Goal: Transaction & Acquisition: Purchase product/service

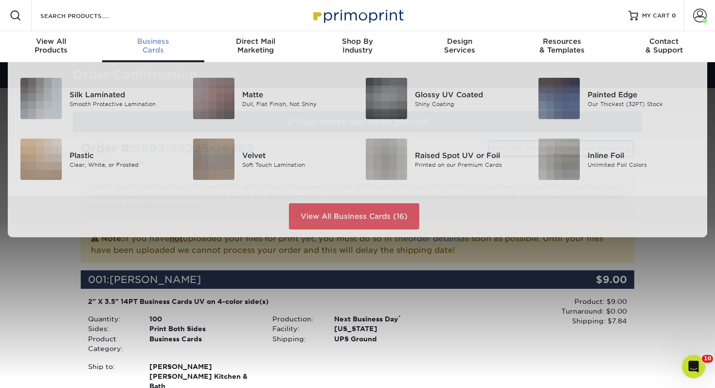
click at [140, 41] on span "Business" at bounding box center [153, 41] width 102 height 9
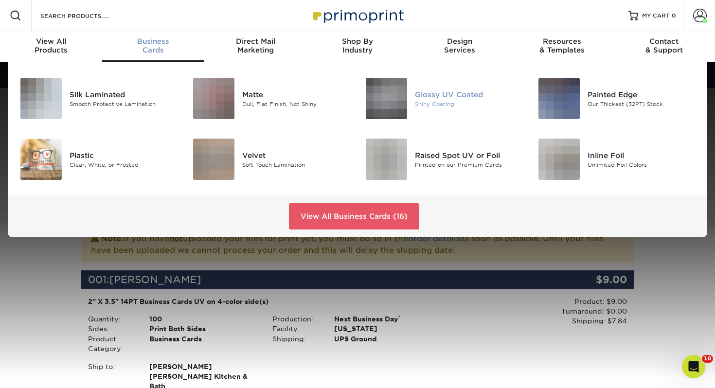
click at [401, 84] on img at bounding box center [386, 98] width 41 height 41
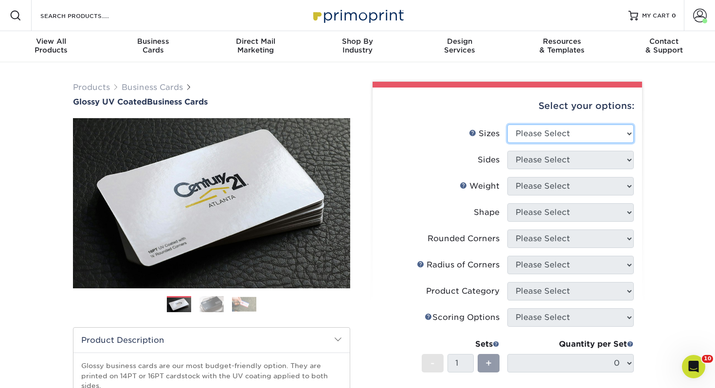
click at [536, 135] on select "Please Select 1.5" x 3.5" - Mini 1.75" x 3.5" - Mini 2" x 2" - Square 2" x 3" -…" at bounding box center [570, 133] width 126 height 18
click at [536, 130] on select "Please Select 1.5" x 3.5" - Mini 1.75" x 3.5" - Mini 2" x 2" - Square 2" x 3" -…" at bounding box center [570, 133] width 126 height 18
click at [556, 138] on select "Please Select 1.5" x 3.5" - Mini 1.75" x 3.5" - Mini 2" x 2" - Square 2" x 3" -…" at bounding box center [570, 133] width 126 height 18
select select "2.00x3.50"
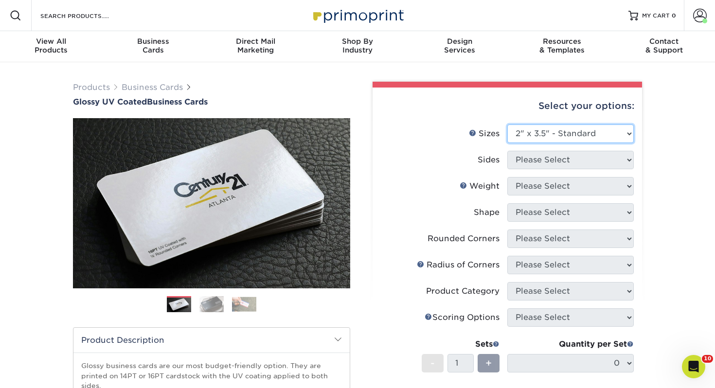
click at [507, 124] on select "Please Select 1.5" x 3.5" - Mini 1.75" x 3.5" - Mini 2" x 2" - Square 2" x 3" -…" at bounding box center [570, 133] width 126 height 18
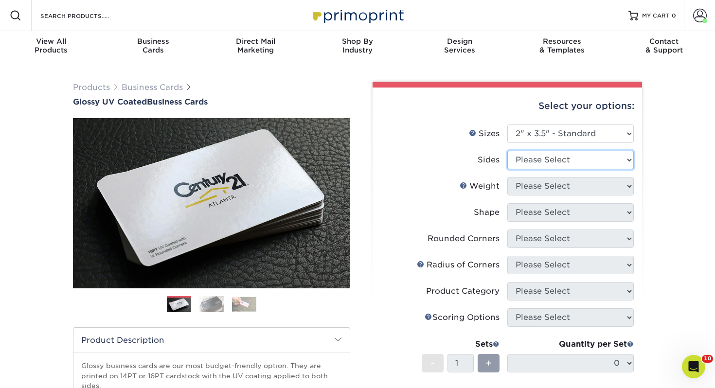
click at [540, 152] on select "Please Select Print Both Sides Print Front Only" at bounding box center [570, 160] width 126 height 18
select select "13abbda7-1d64-4f25-8bb2-c179b224825d"
click at [507, 151] on select "Please Select Print Both Sides Print Front Only" at bounding box center [570, 160] width 126 height 18
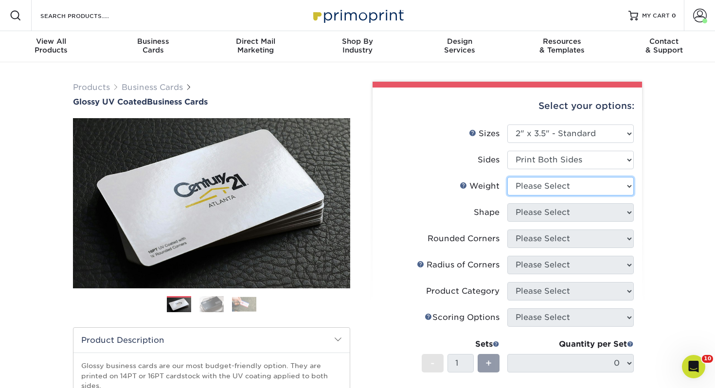
click at [527, 180] on select "Please Select 16PT 14PT" at bounding box center [570, 186] width 126 height 18
select select "14PT"
click at [507, 177] on select "Please Select 16PT 14PT" at bounding box center [570, 186] width 126 height 18
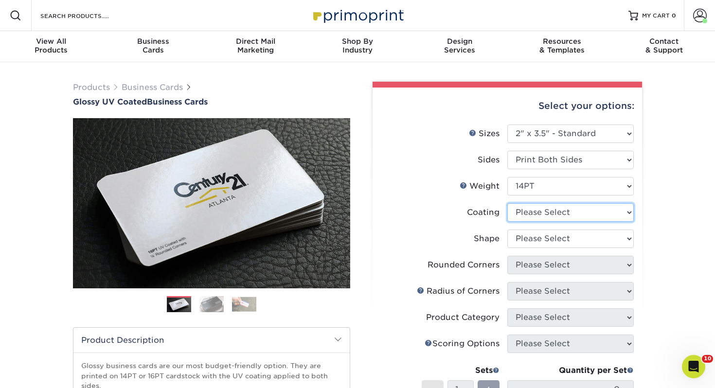
click at [531, 211] on select at bounding box center [570, 212] width 126 height 18
select select "ae367451-b2b8-45df-a344-0f05b6a12993"
click at [507, 203] on select at bounding box center [570, 212] width 126 height 18
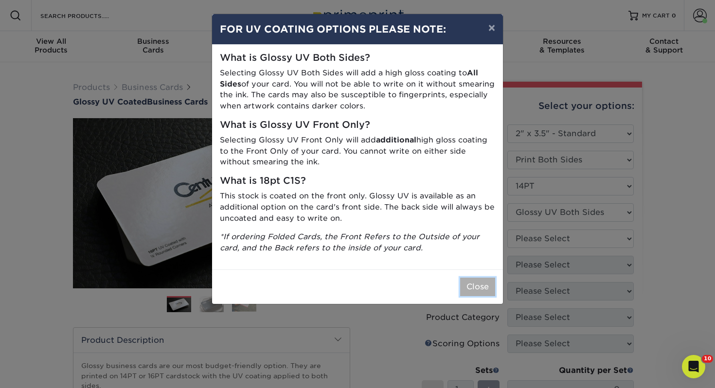
click at [477, 292] on button "Close" at bounding box center [477, 287] width 35 height 18
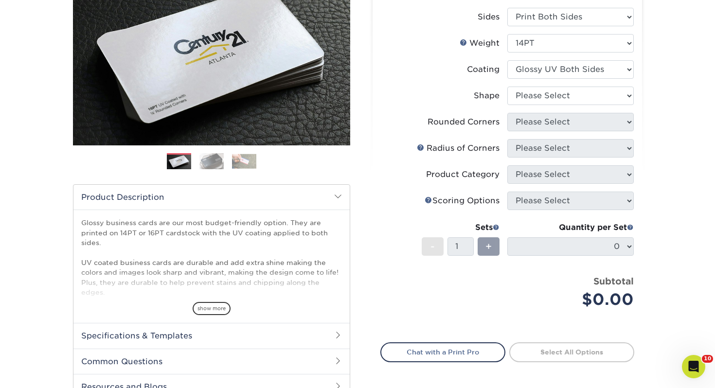
scroll to position [144, 0]
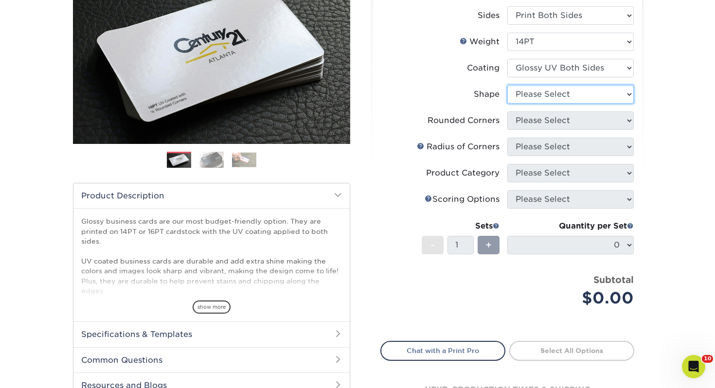
click at [535, 98] on select "Please Select Standard" at bounding box center [570, 94] width 126 height 18
select select "standard"
click at [507, 85] on select "Please Select Standard" at bounding box center [570, 94] width 126 height 18
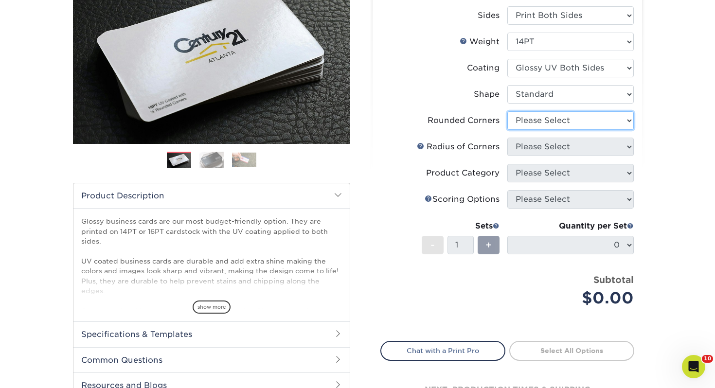
click at [532, 122] on select "Please Select Yes - Round 2 Corners Yes - Round 4 Corners No" at bounding box center [570, 120] width 126 height 18
select select "0"
click at [507, 111] on select "Please Select Yes - Round 2 Corners Yes - Round 4 Corners No" at bounding box center [570, 120] width 126 height 18
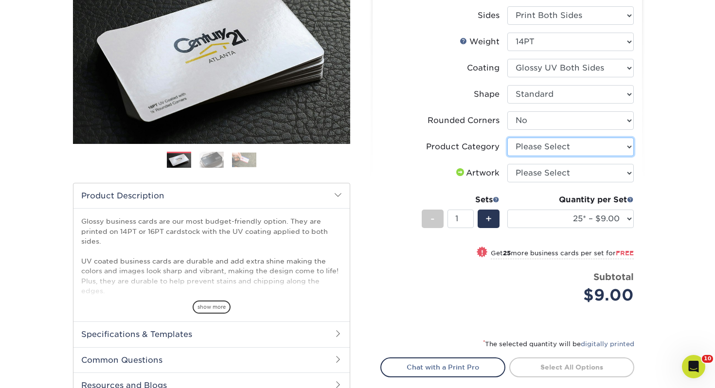
click at [540, 147] on select "Please Select Business Cards" at bounding box center [570, 147] width 126 height 18
select select "3b5148f1-0588-4f88-a218-97bcfdce65c1"
click at [507, 138] on select "Please Select Business Cards" at bounding box center [570, 147] width 126 height 18
click at [537, 171] on select "Please Select I will upload files I need a design - $100" at bounding box center [570, 173] width 126 height 18
select select "upload"
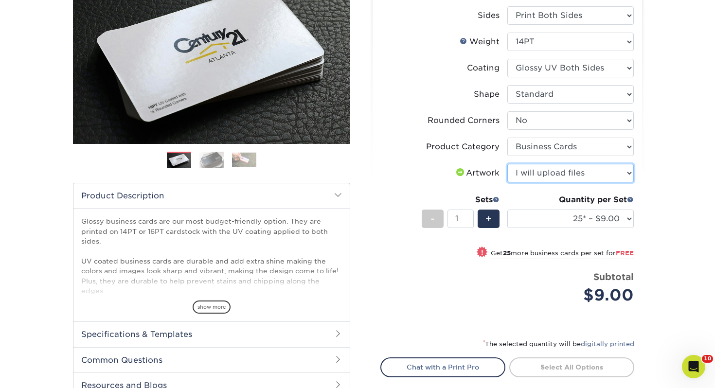
click at [507, 164] on select "Please Select I will upload files I need a design - $100" at bounding box center [570, 173] width 126 height 18
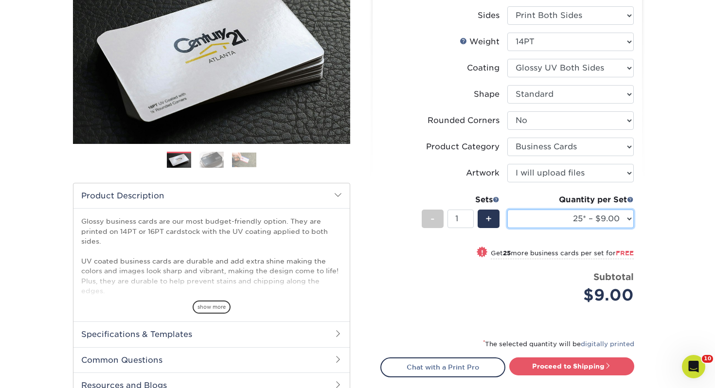
click at [581, 216] on select "25* – $9.00 50* – $9.00 100* – $9.00 250* – $17.00 500 – $33.00 1000 – $42.00 2…" at bounding box center [570, 218] width 126 height 18
select select "250* – $17.00"
click at [507, 209] on select "25* – $9.00 50* – $9.00 100* – $9.00 250* – $17.00 500 – $33.00 1000 – $42.00 2…" at bounding box center [570, 218] width 126 height 18
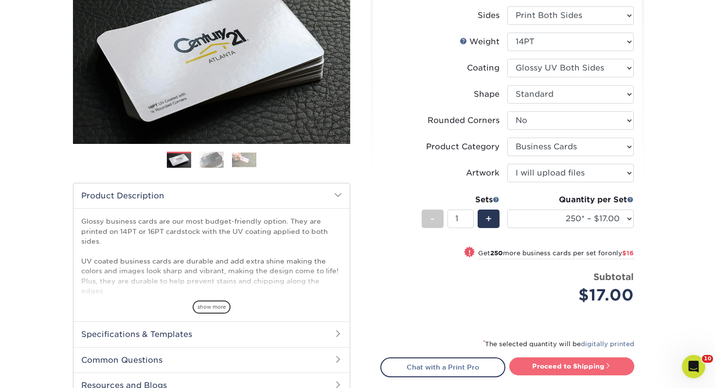
click at [570, 363] on link "Proceed to Shipping" at bounding box center [571, 365] width 125 height 17
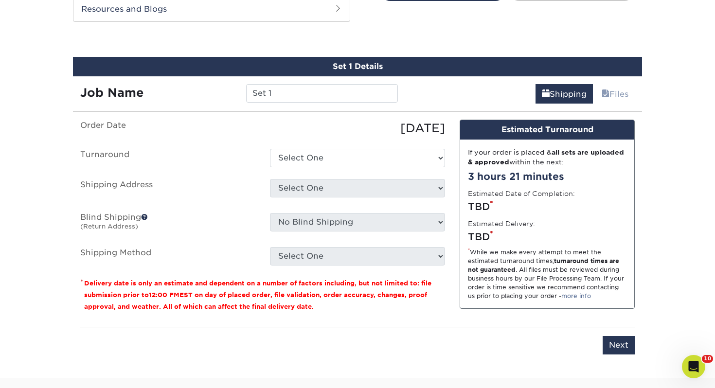
scroll to position [528, 0]
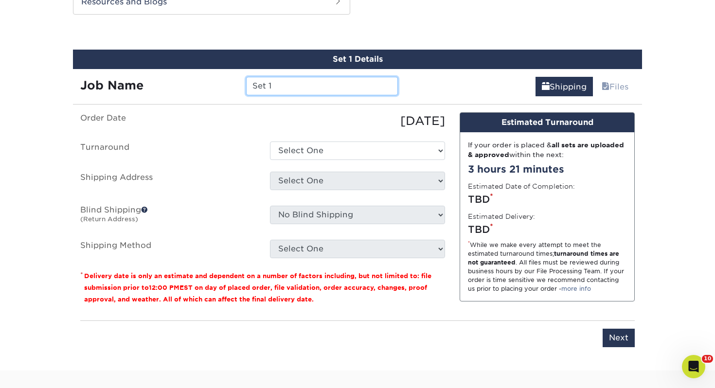
drag, startPoint x: 307, startPoint y: 87, endPoint x: 158, endPoint y: 73, distance: 148.9
click at [158, 73] on div "Job Name Set 1" at bounding box center [239, 82] width 332 height 27
type input "Jonathon Treece"
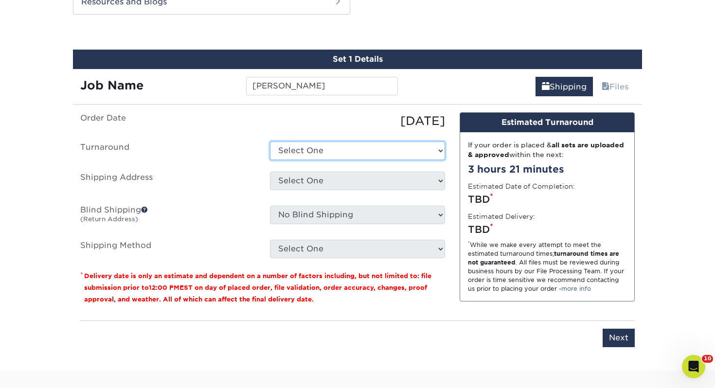
click at [299, 149] on select "Select One 2-4 Business Days 2 Day Next Business Day" at bounding box center [357, 150] width 175 height 18
select select "0d2015eb-ac6c-4252-b2f1-1c5560e96a65"
click at [270, 141] on select "Select One 2-4 Business Days 2 Day Next Business Day" at bounding box center [357, 150] width 175 height 18
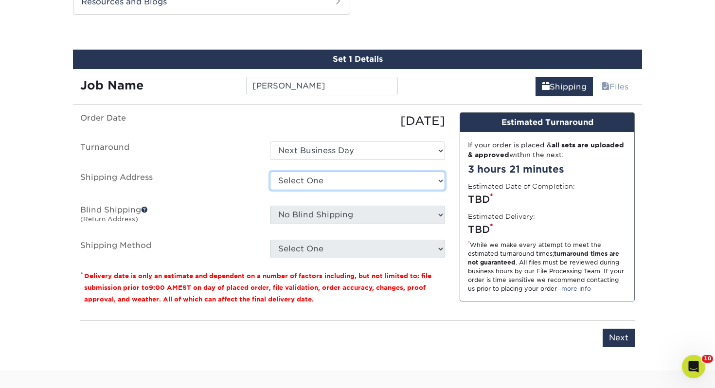
click at [306, 178] on select "Select One [PERSON_NAME], MI Akron, [GEOGRAPHIC_DATA]" at bounding box center [357, 181] width 175 height 18
select select "247616"
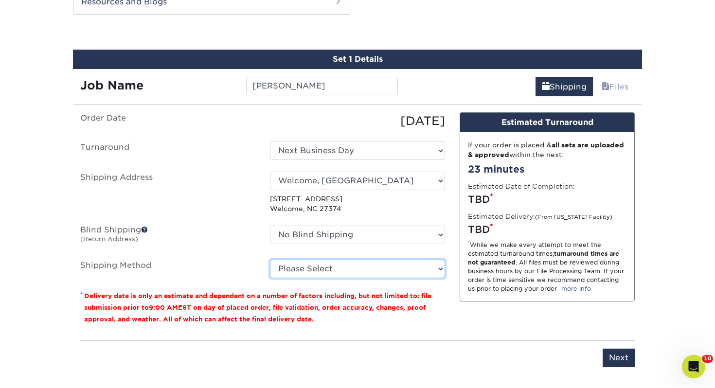
click at [311, 263] on select "Please Select Ground Shipping (+$7.84) 3 Day Shipping Service (+$15.34) 2 Day A…" at bounding box center [357, 269] width 175 height 18
select select "03"
click at [270, 260] on select "Please Select Ground Shipping (+$7.84) 3 Day Shipping Service (+$15.34) 2 Day A…" at bounding box center [357, 269] width 175 height 18
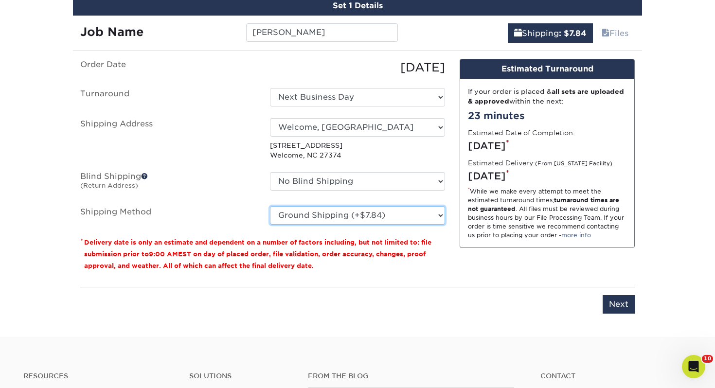
scroll to position [581, 0]
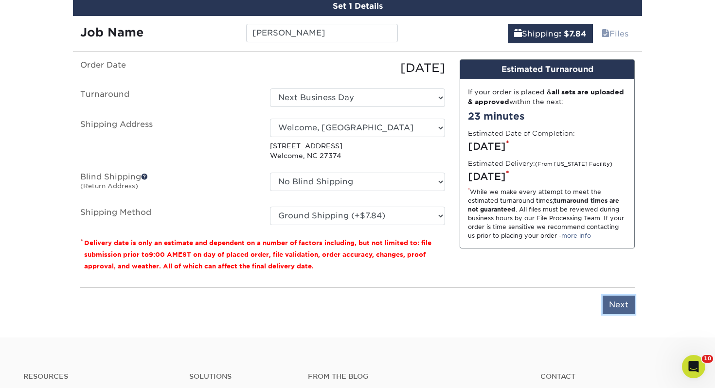
click at [612, 306] on input "Next" at bounding box center [618, 305] width 32 height 18
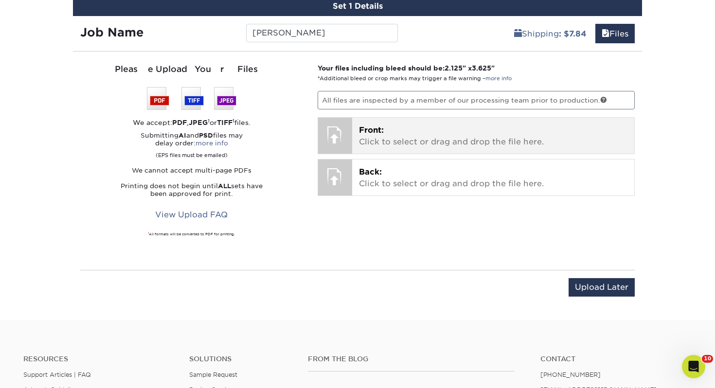
click at [400, 133] on p "Front: Click to select or drag and drop the file here." at bounding box center [493, 135] width 269 height 23
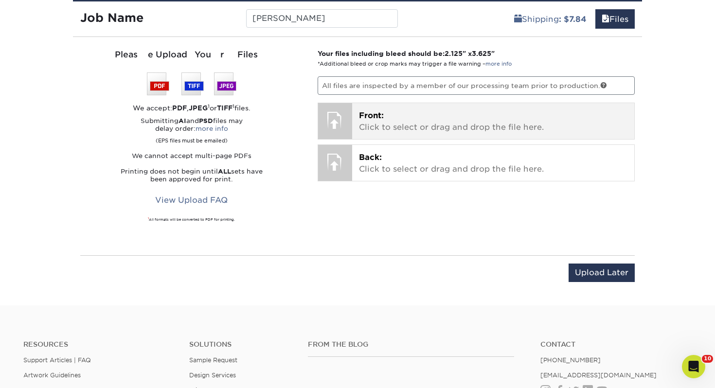
scroll to position [597, 0]
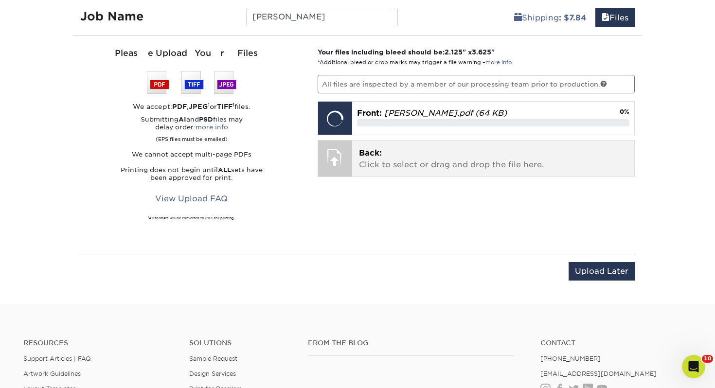
click at [367, 164] on p "Back: Click to select or drag and drop the file here." at bounding box center [493, 158] width 269 height 23
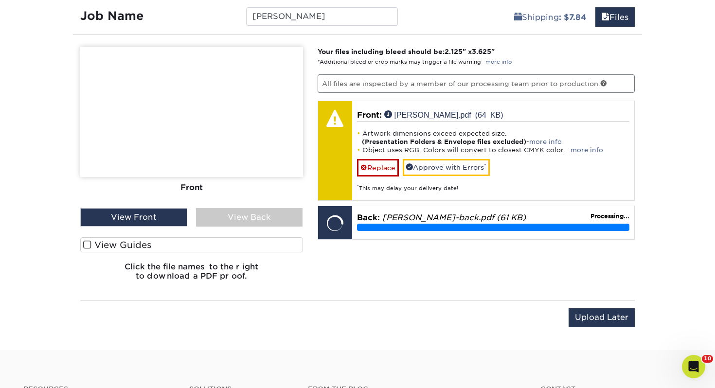
scroll to position [618, 0]
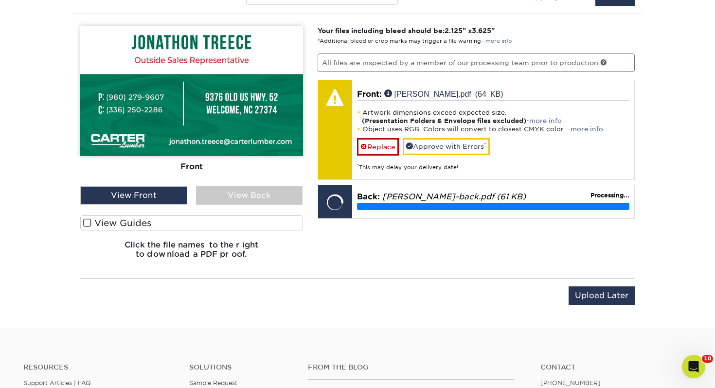
click at [252, 222] on label "View Guides" at bounding box center [191, 222] width 223 height 15
click at [0, 0] on input "View Guides" at bounding box center [0, 0] width 0 height 0
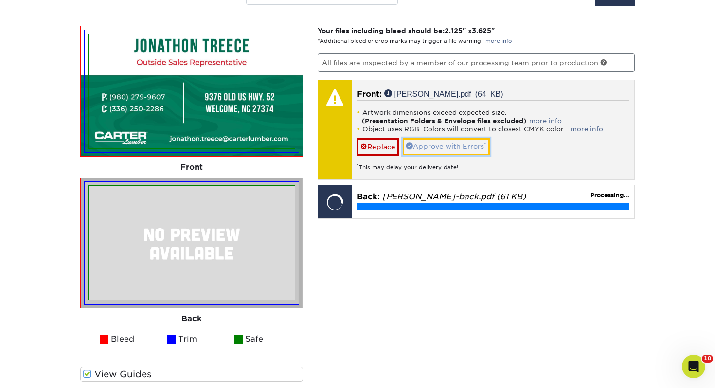
click at [432, 142] on link "Approve with Errors *" at bounding box center [445, 146] width 87 height 17
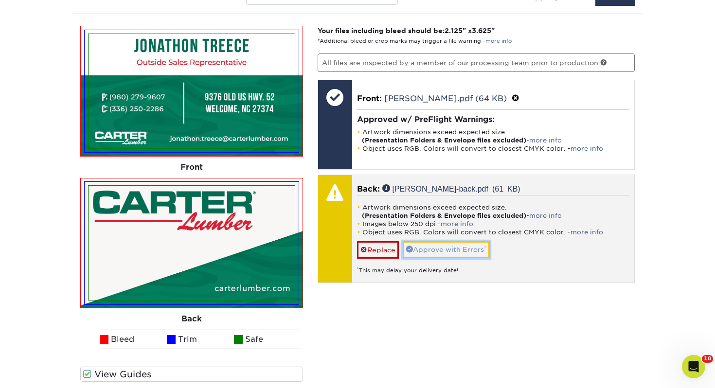
click at [429, 255] on link "Approve with Errors *" at bounding box center [445, 249] width 87 height 17
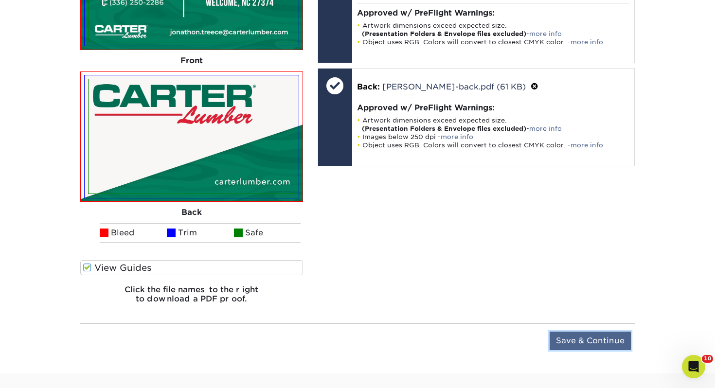
click at [570, 349] on input "Save & Continue" at bounding box center [589, 341] width 81 height 18
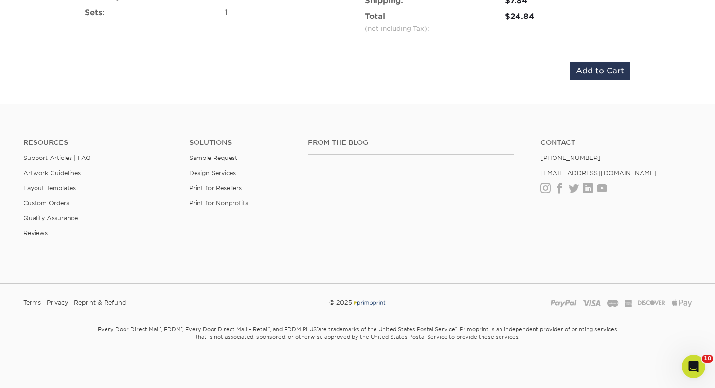
scroll to position [707, 0]
click at [590, 55] on div "Product: 2" X 3.5" 14PT Business Cards UV on 4-color side(s) Quantity: 250* – $…" at bounding box center [357, 23] width 569 height 140
click at [588, 65] on input "Add to Cart" at bounding box center [599, 71] width 61 height 18
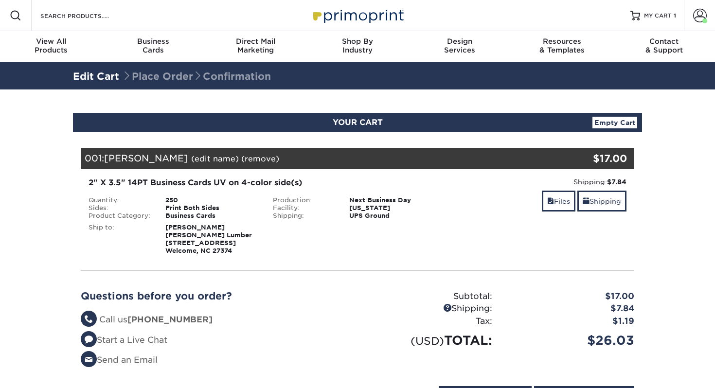
select select "247616"
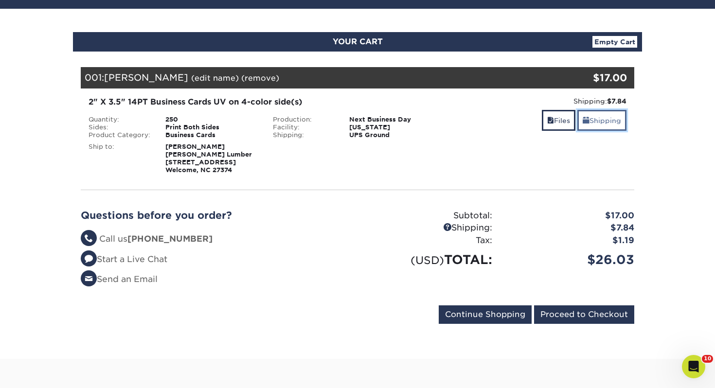
click at [604, 115] on link "Shipping" at bounding box center [601, 120] width 49 height 21
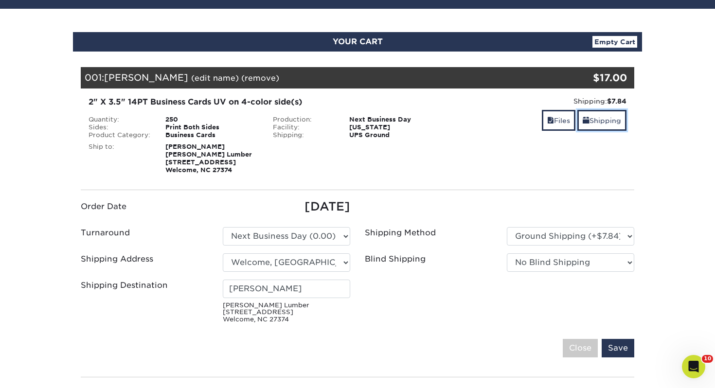
scroll to position [114, 0]
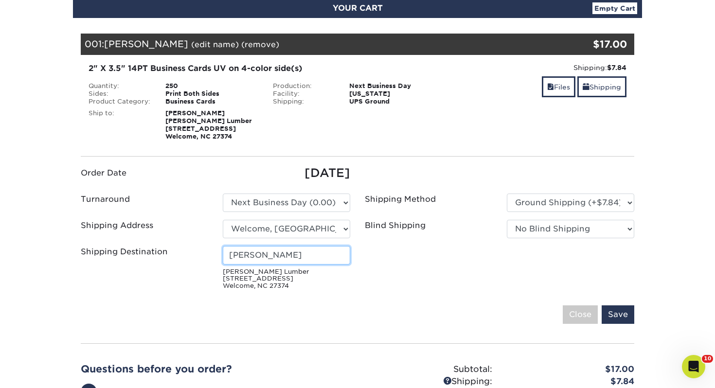
drag, startPoint x: 300, startPoint y: 253, endPoint x: 99, endPoint y: 229, distance: 203.2
click at [100, 229] on ul "Order Date 09/05/2025 Turnaround Please Select Select One" at bounding box center [357, 228] width 568 height 129
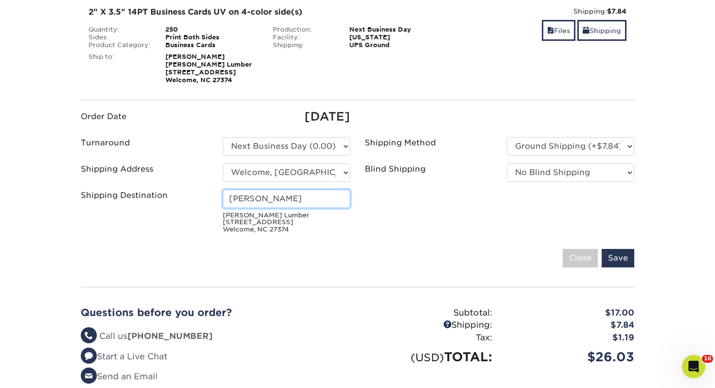
scroll to position [208, 0]
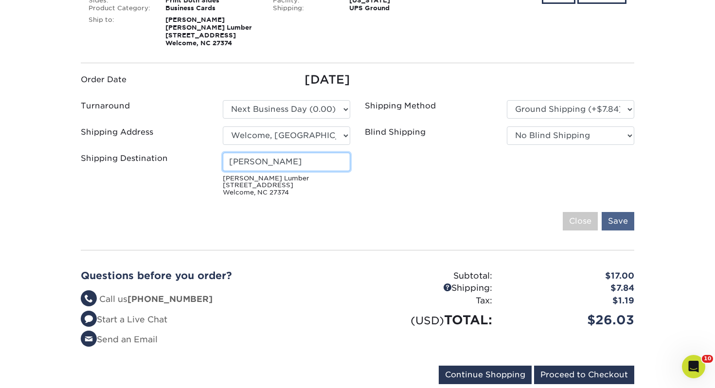
type input "[PERSON_NAME]"
click at [617, 224] on input "Save" at bounding box center [617, 221] width 33 height 18
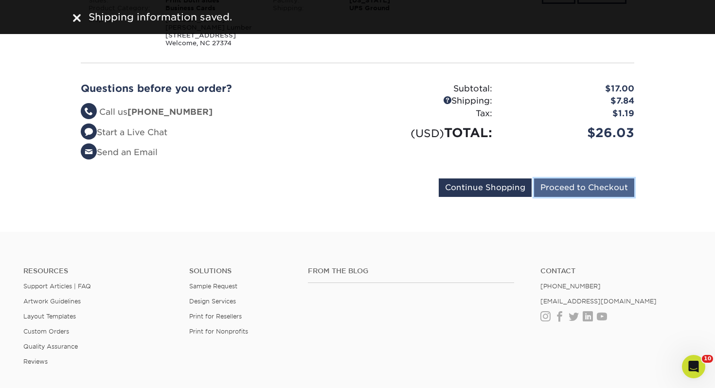
click at [558, 193] on input "Proceed to Checkout" at bounding box center [584, 187] width 100 height 18
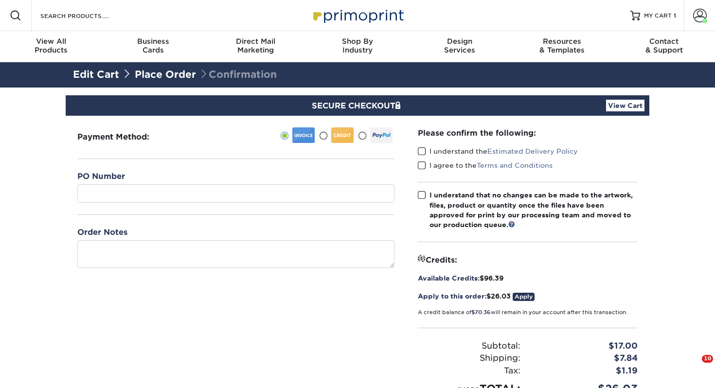
click at [192, 202] on div "PO Number" at bounding box center [235, 193] width 317 height 44
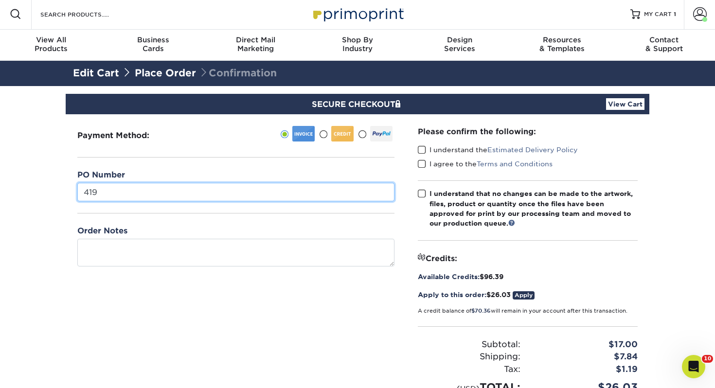
type input "419"
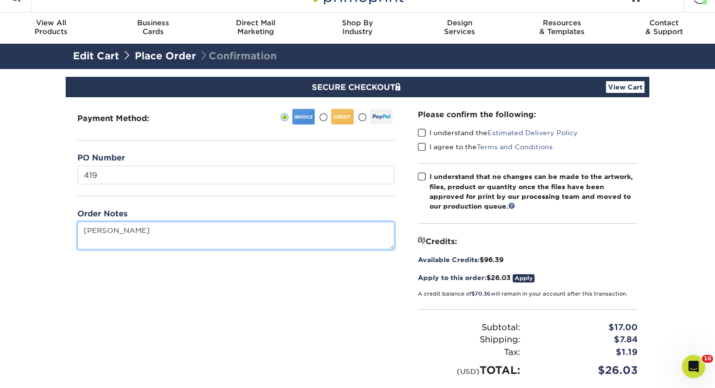
scroll to position [24, 0]
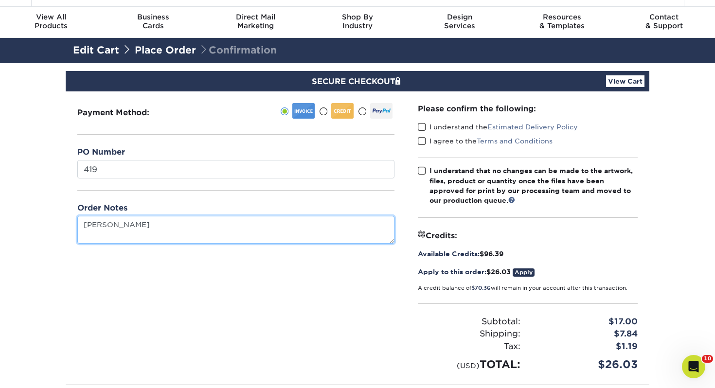
type textarea "[PERSON_NAME]"
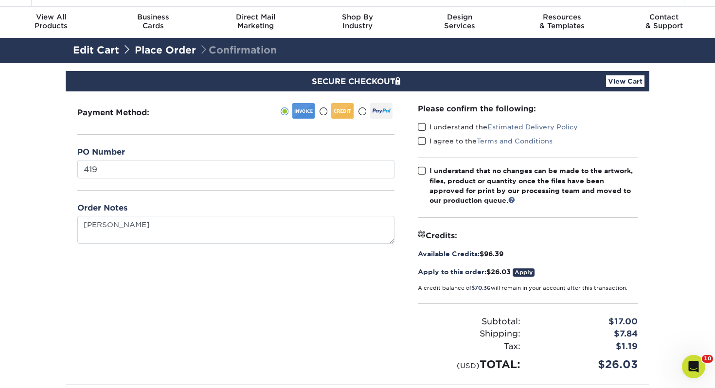
click at [420, 125] on span at bounding box center [422, 126] width 8 height 9
click at [0, 0] on input "I understand the Estimated Delivery Policy" at bounding box center [0, 0] width 0 height 0
click at [420, 141] on span at bounding box center [422, 141] width 8 height 9
click at [0, 0] on input "I agree to the Terms and Conditions" at bounding box center [0, 0] width 0 height 0
click at [421, 169] on span at bounding box center [422, 170] width 8 height 9
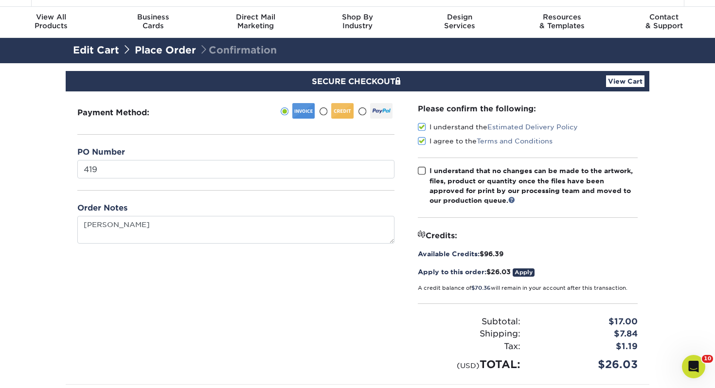
click at [0, 0] on input "I understand that no changes can be made to the artwork, files, product or quan…" at bounding box center [0, 0] width 0 height 0
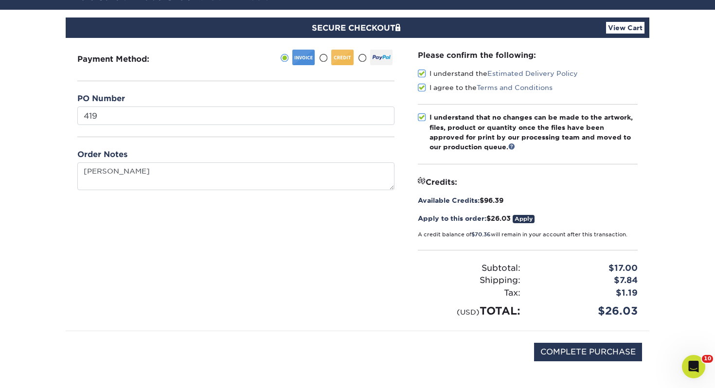
scroll to position [173, 0]
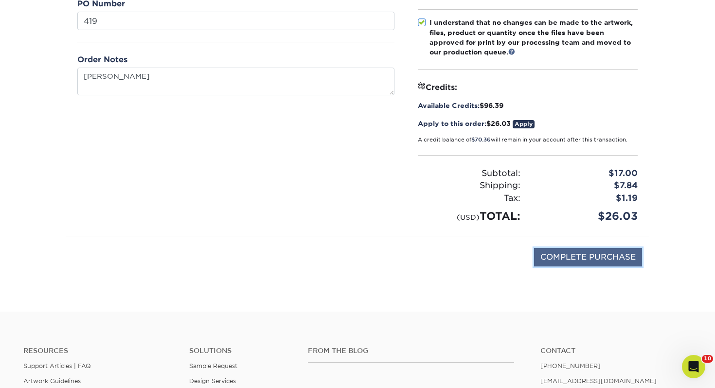
click at [551, 255] on input "COMPLETE PURCHASE" at bounding box center [588, 257] width 108 height 18
type input "PROCESSING, PLEASE WAIT..."
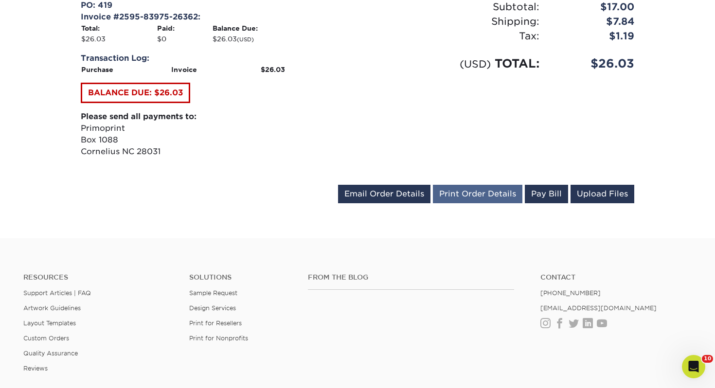
scroll to position [424, 0]
click at [466, 190] on link "Print Order Details" at bounding box center [477, 193] width 89 height 18
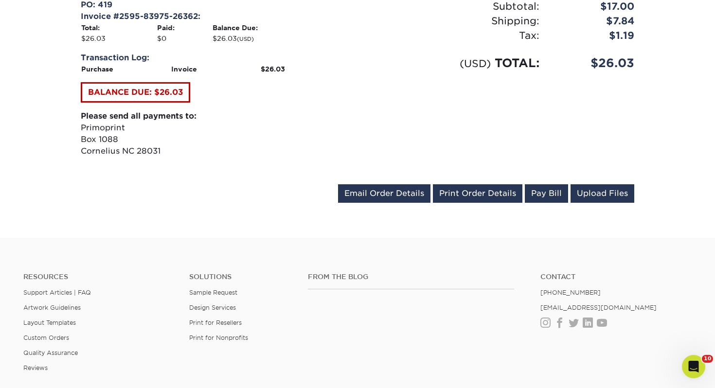
scroll to position [0, 0]
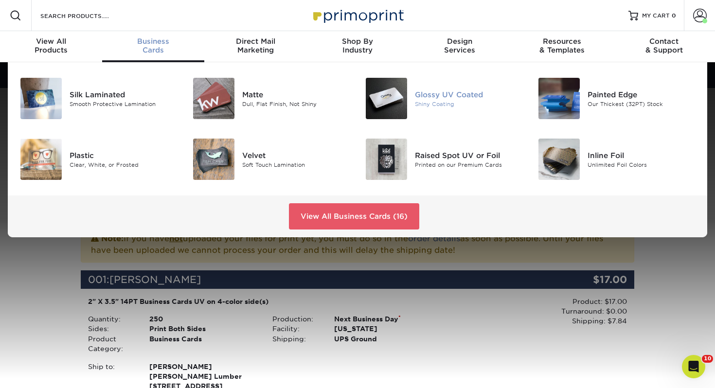
click at [465, 96] on div "Glossy UV Coated" at bounding box center [469, 94] width 108 height 11
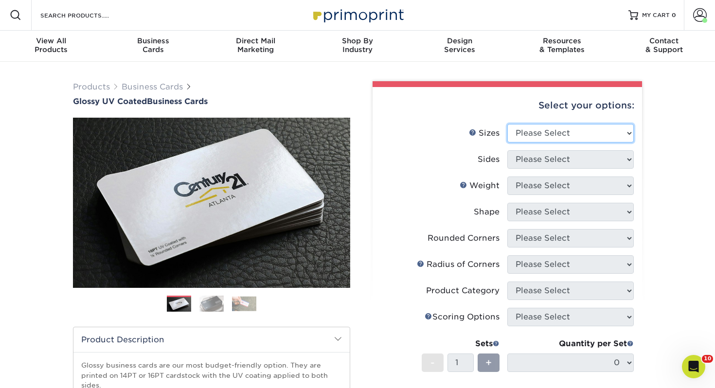
click at [539, 133] on select "Please Select 1.5" x 3.5" - Mini 1.75" x 3.5" - Mini 2" x 2" - Square 2" x 3" -…" at bounding box center [570, 133] width 126 height 18
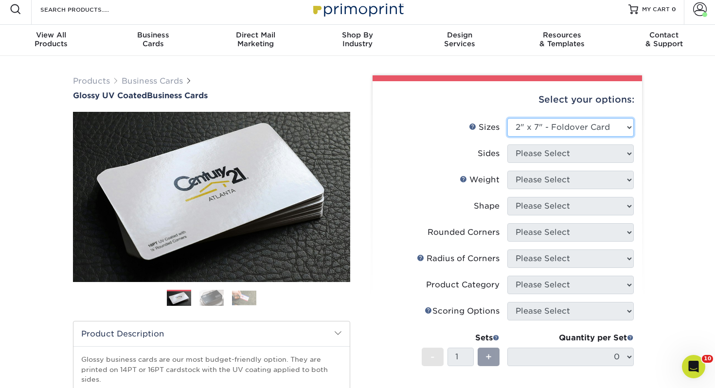
click at [507, 118] on select "Please Select 1.5" x 3.5" - Mini 1.75" x 3.5" - Mini 2" x 2" - Square 2" x 3" -…" at bounding box center [570, 127] width 126 height 18
click at [563, 128] on select "Please Select 1.5" x 3.5" - Mini 1.75" x 3.5" - Mini 2" x 2" - Square 2" x 3" -…" at bounding box center [570, 127] width 126 height 18
select select "2.00x3.50"
click at [507, 118] on select "Please Select 1.5" x 3.5" - Mini 1.75" x 3.5" - Mini 2" x 2" - Square 2" x 3" -…" at bounding box center [570, 127] width 126 height 18
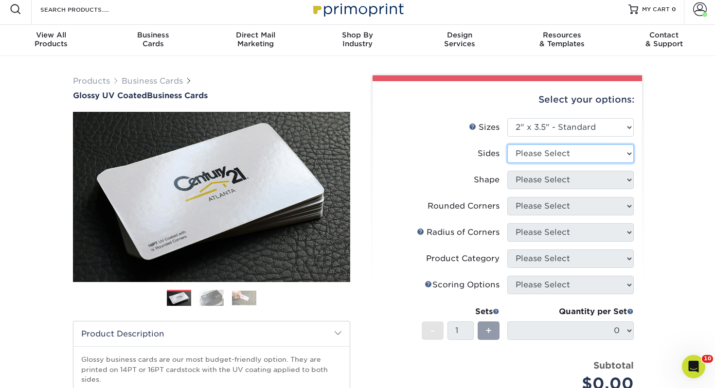
click at [557, 151] on select "Please Select Print Both Sides Print Front Only" at bounding box center [570, 153] width 126 height 18
select select "13abbda7-1d64-4f25-8bb2-c179b224825d"
click at [507, 144] on select "Please Select Print Both Sides Print Front Only" at bounding box center [570, 153] width 126 height 18
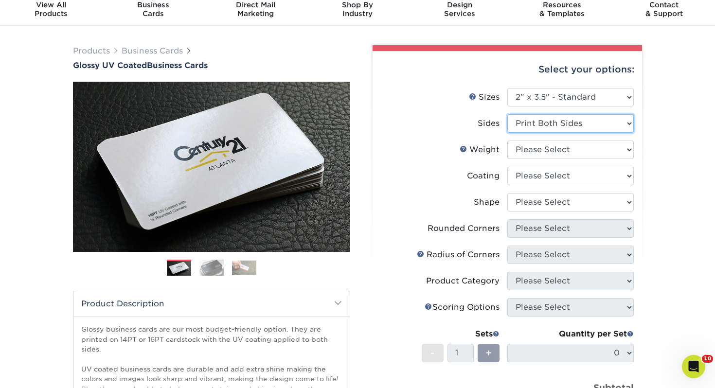
scroll to position [38, 0]
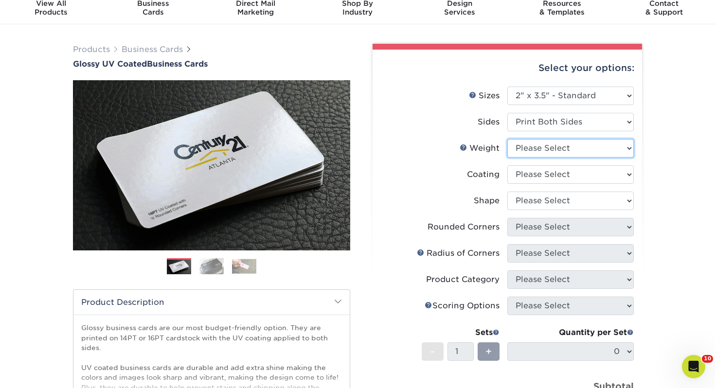
click at [542, 147] on select "Please Select 16PT 14PT" at bounding box center [570, 148] width 126 height 18
select select "14PT"
click at [507, 139] on select "Please Select 16PT 14PT" at bounding box center [570, 148] width 126 height 18
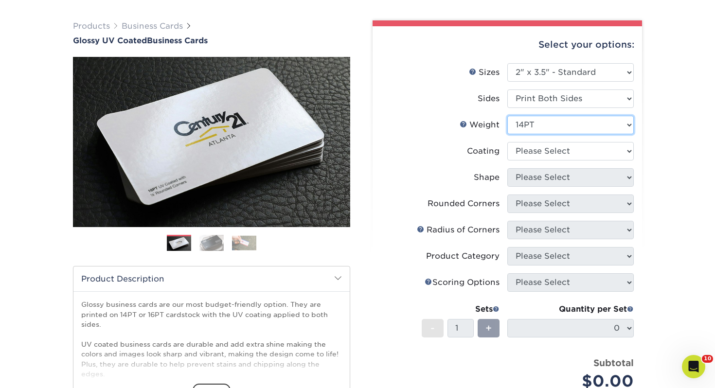
scroll to position [63, 0]
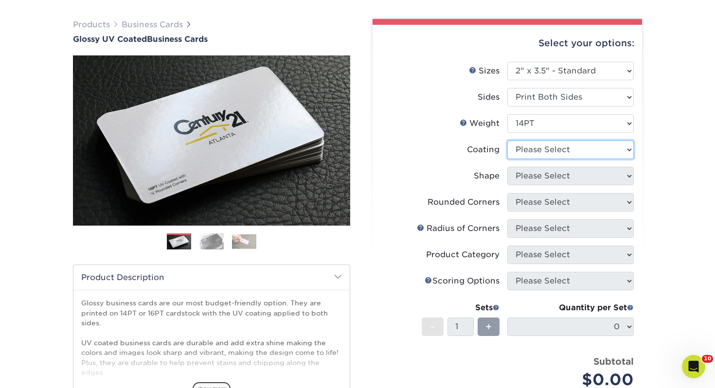
click at [523, 149] on select at bounding box center [570, 149] width 126 height 18
select select "ae367451-b2b8-45df-a344-0f05b6a12993"
click at [507, 140] on select at bounding box center [570, 149] width 126 height 18
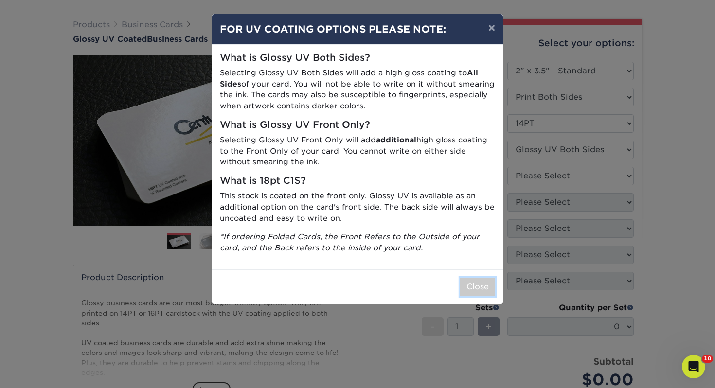
drag, startPoint x: 466, startPoint y: 284, endPoint x: 462, endPoint y: 280, distance: 5.5
click at [466, 283] on button "Close" at bounding box center [477, 287] width 35 height 18
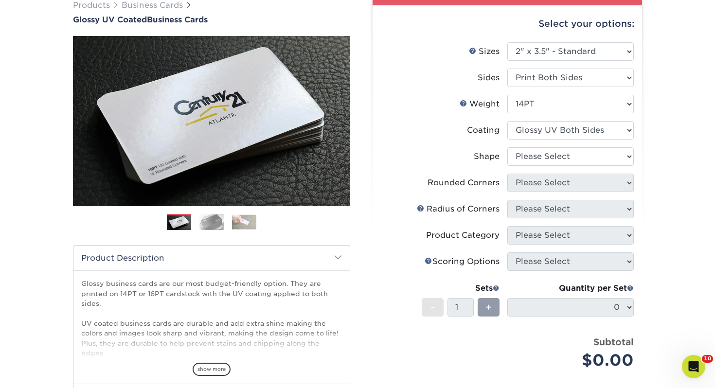
scroll to position [83, 0]
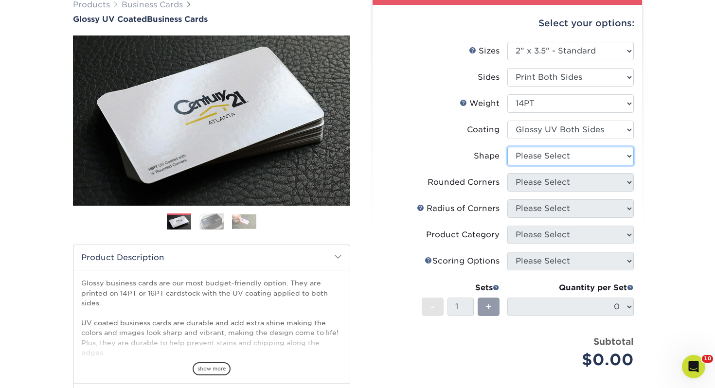
click at [524, 158] on select "Please Select Standard" at bounding box center [570, 156] width 126 height 18
select select "standard"
click at [507, 147] on select "Please Select Standard" at bounding box center [570, 156] width 126 height 18
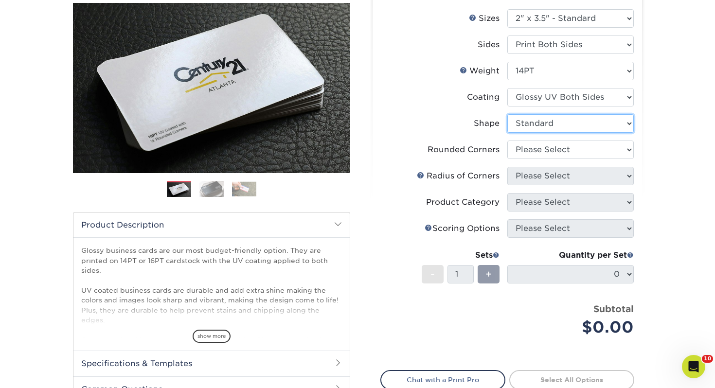
scroll to position [116, 0]
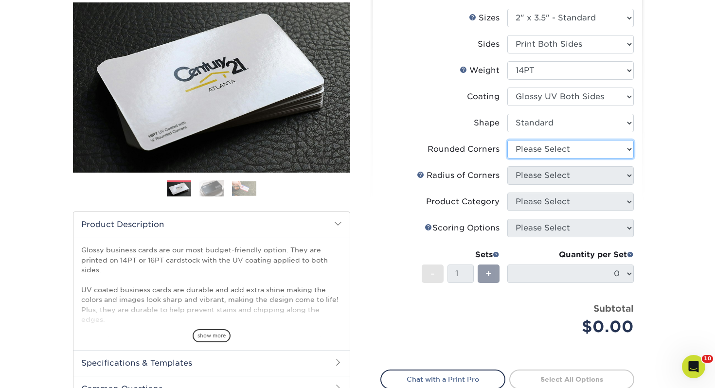
click at [529, 150] on select "Please Select Yes - Round 2 Corners Yes - Round 4 Corners No" at bounding box center [570, 149] width 126 height 18
select select "0"
click at [507, 140] on select "Please Select Yes - Round 2 Corners Yes - Round 4 Corners No" at bounding box center [570, 149] width 126 height 18
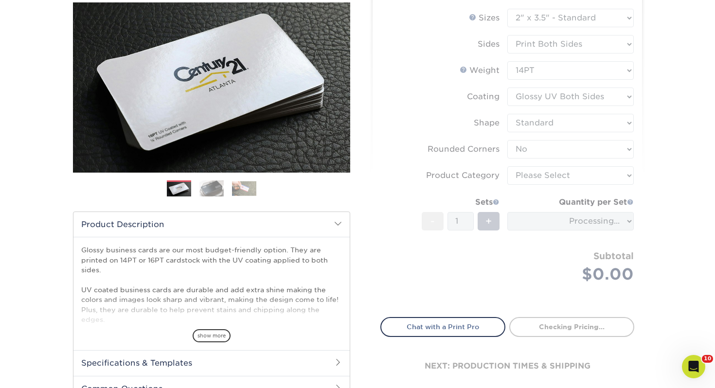
click at [527, 174] on form "Sizes Help Sizes Please Select 1.5" x 3.5" - Mini 1.75" x 3.5" - Mini 2" x 2" -…" at bounding box center [507, 157] width 254 height 297
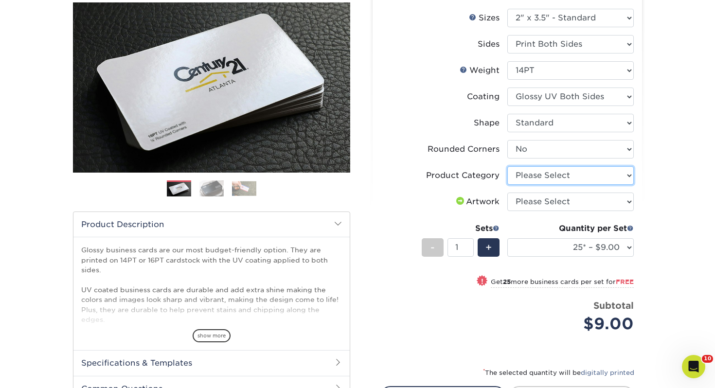
click at [529, 170] on select "Please Select Business Cards" at bounding box center [570, 175] width 126 height 18
select select "3b5148f1-0588-4f88-a218-97bcfdce65c1"
click at [507, 166] on select "Please Select Business Cards" at bounding box center [570, 175] width 126 height 18
click at [527, 204] on select "Please Select I will upload files I need a design - $100" at bounding box center [570, 201] width 126 height 18
select select "upload"
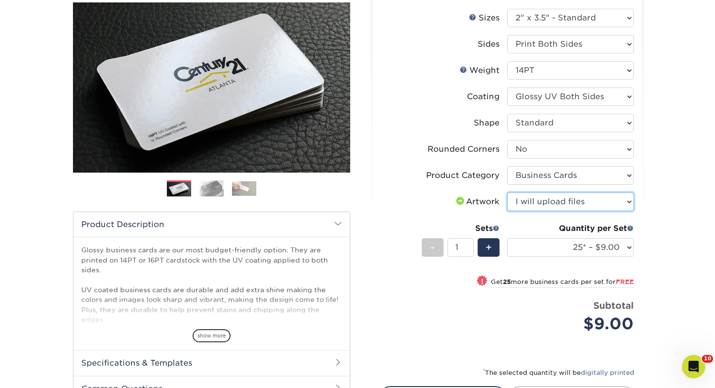
click at [507, 192] on select "Please Select I will upload files I need a design - $100" at bounding box center [570, 201] width 126 height 18
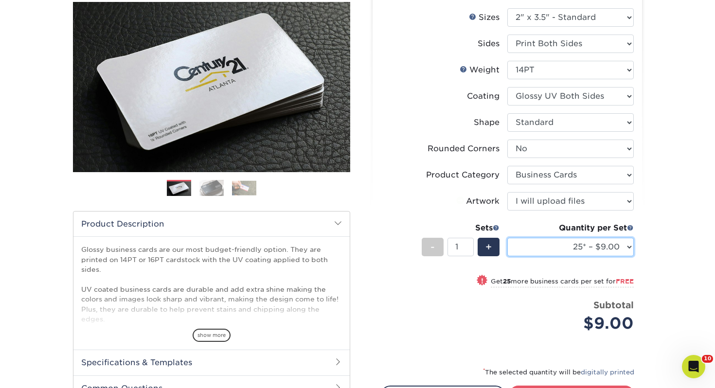
click at [533, 248] on select "25* – $9.00 50* – $9.00 100* – $9.00 250* – $17.00 500 – $33.00 1000 – $42.00 2…" at bounding box center [570, 247] width 126 height 18
select select "100* – $9.00"
click at [507, 238] on select "25* – $9.00 50* – $9.00 100* – $9.00 250* – $17.00 500 – $33.00 1000 – $42.00 2…" at bounding box center [570, 247] width 126 height 18
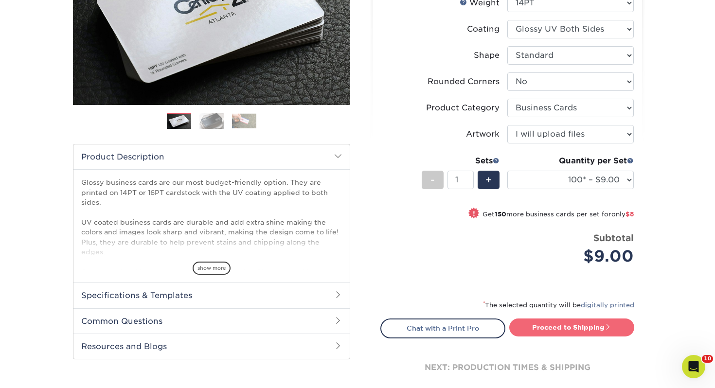
click at [555, 321] on link "Proceed to Shipping" at bounding box center [571, 326] width 125 height 17
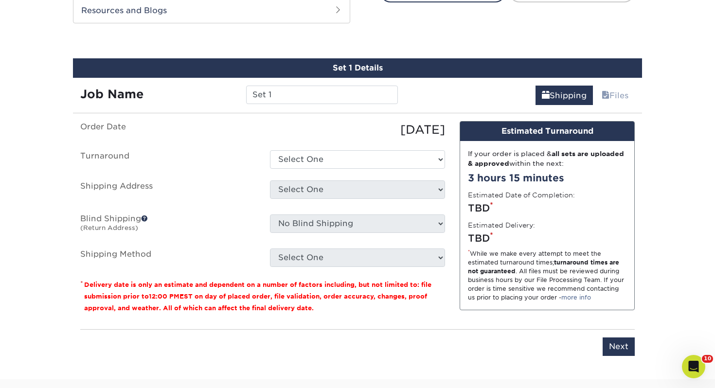
scroll to position [528, 0]
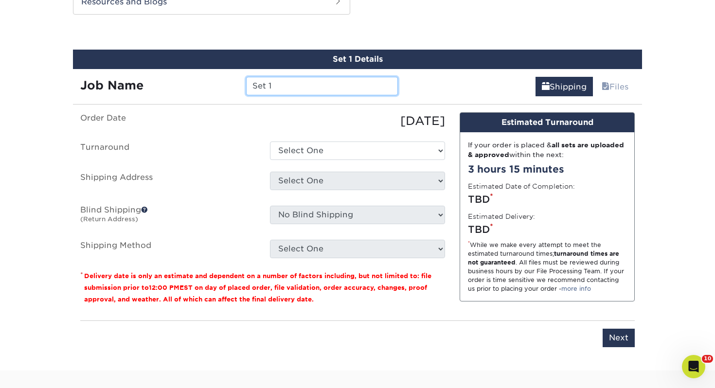
drag, startPoint x: 330, startPoint y: 91, endPoint x: 123, endPoint y: 83, distance: 206.3
click at [123, 83] on div "Job Name Set 1" at bounding box center [239, 86] width 332 height 18
type input "n"
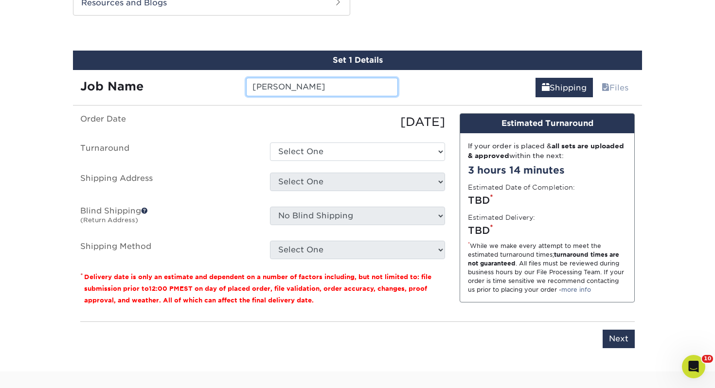
type input "Nancy Penwell"
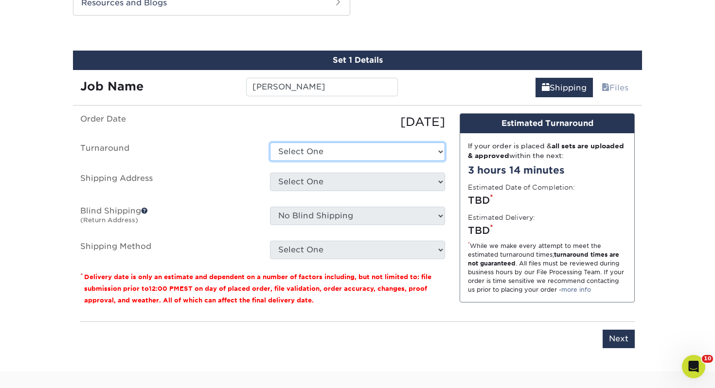
click at [307, 153] on select "Select One 2-4 Business Days 2 Day Next Business Day" at bounding box center [357, 151] width 175 height 18
select select "43800dee-37a1-44ea-97e0-42e3d5772687"
click at [270, 142] on select "Select One 2-4 Business Days 2 Day Next Business Day" at bounding box center [357, 151] width 175 height 18
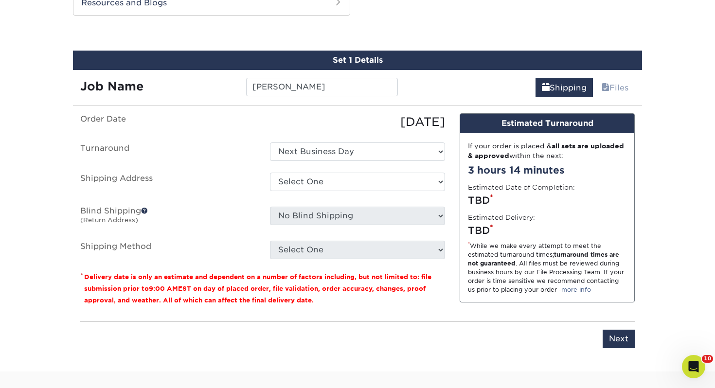
click at [316, 191] on div "Select One bj ali" at bounding box center [357, 184] width 190 height 22
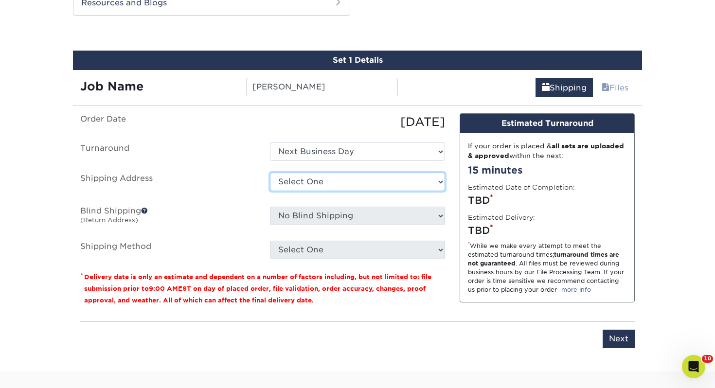
click at [316, 186] on select "Select One Adrian, MI Akron, OH" at bounding box center [357, 182] width 175 height 18
select select "107654"
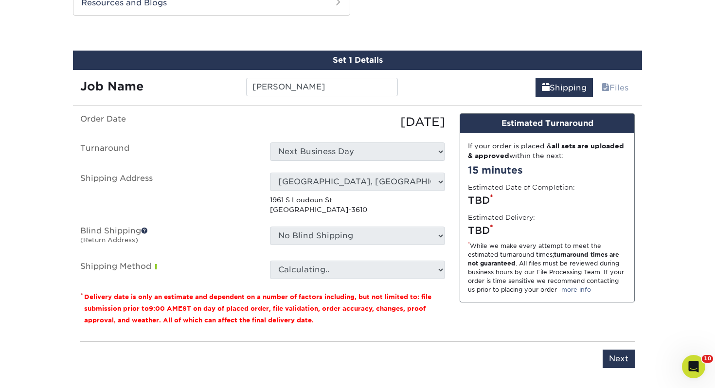
drag, startPoint x: 349, startPoint y: 298, endPoint x: 336, endPoint y: 272, distance: 28.7
click at [349, 297] on small "Delivery date is only an estimate and dependent on a number of factors includin…" at bounding box center [257, 308] width 347 height 31
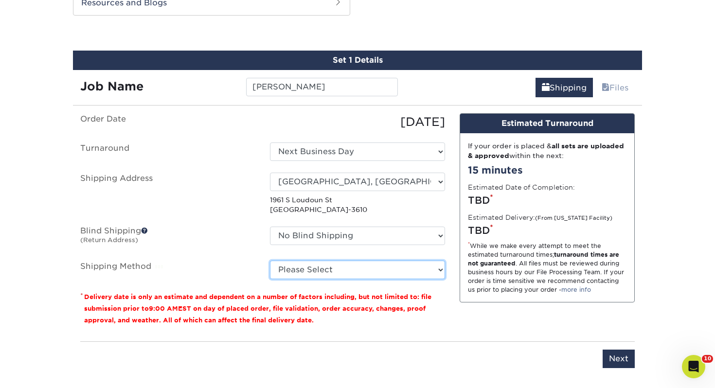
click at [336, 272] on select "Please Select Ground Shipping (+$7.84) 3 Day Shipping Service (+$15.33) 2 Day A…" at bounding box center [357, 270] width 175 height 18
select select "03"
click at [270, 261] on select "Please Select Ground Shipping (+$7.84) 3 Day Shipping Service (+$15.33) 2 Day A…" at bounding box center [357, 270] width 175 height 18
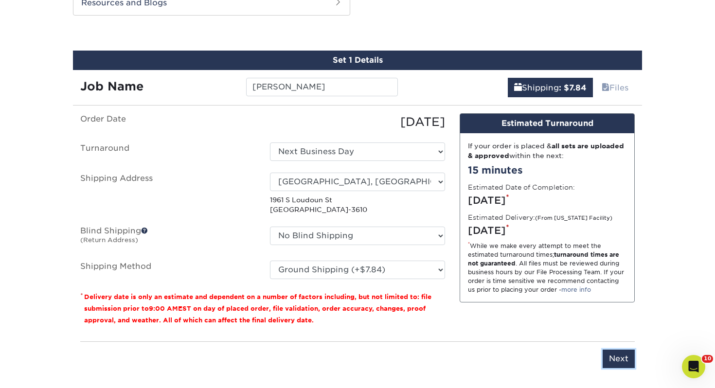
click at [611, 364] on input "Next" at bounding box center [618, 358] width 32 height 18
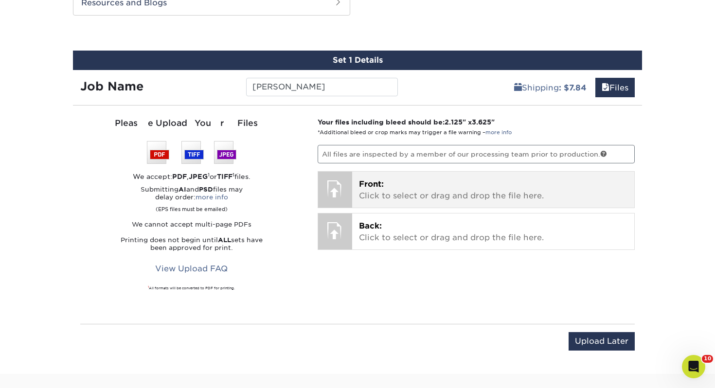
click at [403, 188] on p "Front: Click to select or drag and drop the file here." at bounding box center [493, 189] width 269 height 23
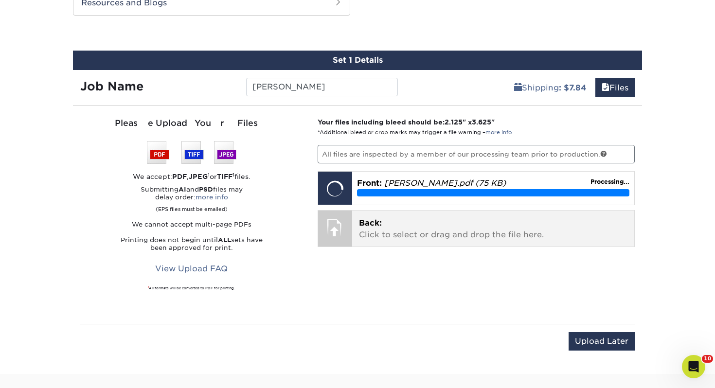
click at [420, 227] on p "Back: Click to select or drag and drop the file here." at bounding box center [493, 228] width 269 height 23
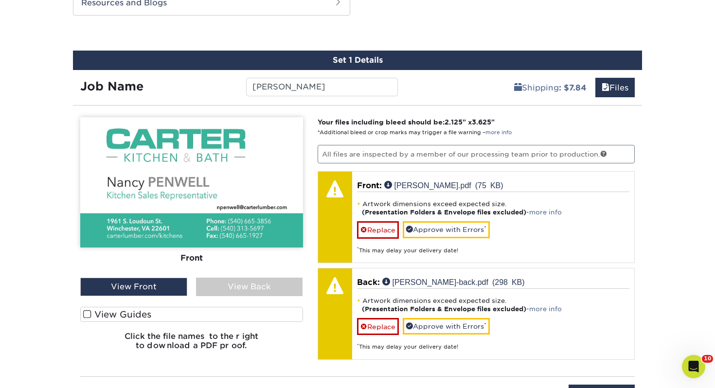
click at [251, 317] on label "View Guides" at bounding box center [191, 314] width 223 height 15
click at [0, 0] on input "View Guides" at bounding box center [0, 0] width 0 height 0
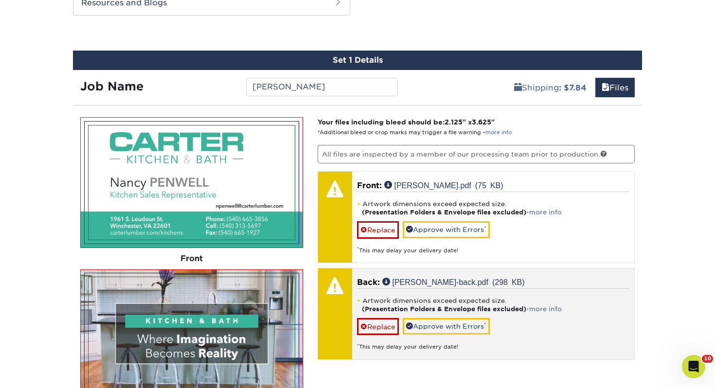
scroll to position [601, 0]
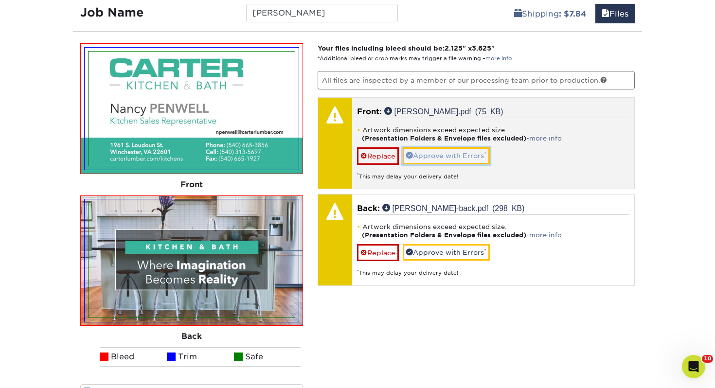
click at [442, 149] on link "Approve with Errors *" at bounding box center [445, 155] width 87 height 17
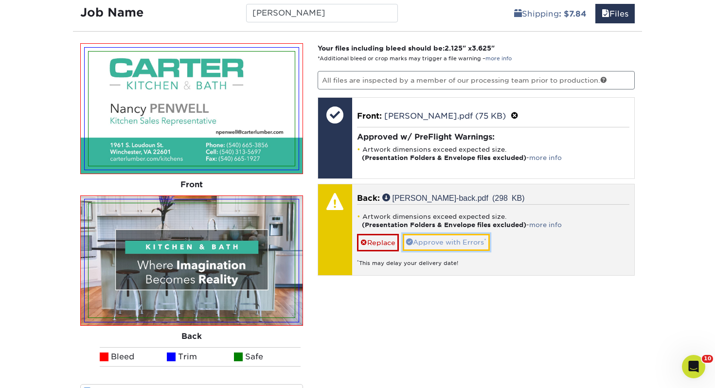
click at [451, 241] on link "Approve with Errors *" at bounding box center [445, 242] width 87 height 17
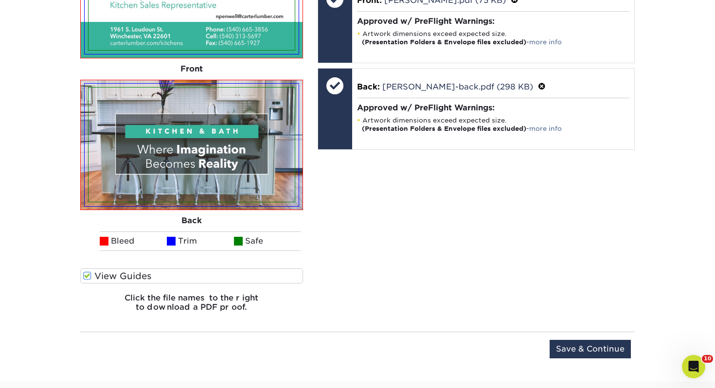
scroll to position [717, 0]
click at [579, 343] on input "Save & Continue" at bounding box center [589, 348] width 81 height 18
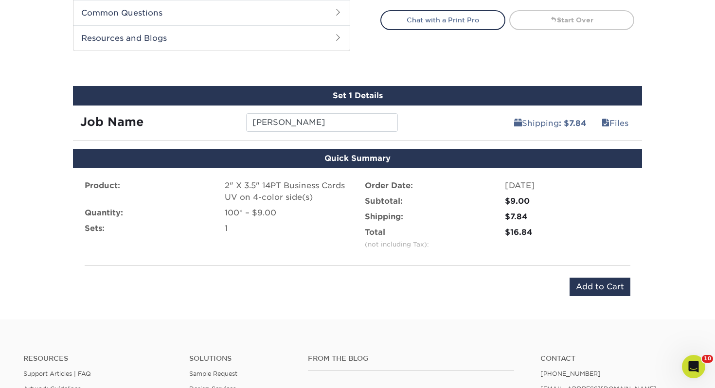
scroll to position [497, 0]
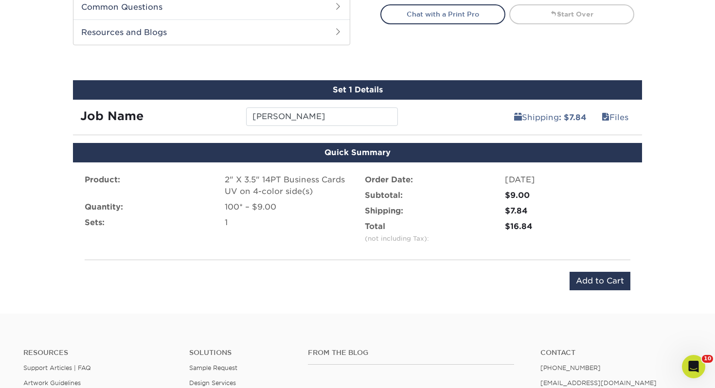
click at [585, 265] on div "Product: 2" X 3.5" 14PT Business Cards UV on 4-color side(s) Quantity: 100* – $…" at bounding box center [357, 232] width 569 height 140
click at [586, 274] on input "Add to Cart" at bounding box center [599, 281] width 61 height 18
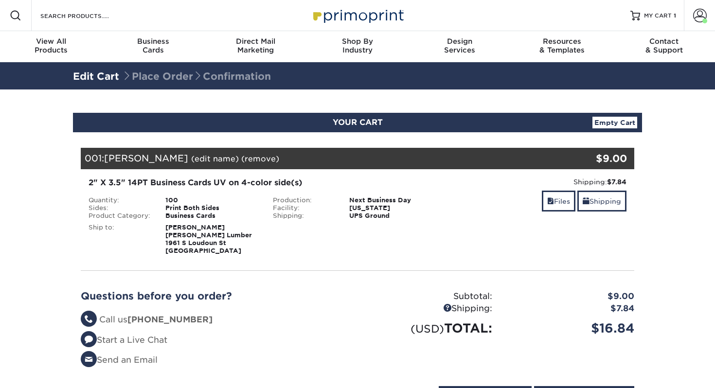
select select "107654"
click at [602, 209] on link "Shipping" at bounding box center [601, 201] width 49 height 21
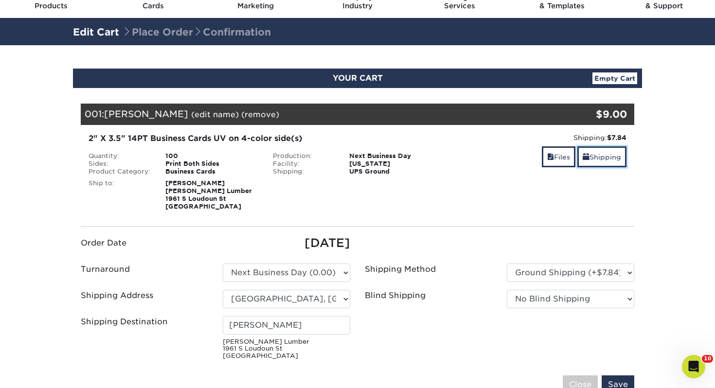
scroll to position [83, 0]
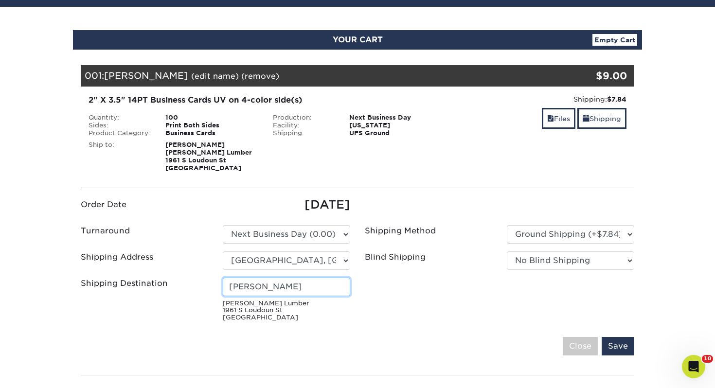
drag, startPoint x: 300, startPoint y: 289, endPoint x: 98, endPoint y: 276, distance: 202.7
click at [98, 276] on ul "Order Date 09/05/2025 Turnaround Please Select Select One" at bounding box center [357, 260] width 568 height 129
type input "[PERSON_NAME]"
drag, startPoint x: 628, startPoint y: 348, endPoint x: 623, endPoint y: 347, distance: 4.9
click at [628, 348] on input "Save" at bounding box center [617, 346] width 33 height 18
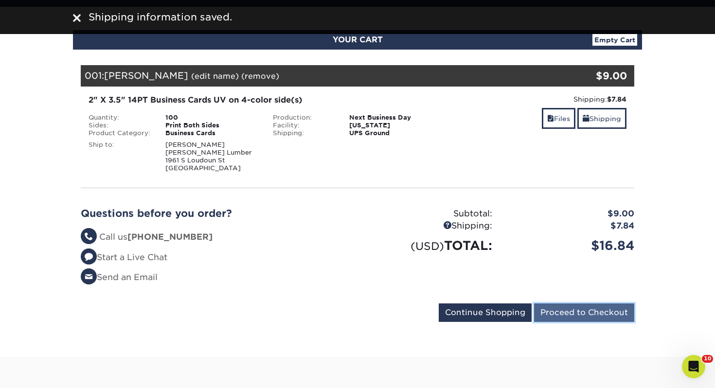
click at [560, 313] on input "Proceed to Checkout" at bounding box center [584, 312] width 100 height 18
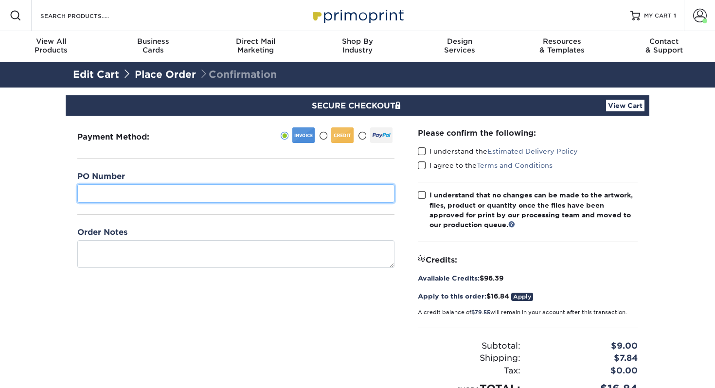
click at [178, 188] on input "text" at bounding box center [235, 193] width 317 height 18
type input "461"
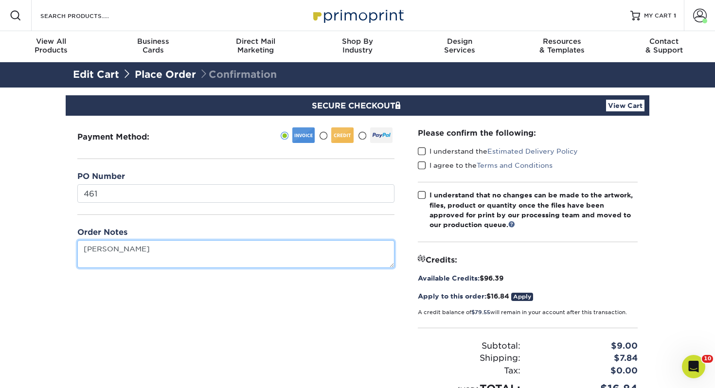
type textarea "[PERSON_NAME]"
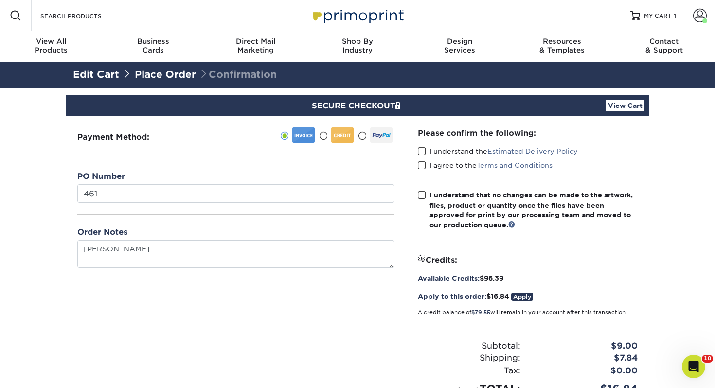
drag, startPoint x: 419, startPoint y: 152, endPoint x: 425, endPoint y: 171, distance: 19.4
click at [419, 152] on span at bounding box center [422, 151] width 8 height 9
click at [0, 0] on input "I understand the Estimated Delivery Policy" at bounding box center [0, 0] width 0 height 0
click at [425, 171] on div "I agree to the Terms and Conditions" at bounding box center [528, 167] width 220 height 14
drag, startPoint x: 420, startPoint y: 162, endPoint x: 421, endPoint y: 169, distance: 6.9
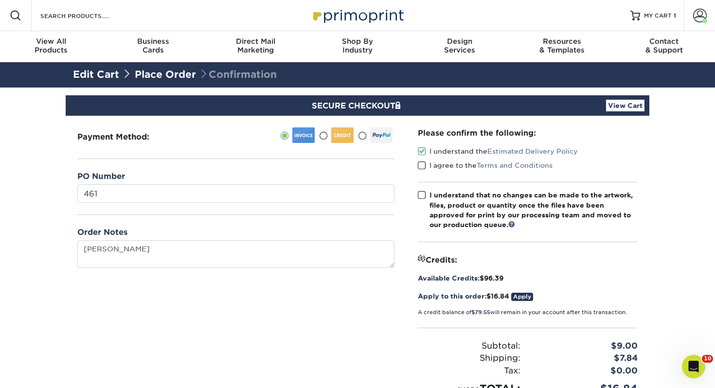
click at [420, 162] on span at bounding box center [422, 165] width 8 height 9
click at [0, 0] on input "I agree to the Terms and Conditions" at bounding box center [0, 0] width 0 height 0
click at [423, 190] on label "I understand that no changes can be made to the artwork, files, product or quan…" at bounding box center [528, 210] width 220 height 40
click at [0, 0] on input "I understand that no changes can be made to the artwork, files, product or quan…" at bounding box center [0, 0] width 0 height 0
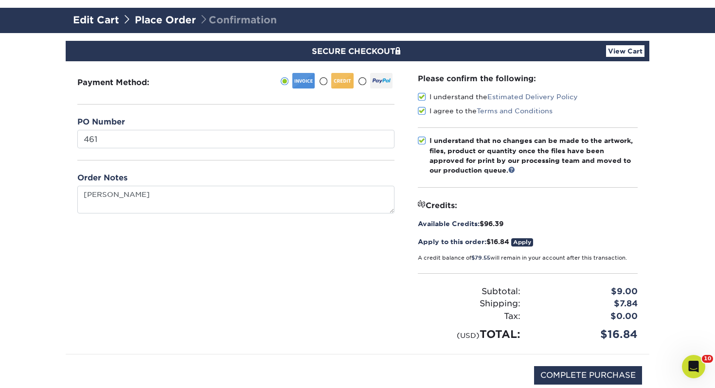
scroll to position [136, 0]
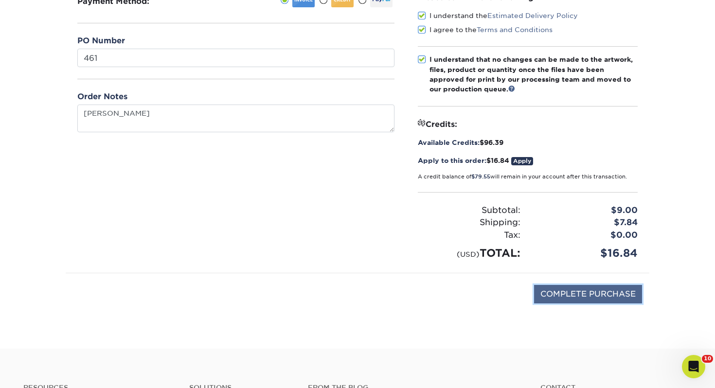
click at [574, 289] on input "COMPLETE PURCHASE" at bounding box center [588, 294] width 108 height 18
type input "PROCESSING, PLEASE WAIT..."
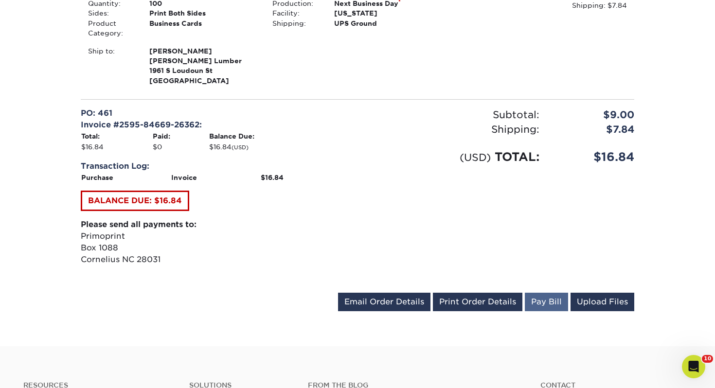
scroll to position [369, 0]
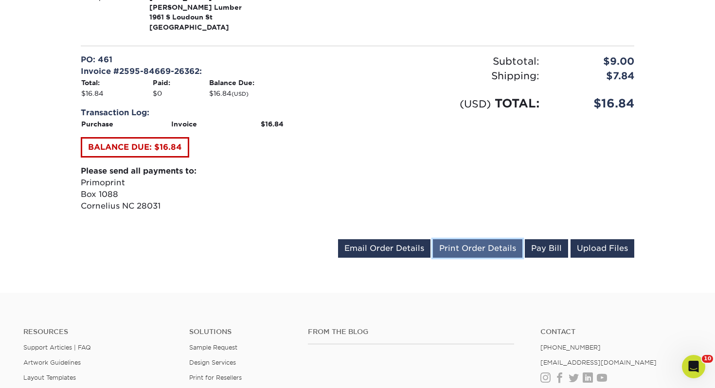
click at [502, 249] on link "Print Order Details" at bounding box center [477, 248] width 89 height 18
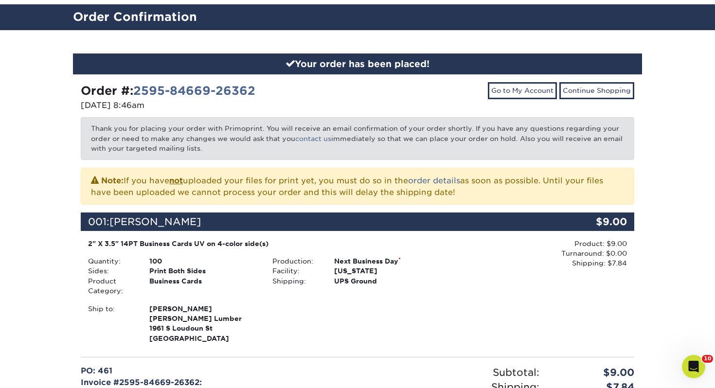
scroll to position [0, 0]
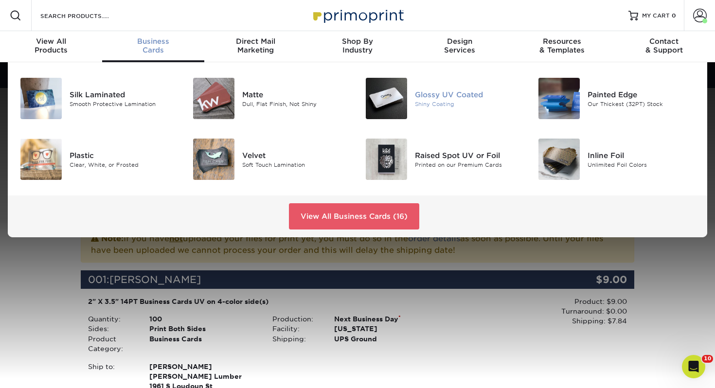
click at [400, 97] on img at bounding box center [386, 98] width 41 height 41
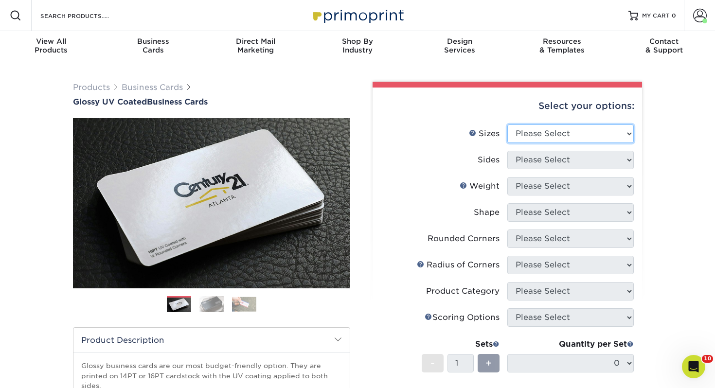
click at [570, 139] on select "Please Select 1.5" x 3.5" - Mini 1.75" x 3.5" - Mini 2" x 2" - Square 2" x 3" -…" at bounding box center [570, 133] width 126 height 18
select select "2.00x3.50"
click at [507, 124] on select "Please Select 1.5" x 3.5" - Mini 1.75" x 3.5" - Mini 2" x 2" - Square 2" x 3" -…" at bounding box center [570, 133] width 126 height 18
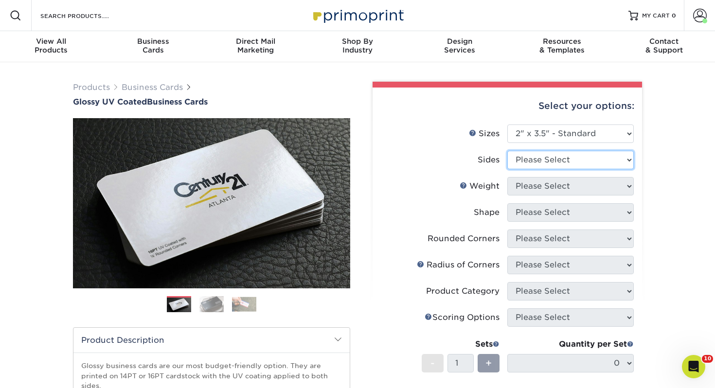
click at [558, 164] on select "Please Select Print Both Sides Print Front Only" at bounding box center [570, 160] width 126 height 18
select select "13abbda7-1d64-4f25-8bb2-c179b224825d"
click at [507, 151] on select "Please Select Print Both Sides Print Front Only" at bounding box center [570, 160] width 126 height 18
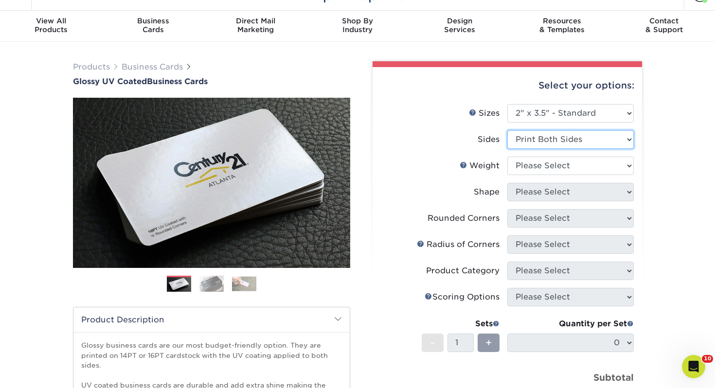
scroll to position [22, 0]
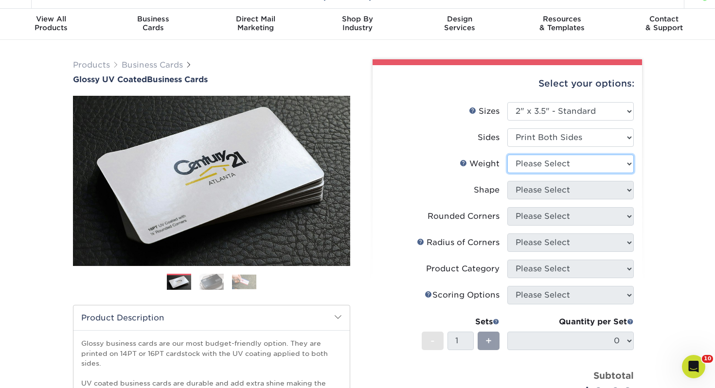
click at [564, 167] on select "Please Select 16PT 14PT" at bounding box center [570, 164] width 126 height 18
select select "14PT"
click at [507, 155] on select "Please Select 16PT 14PT" at bounding box center [570, 164] width 126 height 18
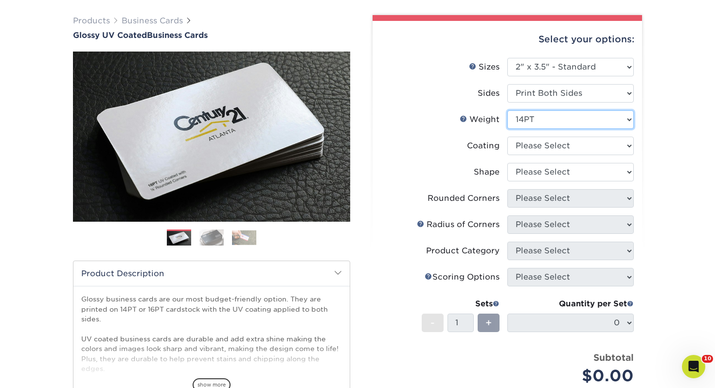
scroll to position [67, 0]
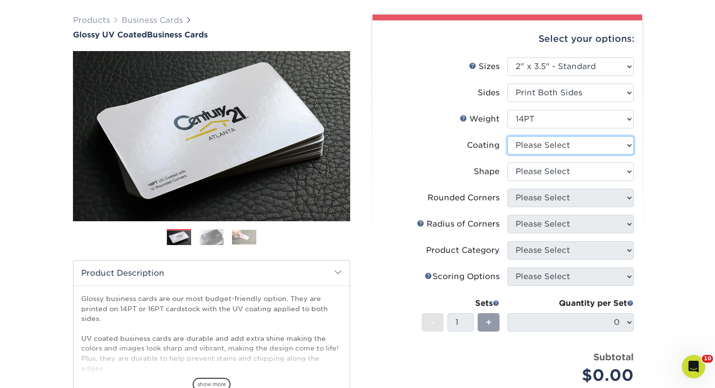
click at [542, 144] on select at bounding box center [570, 145] width 126 height 18
select select "ae367451-b2b8-45df-a344-0f05b6a12993"
click at [507, 136] on select at bounding box center [570, 145] width 126 height 18
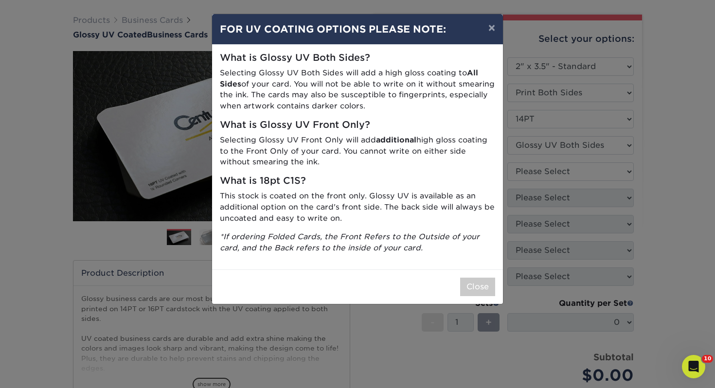
click at [497, 287] on div "Close" at bounding box center [357, 286] width 291 height 35
drag, startPoint x: 479, startPoint y: 285, endPoint x: 428, endPoint y: 223, distance: 80.2
click at [478, 284] on button "Close" at bounding box center [477, 287] width 35 height 18
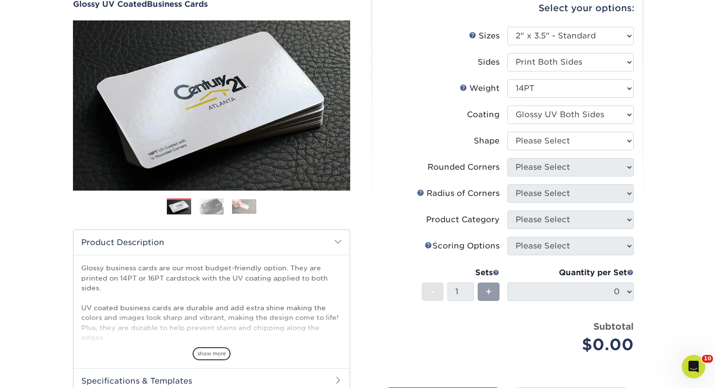
scroll to position [107, 0]
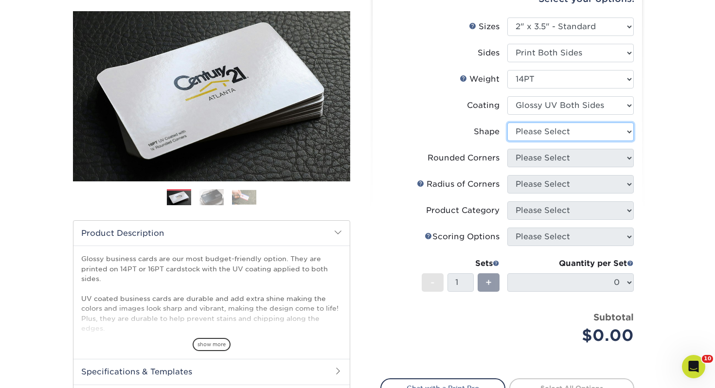
click at [522, 137] on select "Please Select Standard" at bounding box center [570, 131] width 126 height 18
select select "standard"
click at [507, 122] on select "Please Select Standard" at bounding box center [570, 131] width 126 height 18
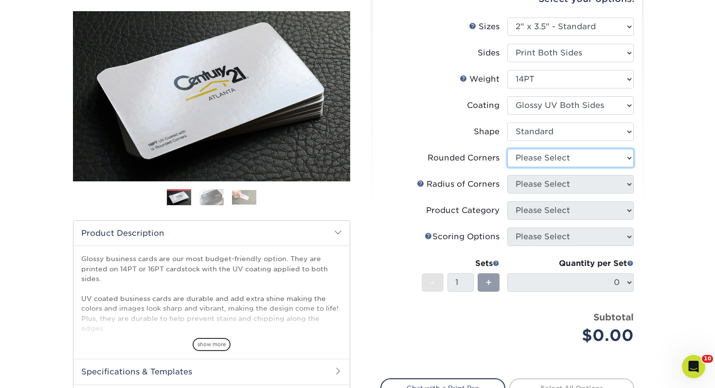
click at [538, 154] on select "Please Select Yes - Round 2 Corners Yes - Round 4 Corners No" at bounding box center [570, 158] width 126 height 18
select select "0"
click at [507, 149] on select "Please Select Yes - Round 2 Corners Yes - Round 4 Corners No" at bounding box center [570, 158] width 126 height 18
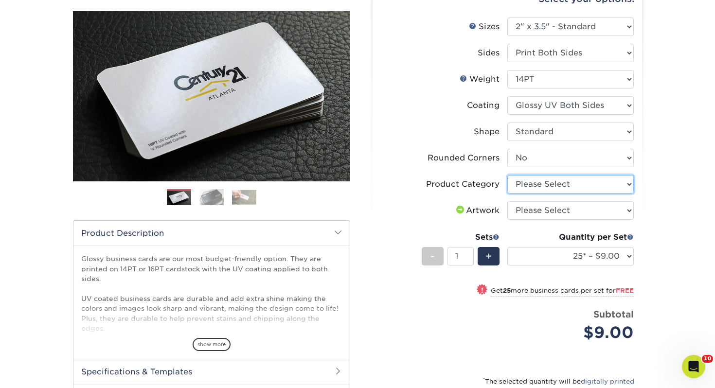
click at [537, 183] on select "Please Select Business Cards" at bounding box center [570, 184] width 126 height 18
select select "3b5148f1-0588-4f88-a218-97bcfdce65c1"
click at [507, 175] on select "Please Select Business Cards" at bounding box center [570, 184] width 126 height 18
click at [540, 208] on select "Please Select I will upload files I need a design - $100" at bounding box center [570, 210] width 126 height 18
select select "upload"
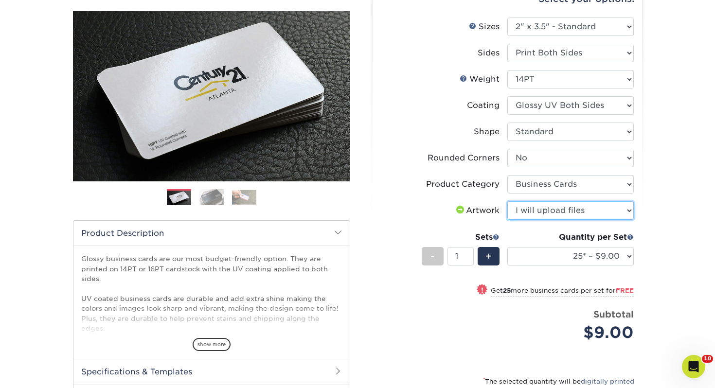
click at [507, 201] on select "Please Select I will upload files I need a design - $100" at bounding box center [570, 210] width 126 height 18
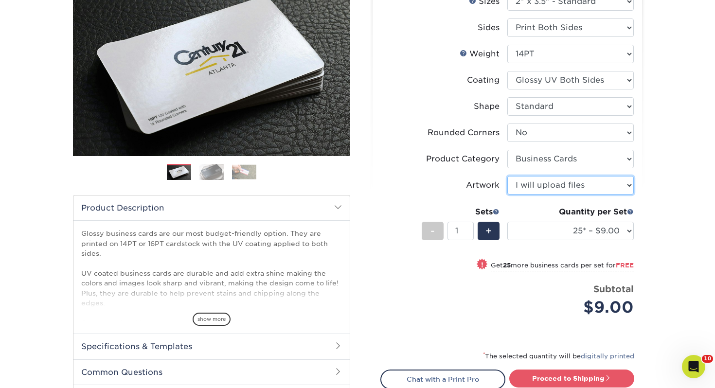
scroll to position [152, 0]
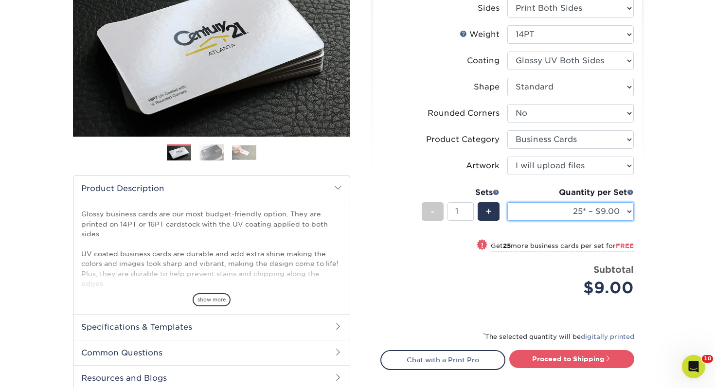
click at [559, 208] on select "25* – $9.00 50* – $9.00 100* – $9.00 250* – $17.00 500 – $33.00 1000 – $42.00 2…" at bounding box center [570, 211] width 126 height 18
select select "100* – $9.00"
click at [507, 202] on select "25* – $9.00 50* – $9.00 100* – $9.00 250* – $17.00 500 – $33.00 1000 – $42.00 2…" at bounding box center [570, 211] width 126 height 18
click at [561, 349] on div "* The selected quantity will be digitally printed" at bounding box center [507, 340] width 254 height 19
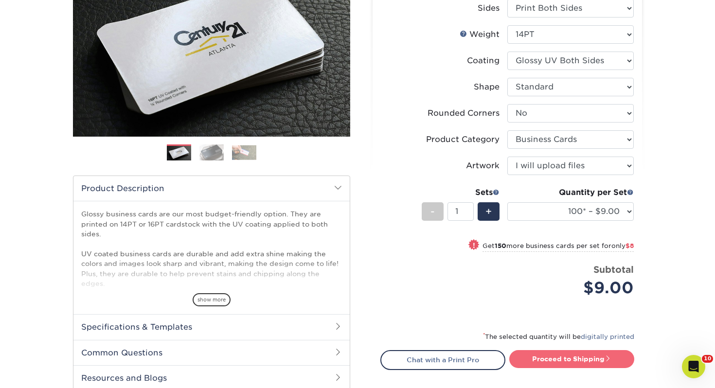
click at [560, 351] on link "Proceed to Shipping" at bounding box center [571, 358] width 125 height 17
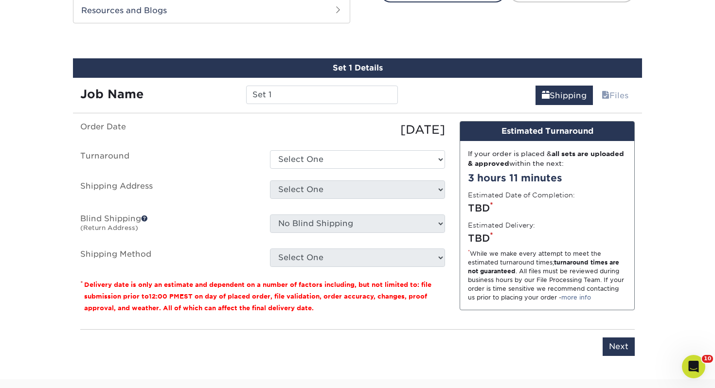
scroll to position [528, 0]
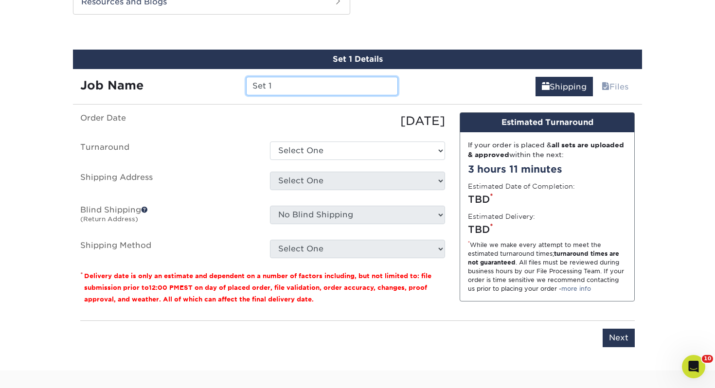
drag, startPoint x: 331, startPoint y: 90, endPoint x: 215, endPoint y: 78, distance: 116.3
click at [215, 78] on div "Job Name Set 1" at bounding box center [239, 86] width 332 height 18
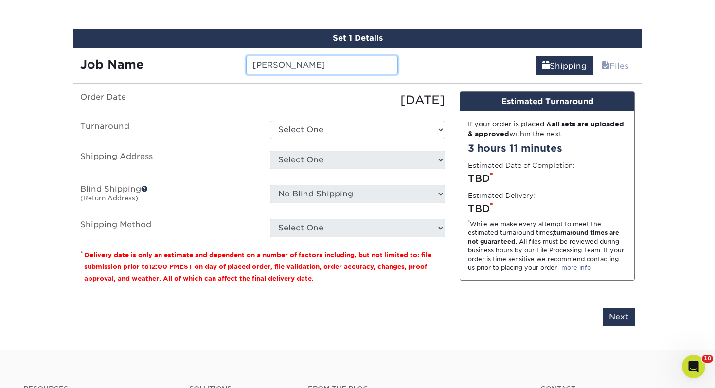
scroll to position [550, 0]
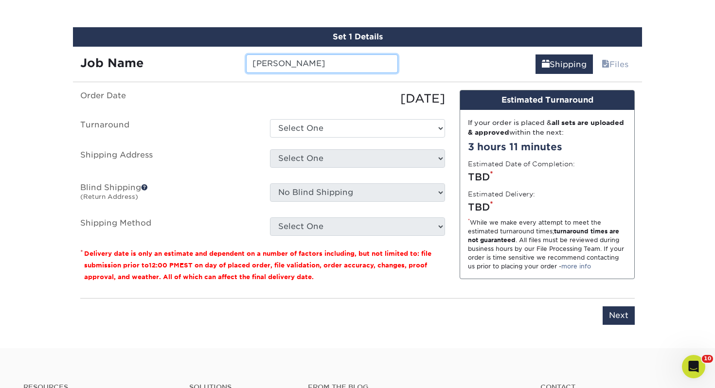
type input "Thomas Ashley Jr."
drag, startPoint x: 332, startPoint y: 112, endPoint x: 327, endPoint y: 123, distance: 11.6
click at [332, 112] on ul "Order Date [DATE] [GEOGRAPHIC_DATA] Select One 2-4 Business Days 2 Day Next Bus…" at bounding box center [262, 163] width 365 height 146
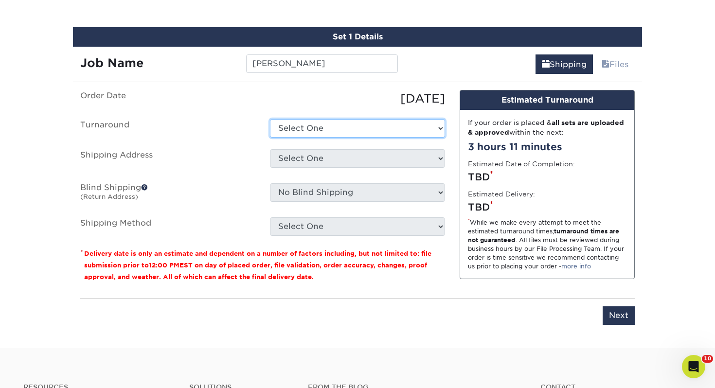
click at [327, 124] on select "Select One 2-4 Business Days 2 Day Next Business Day" at bounding box center [357, 128] width 175 height 18
select select "43800dee-37a1-44ea-97e0-42e3d5772687"
click at [270, 119] on select "Select One 2-4 Business Days 2 Day Next Business Day" at bounding box center [357, 128] width 175 height 18
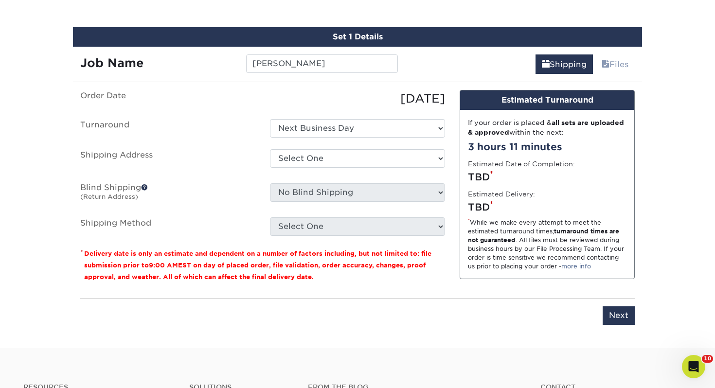
click at [315, 149] on ul "Order Date [DATE] [GEOGRAPHIC_DATA] Select One 2-4 Business Days 2 Day Next Bus…" at bounding box center [262, 163] width 365 height 146
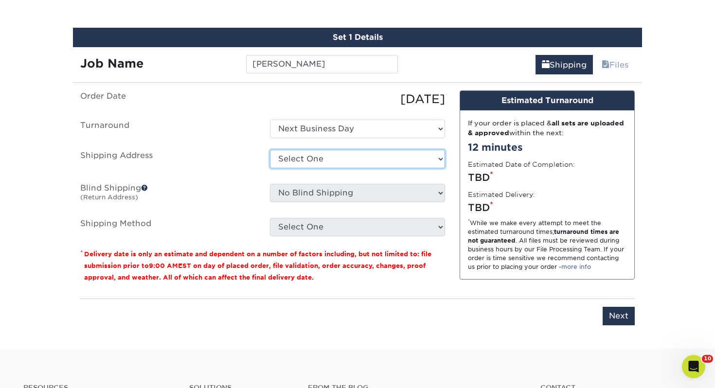
click at [315, 152] on select "Select One [PERSON_NAME], MI Akron, [GEOGRAPHIC_DATA]" at bounding box center [357, 159] width 175 height 18
select select "272586"
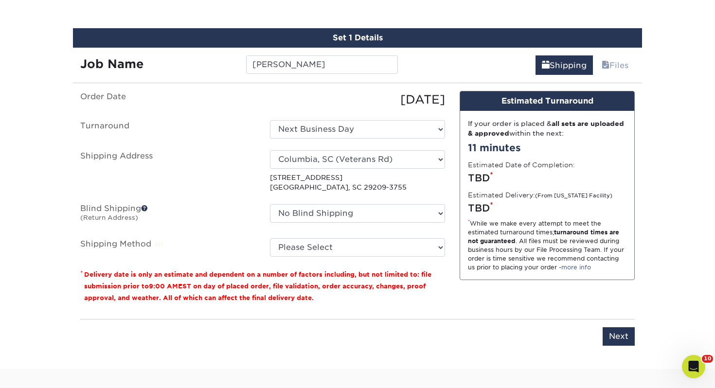
scroll to position [559, 0]
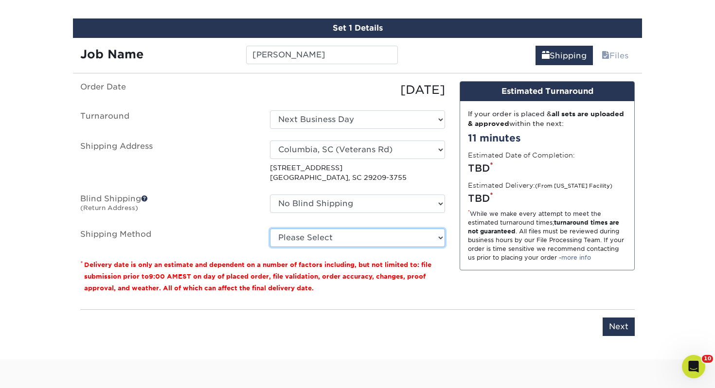
click at [319, 235] on select "Please Select Ground Shipping (+$7.84) 3 Day Shipping Service (+$15.33) 2 Day A…" at bounding box center [357, 237] width 175 height 18
select select "03"
click at [270, 228] on select "Please Select Ground Shipping (+$7.84) 3 Day Shipping Service (+$15.33) 2 Day A…" at bounding box center [357, 237] width 175 height 18
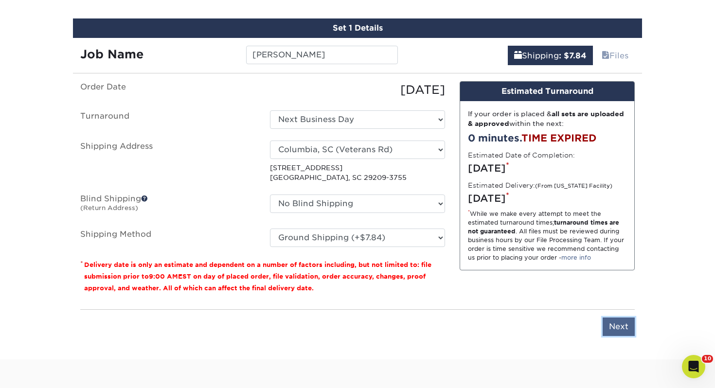
click at [616, 328] on input "Next" at bounding box center [618, 326] width 32 height 18
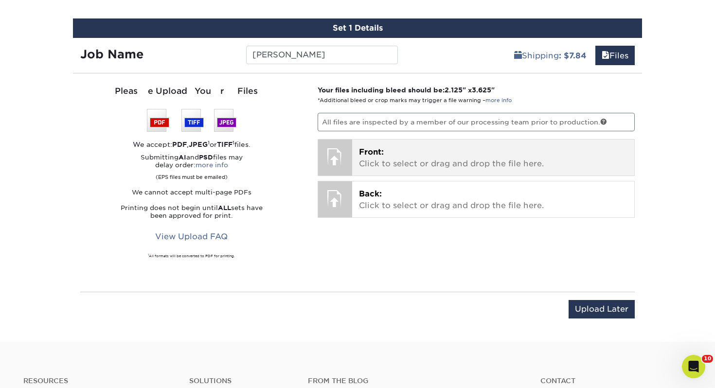
click at [362, 148] on span "Front:" at bounding box center [371, 151] width 25 height 9
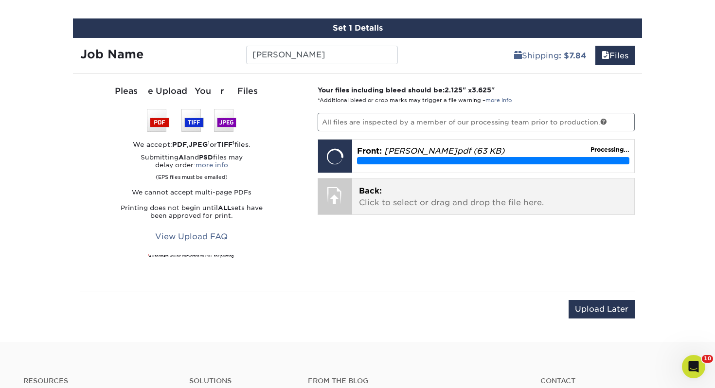
click at [462, 195] on p "Back: Click to select or drag and drop the file here." at bounding box center [493, 196] width 269 height 23
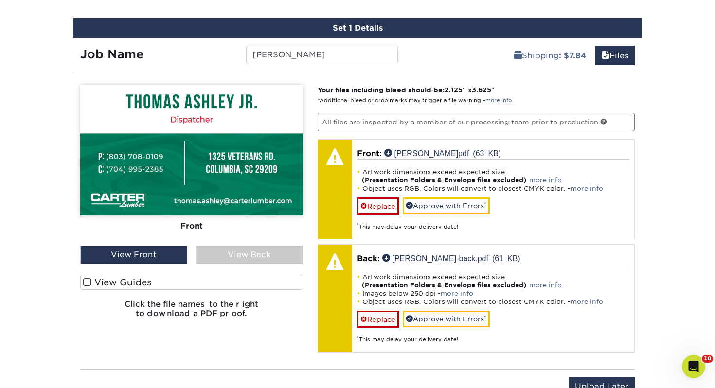
click at [229, 280] on label "View Guides" at bounding box center [191, 282] width 223 height 15
click at [0, 0] on input "View Guides" at bounding box center [0, 0] width 0 height 0
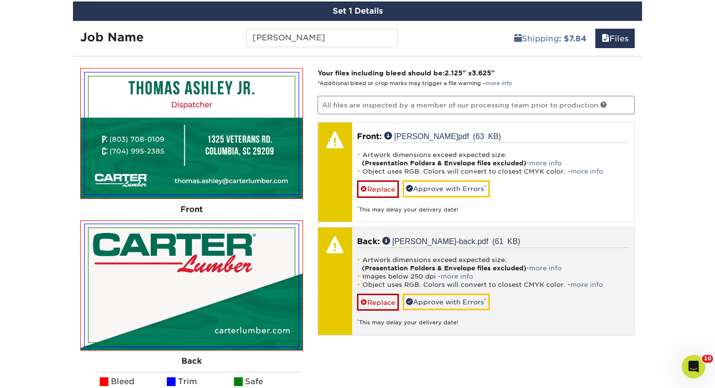
scroll to position [583, 0]
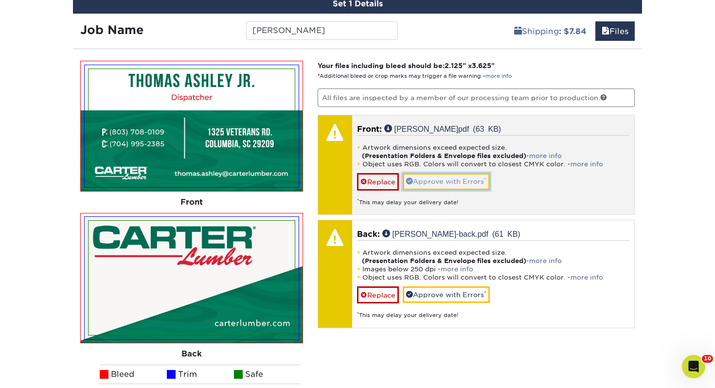
click at [454, 185] on link "Approve with Errors *" at bounding box center [445, 181] width 87 height 17
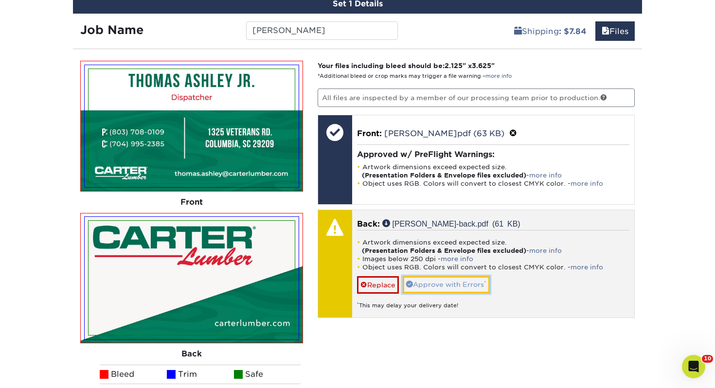
click at [448, 280] on link "Approve with Errors *" at bounding box center [445, 284] width 87 height 17
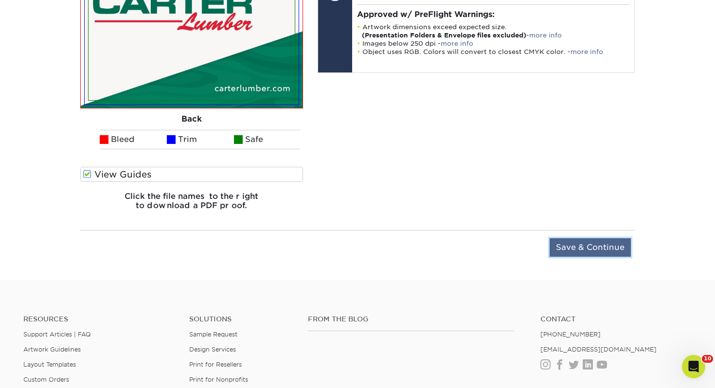
click at [588, 242] on input "Save & Continue" at bounding box center [589, 247] width 81 height 18
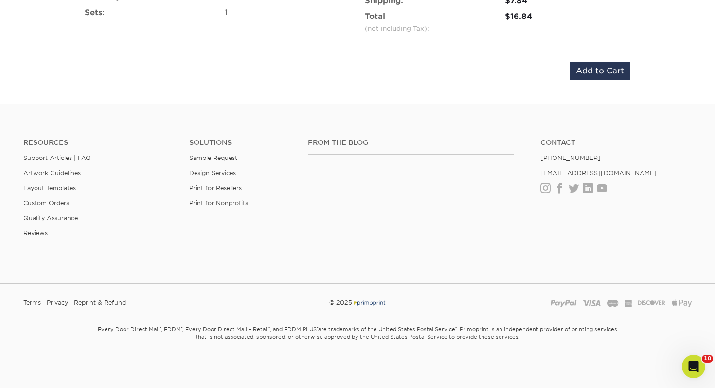
scroll to position [707, 0]
click at [593, 66] on input "Add to Cart" at bounding box center [599, 71] width 61 height 18
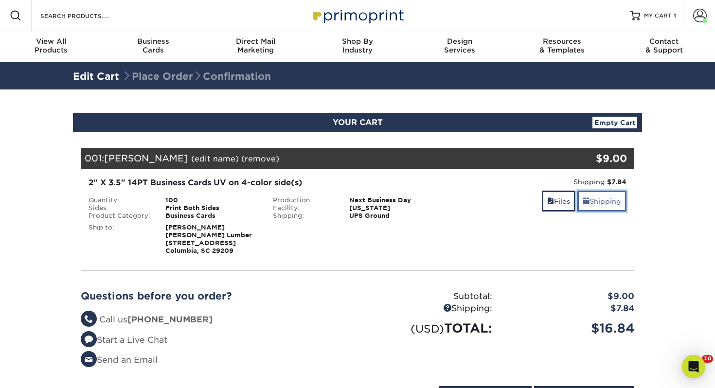
click at [599, 199] on link "Shipping" at bounding box center [601, 201] width 49 height 21
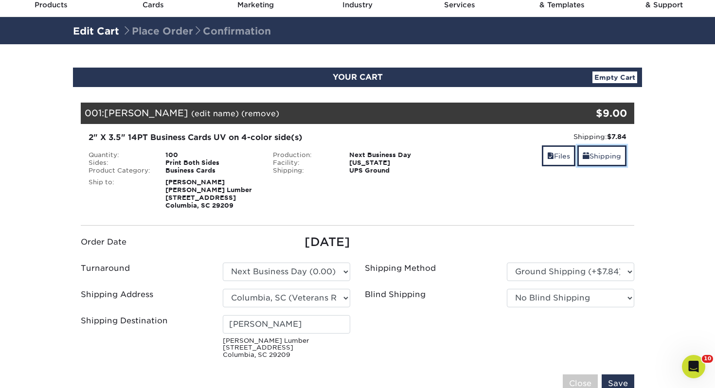
scroll to position [46, 0]
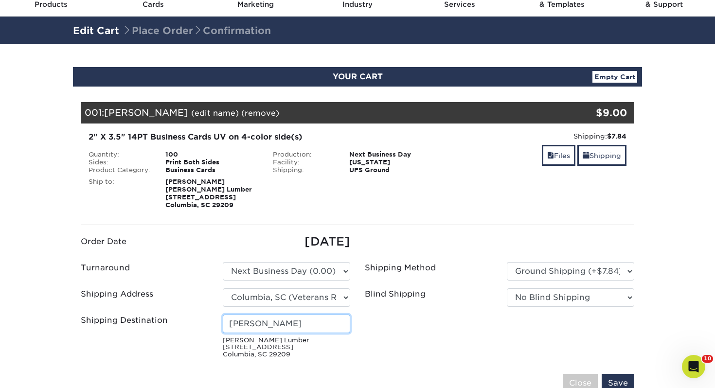
drag, startPoint x: 300, startPoint y: 321, endPoint x: 123, endPoint y: 316, distance: 177.0
click at [123, 316] on div "Shipping Destination [PERSON_NAME] [STREET_ADDRESS]" at bounding box center [215, 338] width 284 height 48
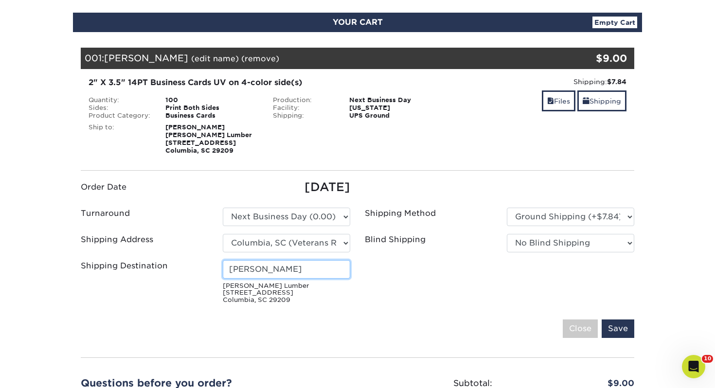
scroll to position [107, 0]
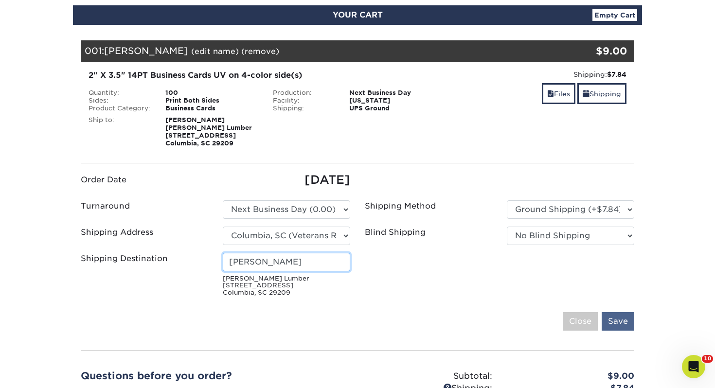
type input "[PERSON_NAME]"
click at [615, 318] on input "Save" at bounding box center [617, 321] width 33 height 18
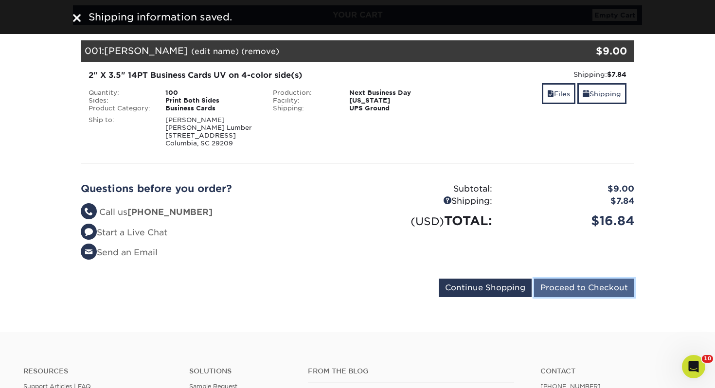
click at [595, 288] on input "Proceed to Checkout" at bounding box center [584, 288] width 100 height 18
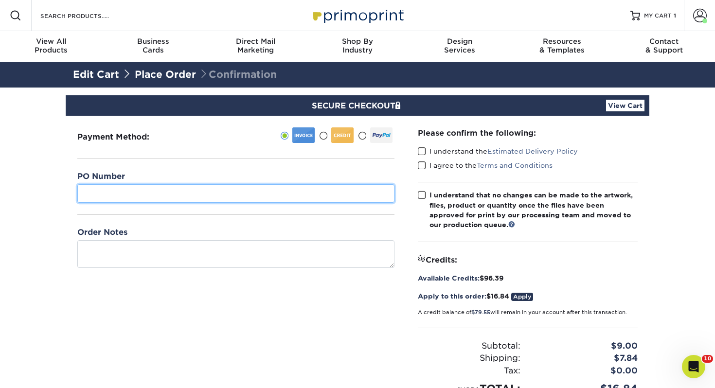
click at [274, 188] on input "text" at bounding box center [235, 193] width 317 height 18
type input "429"
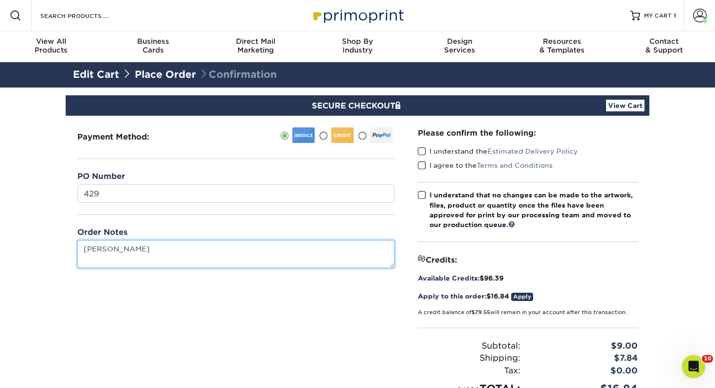
type textarea "Thomas Ashley Jr."
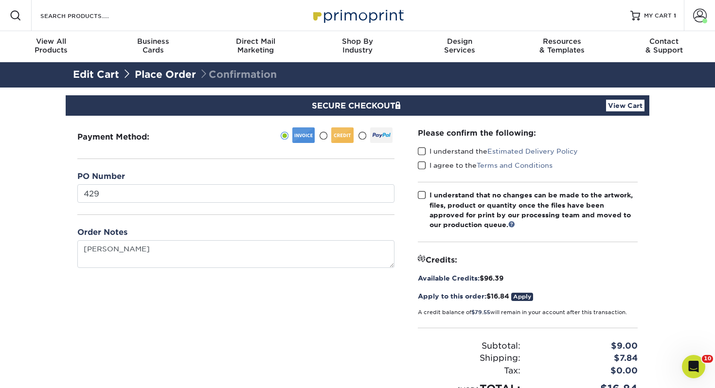
click at [423, 147] on span at bounding box center [422, 151] width 8 height 9
click at [0, 0] on input "I understand the Estimated Delivery Policy" at bounding box center [0, 0] width 0 height 0
drag, startPoint x: 419, startPoint y: 162, endPoint x: 419, endPoint y: 168, distance: 5.9
click at [419, 163] on span at bounding box center [422, 165] width 8 height 9
click at [0, 0] on input "I agree to the Terms and Conditions" at bounding box center [0, 0] width 0 height 0
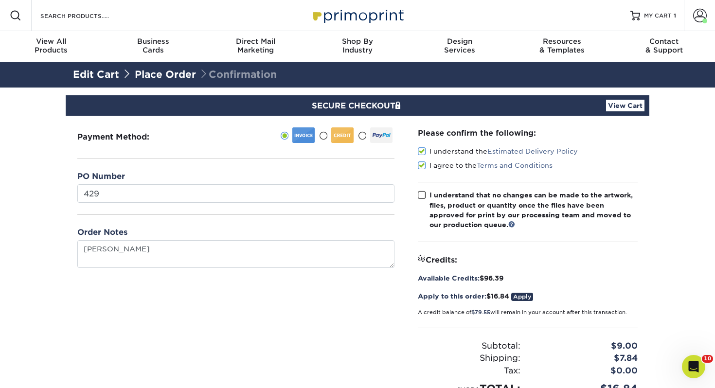
click at [422, 199] on label "I understand that no changes can be made to the artwork, files, product or quan…" at bounding box center [528, 210] width 220 height 40
click at [0, 0] on input "I understand that no changes can be made to the artwork, files, product or quan…" at bounding box center [0, 0] width 0 height 0
click at [422, 197] on span at bounding box center [422, 195] width 8 height 9
click at [0, 0] on input "I understand that no changes can be made to the artwork, files, product or quan…" at bounding box center [0, 0] width 0 height 0
click at [424, 197] on span at bounding box center [422, 195] width 8 height 9
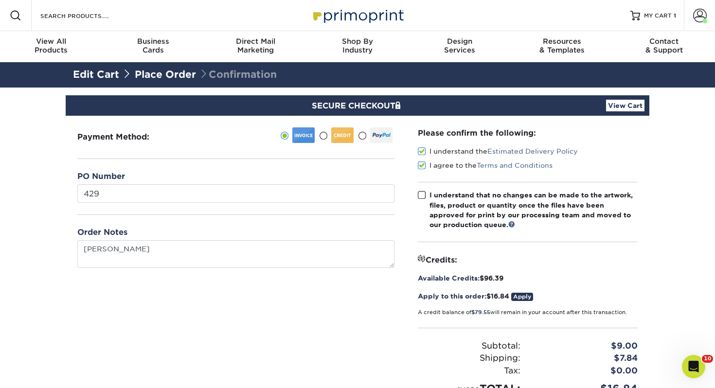
click at [0, 0] on input "I understand that no changes can be made to the artwork, files, product or quan…" at bounding box center [0, 0] width 0 height 0
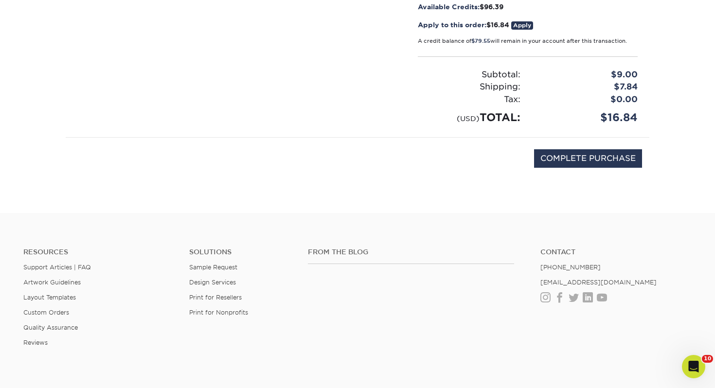
scroll to position [274, 0]
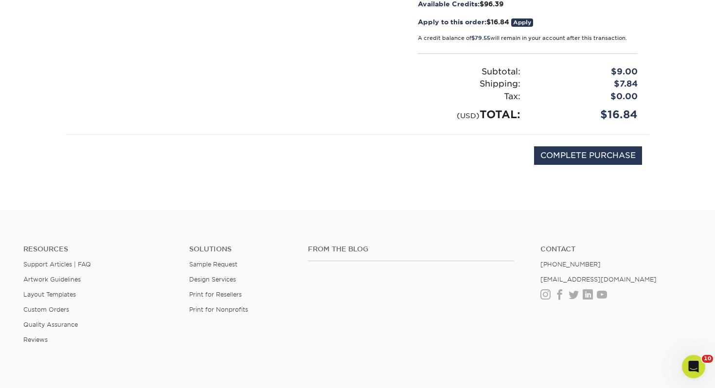
click at [571, 165] on div "COMPLETE PURCHASE" at bounding box center [357, 161] width 569 height 52
click at [571, 156] on input "COMPLETE PURCHASE" at bounding box center [588, 155] width 108 height 18
type input "PROCESSING, PLEASE WAIT..."
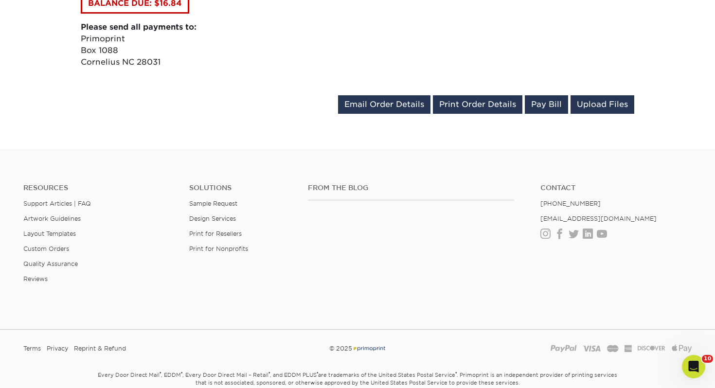
scroll to position [497, 0]
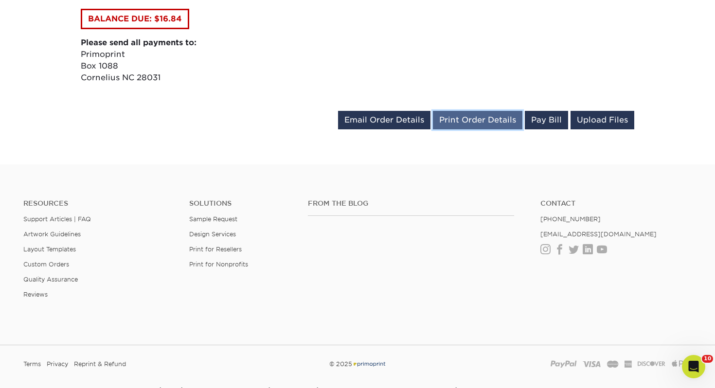
click at [488, 124] on link "Print Order Details" at bounding box center [477, 120] width 89 height 18
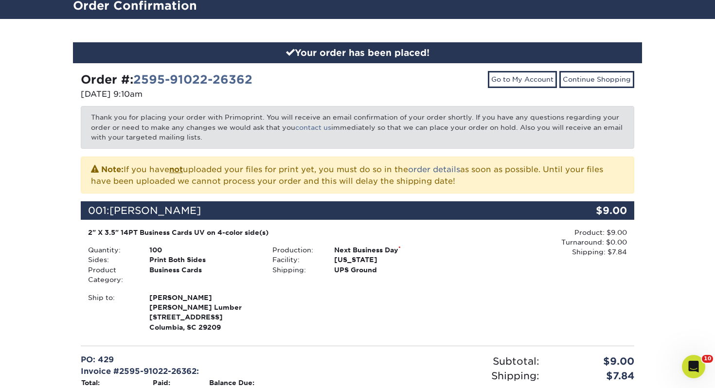
scroll to position [0, 0]
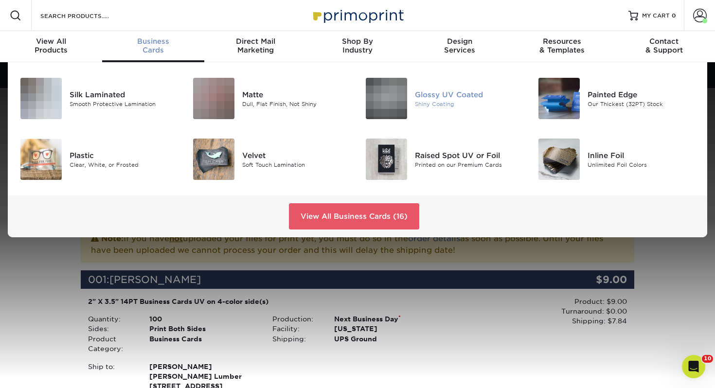
click at [386, 92] on img at bounding box center [386, 98] width 41 height 41
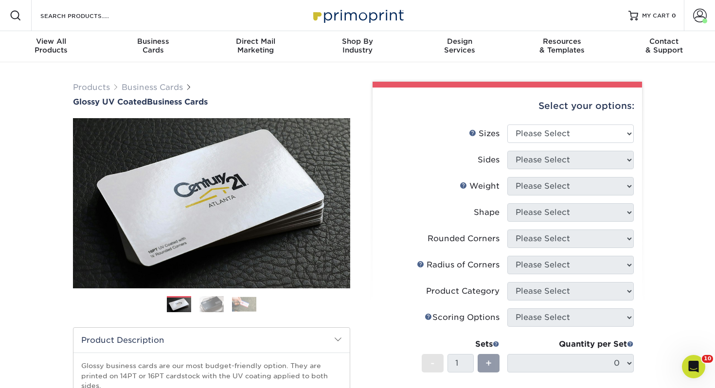
scroll to position [9, 0]
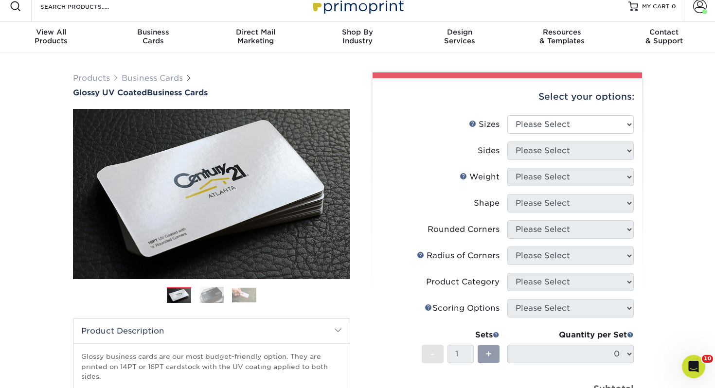
click at [550, 143] on ul "Sizes Help Sizes Please Select 1.5" x 3.5" - Mini 1.75" x 3.5" - Mini 2" x 2" -…" at bounding box center [507, 272] width 254 height 315
click at [551, 134] on li "Sizes Help Sizes Please Select 1.5" x 3.5" - Mini 1.75" x 3.5" - Mini 2" x 2" -…" at bounding box center [507, 128] width 253 height 26
click at [552, 128] on select "Please Select 1.5" x 3.5" - Mini 1.75" x 3.5" - Mini 2" x 2" - Square 2" x 3" -…" at bounding box center [570, 124] width 126 height 18
select select "2.00x3.50"
click at [507, 115] on select "Please Select 1.5" x 3.5" - Mini 1.75" x 3.5" - Mini 2" x 2" - Square 2" x 3" -…" at bounding box center [570, 124] width 126 height 18
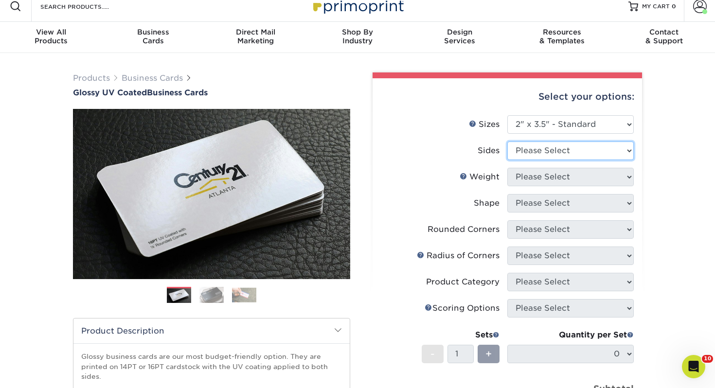
click at [543, 146] on select "Please Select Print Both Sides Print Front Only" at bounding box center [570, 150] width 126 height 18
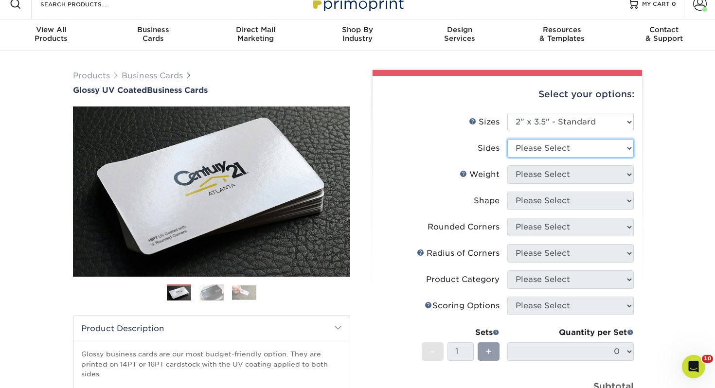
select select "13abbda7-1d64-4f25-8bb2-c179b224825d"
click at [507, 139] on select "Please Select Print Both Sides Print Front Only" at bounding box center [570, 148] width 126 height 18
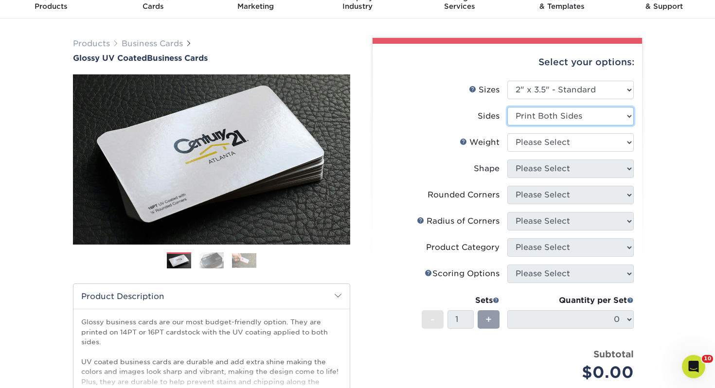
scroll to position [46, 0]
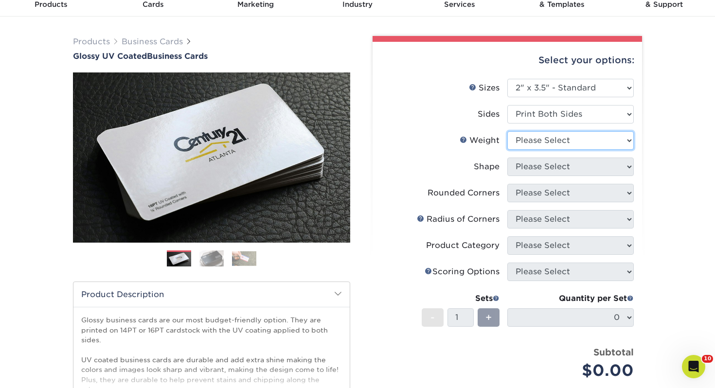
click at [598, 148] on select "Please Select 16PT 14PT" at bounding box center [570, 140] width 126 height 18
select select "14PT"
click at [507, 131] on select "Please Select 16PT 14PT" at bounding box center [570, 140] width 126 height 18
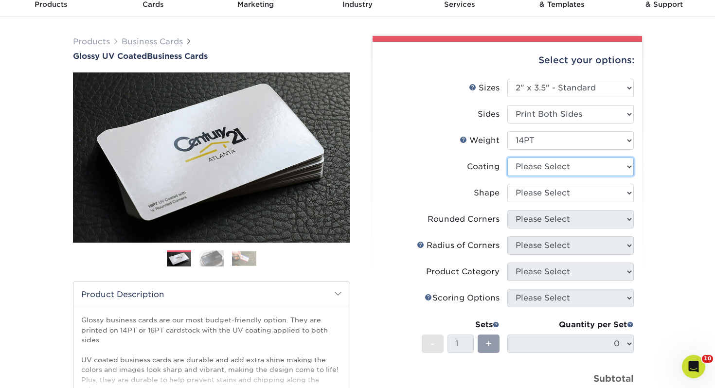
click at [561, 160] on select at bounding box center [570, 166] width 126 height 18
select select "ae367451-b2b8-45df-a344-0f05b6a12993"
click at [507, 157] on select at bounding box center [570, 166] width 126 height 18
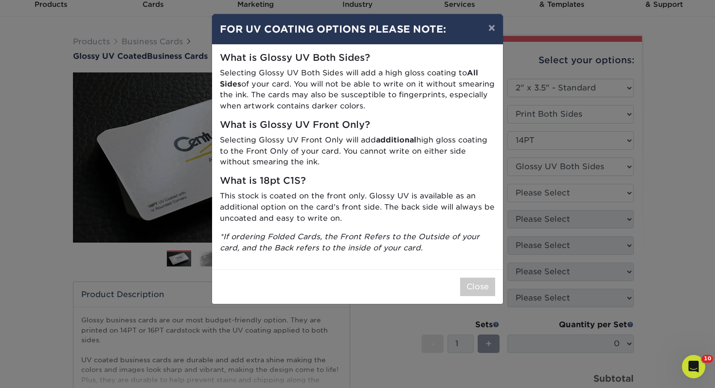
click at [560, 193] on div "× FOR UV COATING OPTIONS PLEASE NOTE: What is Glossy UV Both Sides? Selecting G…" at bounding box center [357, 194] width 715 height 388
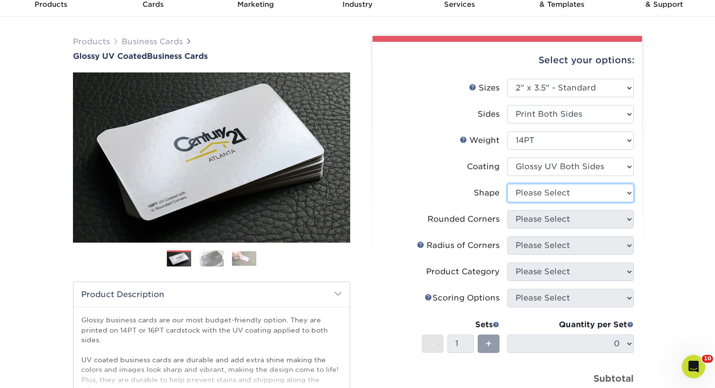
click at [572, 191] on select "Please Select Standard" at bounding box center [570, 193] width 126 height 18
select select "standard"
click at [507, 184] on select "Please Select Standard" at bounding box center [570, 193] width 126 height 18
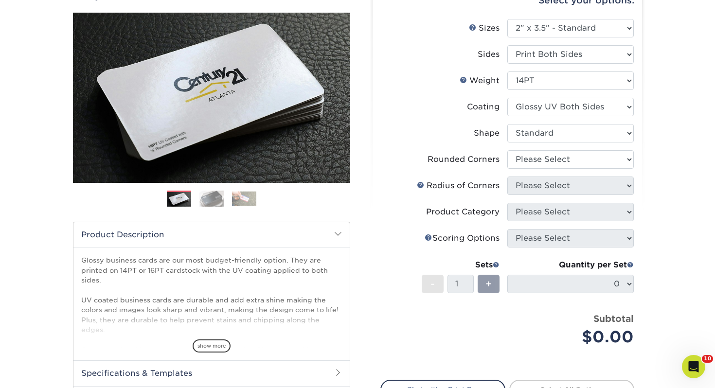
scroll to position [106, 0]
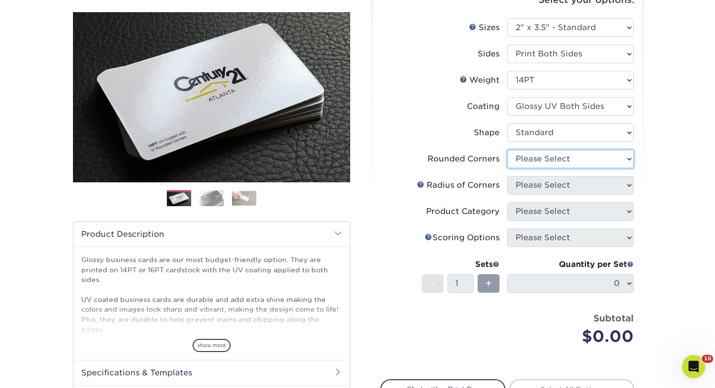
click at [543, 165] on select "Please Select Yes - Round 2 Corners Yes - Round 4 Corners No" at bounding box center [570, 159] width 126 height 18
select select "0"
click at [507, 150] on select "Please Select Yes - Round 2 Corners Yes - Round 4 Corners No" at bounding box center [570, 159] width 126 height 18
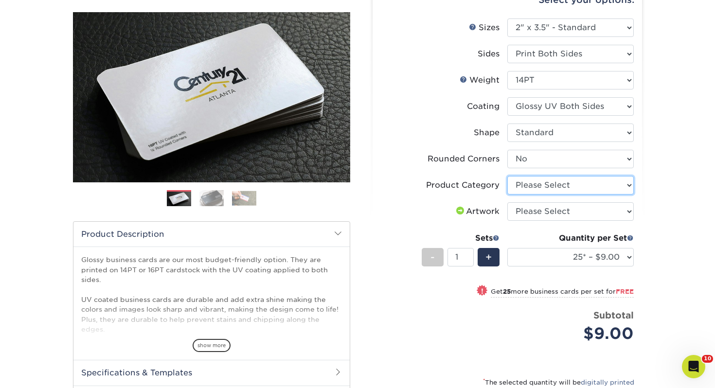
click at [544, 187] on select "Please Select Business Cards" at bounding box center [570, 185] width 126 height 18
select select "3b5148f1-0588-4f88-a218-97bcfdce65c1"
click at [507, 176] on select "Please Select Business Cards" at bounding box center [570, 185] width 126 height 18
click at [541, 206] on select "Please Select I will upload files I need a design - $100" at bounding box center [570, 211] width 126 height 18
select select "upload"
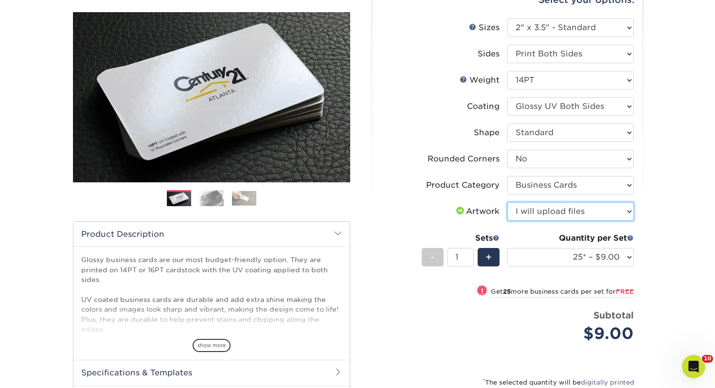
click at [507, 202] on select "Please Select I will upload files I need a design - $100" at bounding box center [570, 211] width 126 height 18
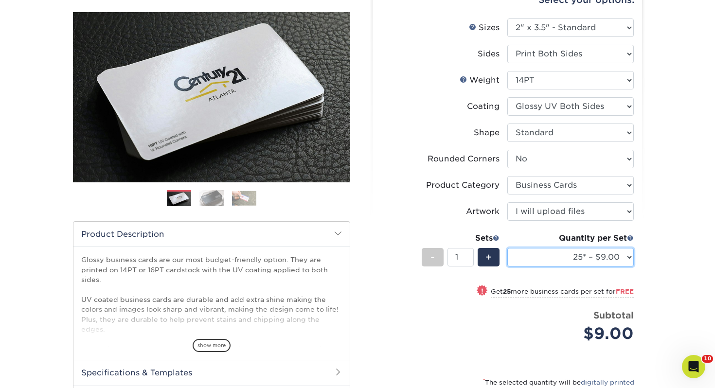
click at [550, 253] on select "25* – $9.00 50* – $9.00 100* – $9.00 250* – $17.00 500 – $33.00 1000 – $42.00 2…" at bounding box center [570, 257] width 126 height 18
select select "100* – $9.00"
click at [507, 248] on select "25* – $9.00 50* – $9.00 100* – $9.00 250* – $17.00 500 – $33.00 1000 – $42.00 2…" at bounding box center [570, 257] width 126 height 18
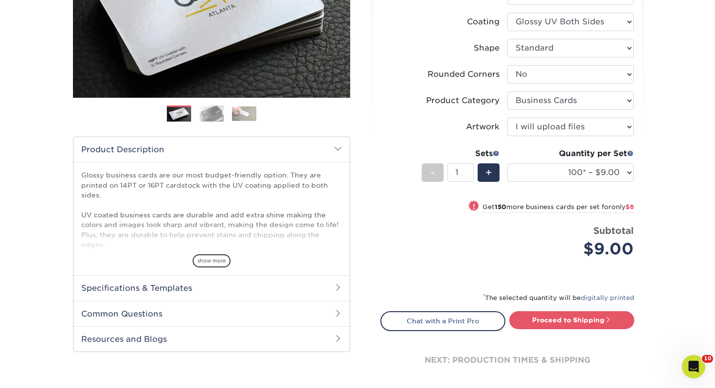
drag, startPoint x: 541, startPoint y: 335, endPoint x: 542, endPoint y: 330, distance: 5.0
click at [541, 335] on div "next: production times & shipping" at bounding box center [507, 360] width 254 height 58
click at [543, 318] on link "Proceed to Shipping" at bounding box center [571, 319] width 125 height 17
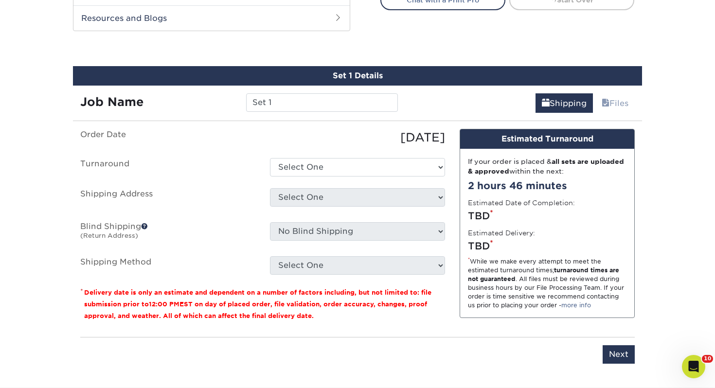
scroll to position [528, 0]
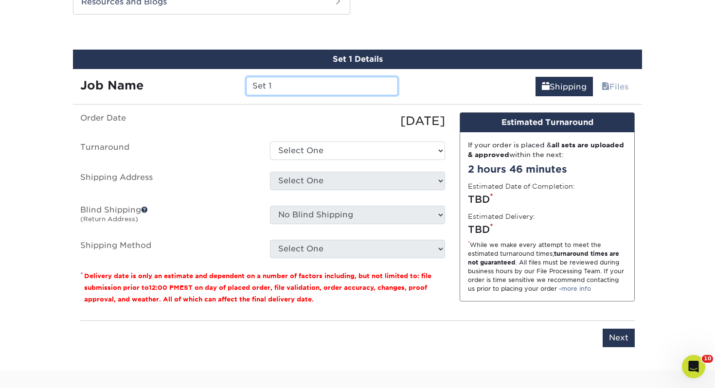
drag, startPoint x: 303, startPoint y: 94, endPoint x: 129, endPoint y: 84, distance: 173.8
click at [129, 84] on div "Job Name Set 1" at bounding box center [239, 86] width 332 height 18
type input "Bill Kirkpatrick"
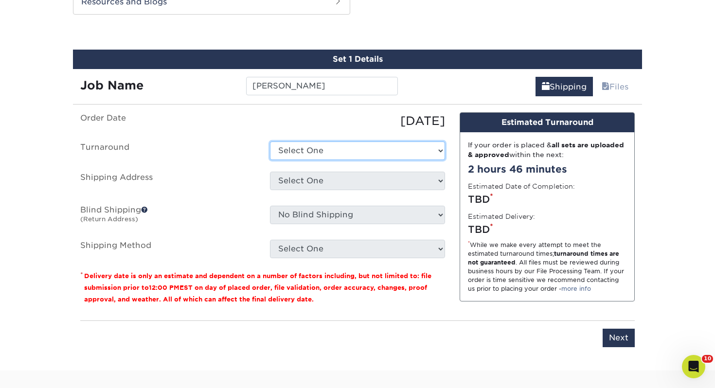
click at [297, 153] on select "Select One 2-4 Business Days 2 Day Next Business Day" at bounding box center [357, 150] width 175 height 18
select select "43800dee-37a1-44ea-97e0-42e3d5772687"
click at [270, 141] on select "Select One 2-4 Business Days 2 Day Next Business Day" at bounding box center [357, 150] width 175 height 18
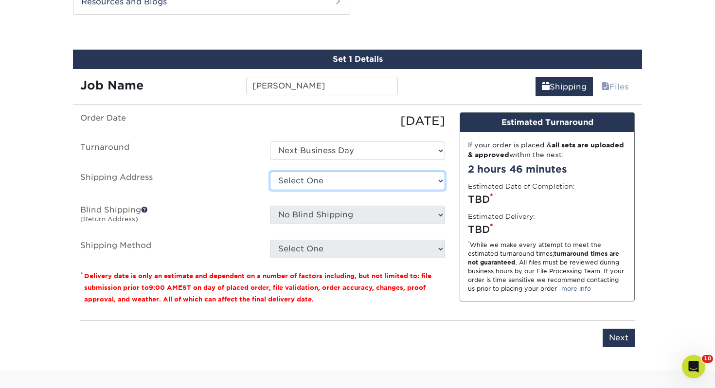
click at [290, 181] on select "Select One Adrian, MI Akron, OH" at bounding box center [357, 181] width 175 height 18
select select "117547"
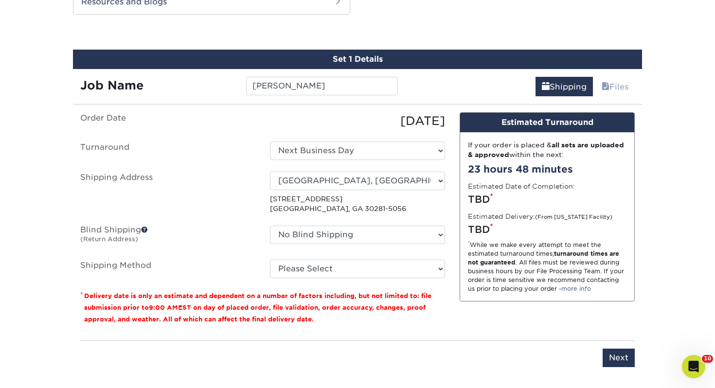
drag, startPoint x: 352, startPoint y: 257, endPoint x: 351, endPoint y: 263, distance: 6.4
click at [352, 257] on ul "Order Date 09/05/2025 Turnaround Select One 2-4 Business Days 2 Day Next Busine…" at bounding box center [262, 195] width 365 height 166
click at [351, 263] on select "Please Select Ground Shipping (+$7.84) 3 Day Shipping Service (+$18.68) 2 Day A…" at bounding box center [357, 269] width 175 height 18
select select "03"
click at [270, 260] on select "Please Select Ground Shipping (+$7.84) 3 Day Shipping Service (+$18.68) 2 Day A…" at bounding box center [357, 269] width 175 height 18
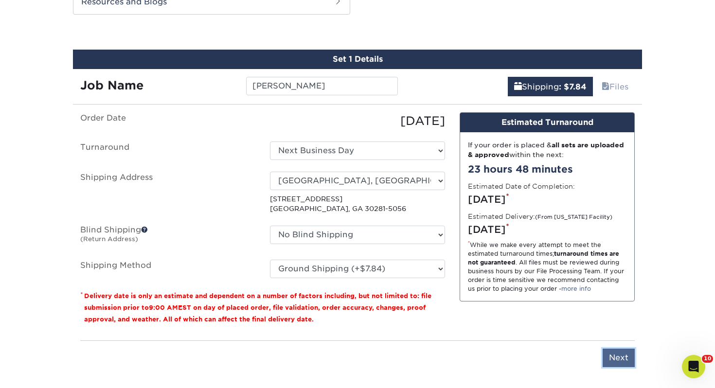
click at [617, 351] on input "Next" at bounding box center [618, 358] width 32 height 18
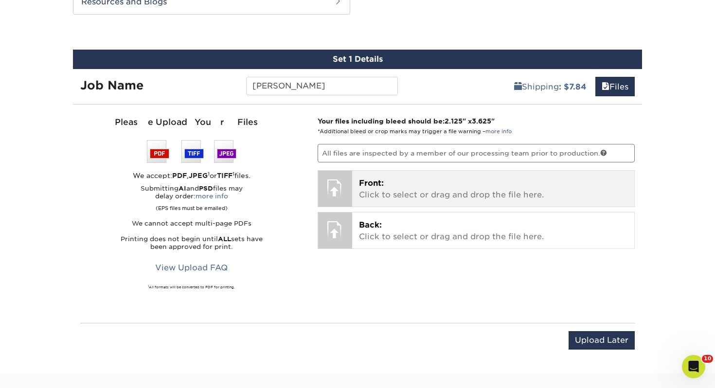
click at [439, 190] on p "Front: Click to select or drag and drop the file here." at bounding box center [493, 188] width 269 height 23
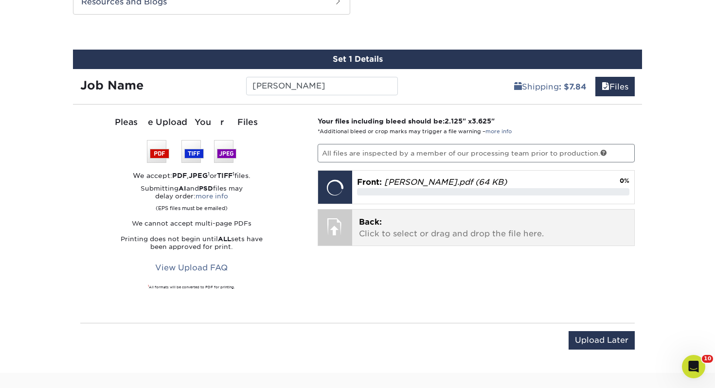
click at [429, 219] on p "Back: Click to select or drag and drop the file here." at bounding box center [493, 227] width 269 height 23
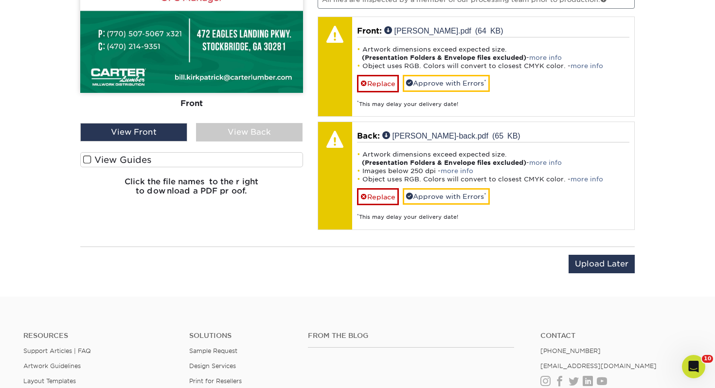
scroll to position [631, 0]
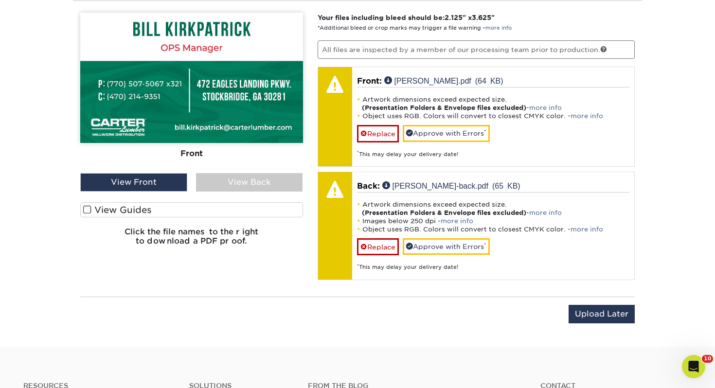
click at [142, 204] on label "View Guides" at bounding box center [191, 209] width 223 height 15
click at [0, 0] on input "View Guides" at bounding box center [0, 0] width 0 height 0
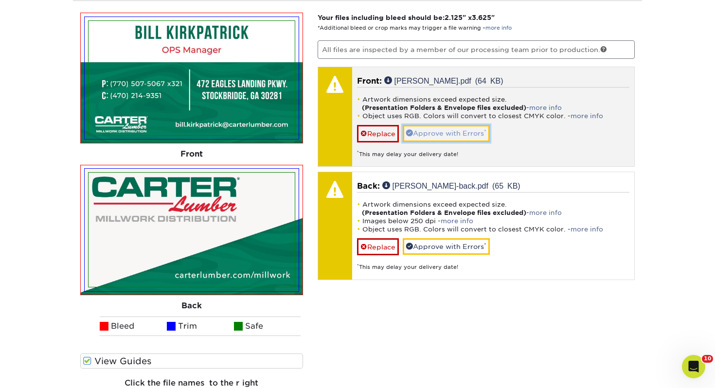
click at [421, 137] on link "Approve with Errors *" at bounding box center [445, 133] width 87 height 17
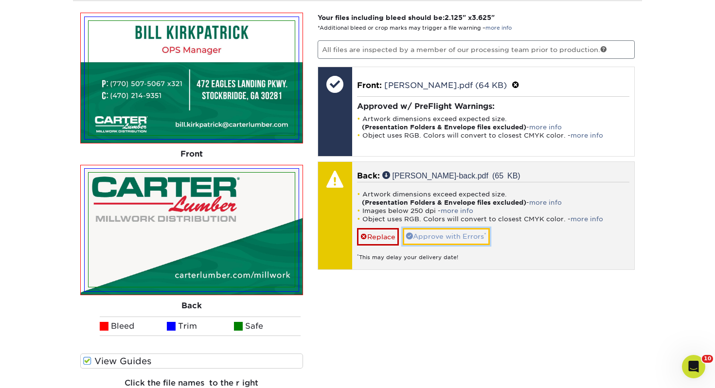
click at [428, 231] on link "Approve with Errors *" at bounding box center [445, 236] width 87 height 17
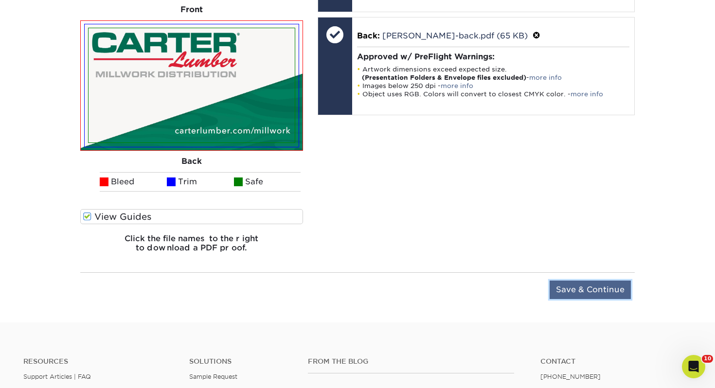
click at [614, 290] on input "Save & Continue" at bounding box center [589, 289] width 81 height 18
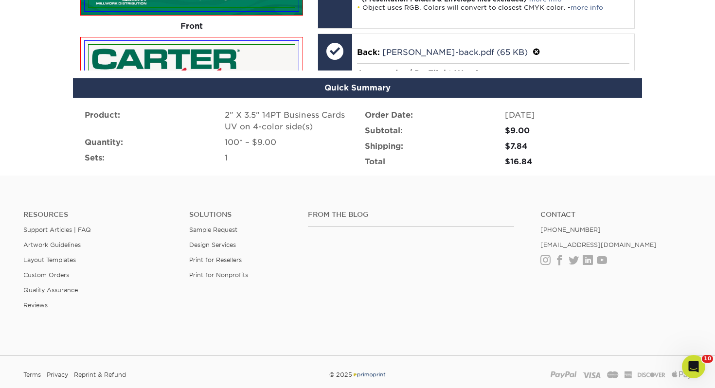
scroll to position [707, 0]
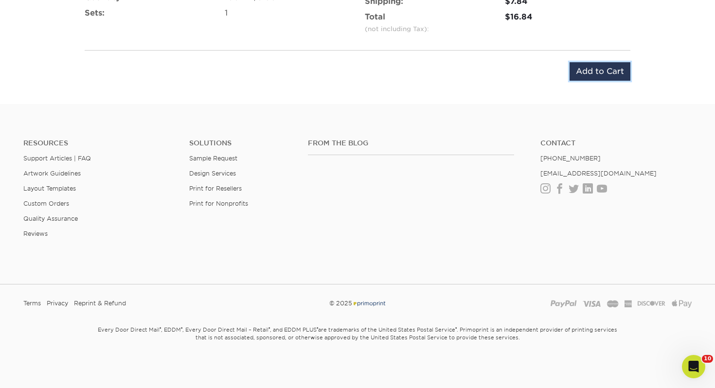
click at [612, 79] on input "Add to Cart" at bounding box center [599, 71] width 61 height 18
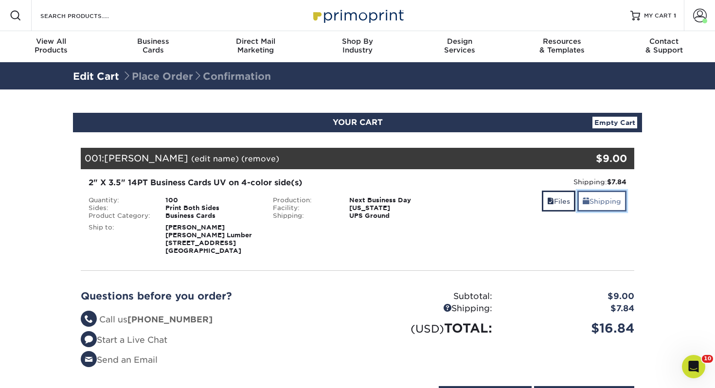
click at [599, 204] on link "Shipping" at bounding box center [601, 201] width 49 height 21
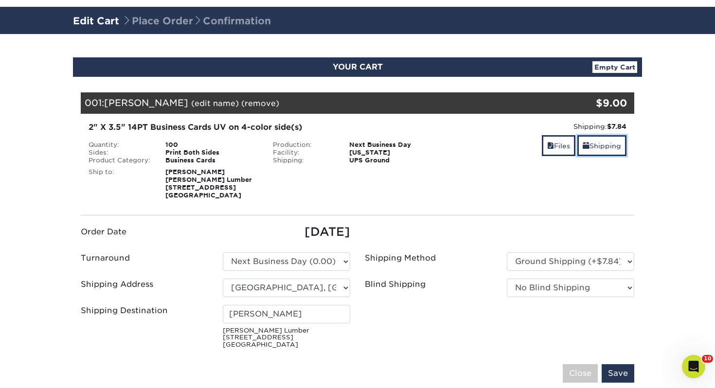
scroll to position [89, 0]
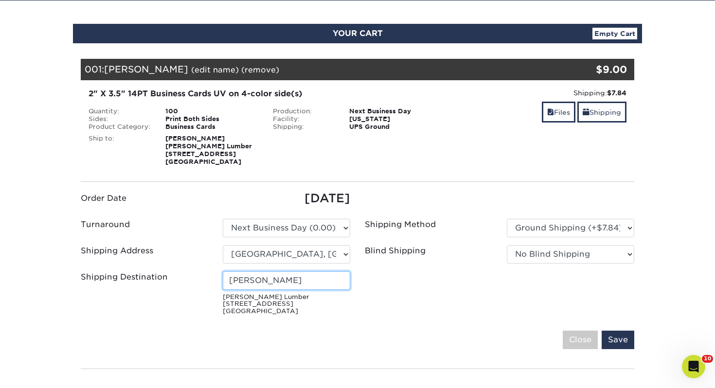
drag, startPoint x: 132, startPoint y: 278, endPoint x: 61, endPoint y: 272, distance: 71.7
click at [61, 272] on section "YOUR CART Empty Cart Your Cart is Empty View Account Active Orders Order Histor…" at bounding box center [357, 268] width 715 height 537
type input "[PERSON_NAME]"
click at [615, 336] on input "Save" at bounding box center [617, 340] width 33 height 18
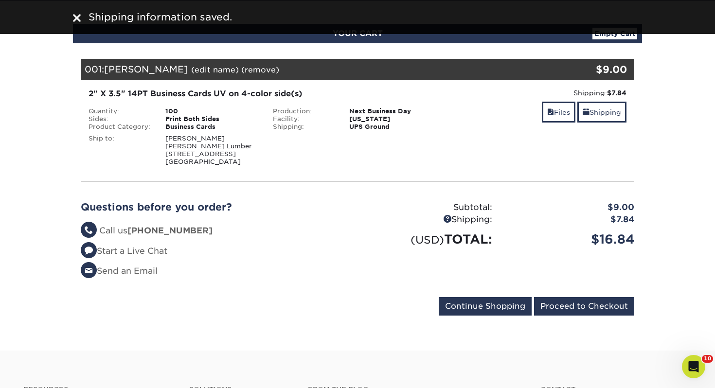
scroll to position [114, 0]
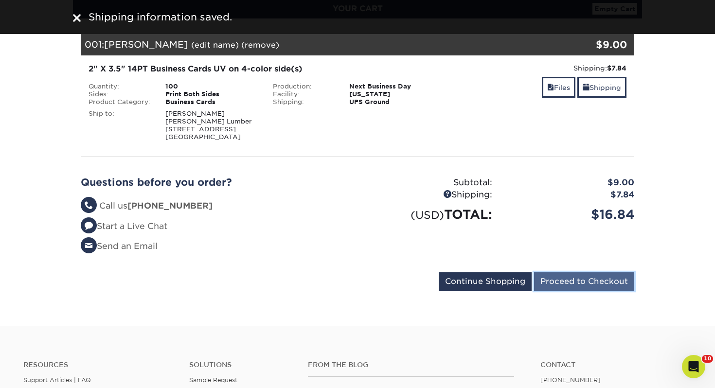
click at [597, 283] on input "Proceed to Checkout" at bounding box center [584, 281] width 100 height 18
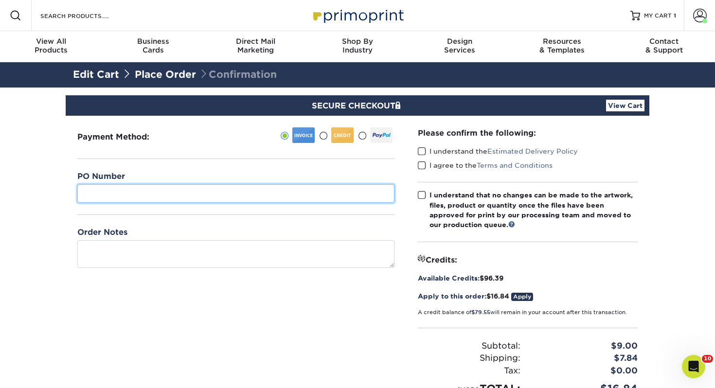
click at [102, 188] on input "text" at bounding box center [235, 193] width 317 height 18
type input "455"
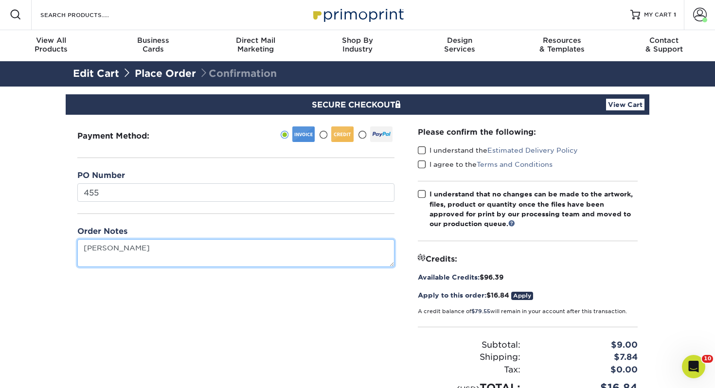
type textarea "[PERSON_NAME]"
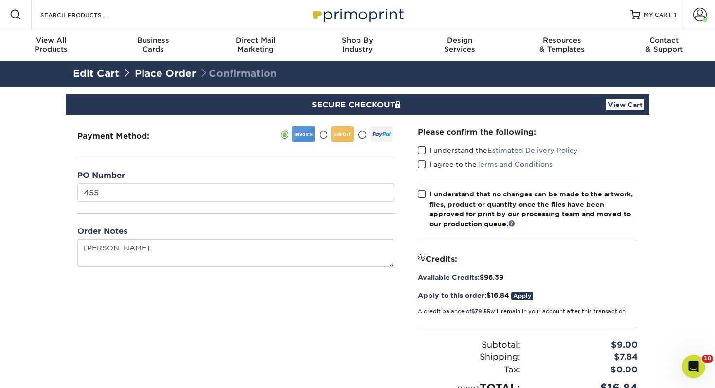
scroll to position [1, 0]
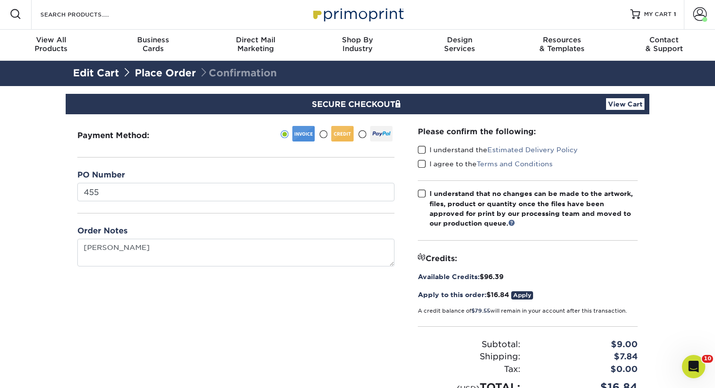
click at [422, 149] on span at bounding box center [422, 149] width 8 height 9
click at [0, 0] on input "I understand the Estimated Delivery Policy" at bounding box center [0, 0] width 0 height 0
click at [428, 164] on label "I agree to the Terms and Conditions" at bounding box center [485, 164] width 135 height 10
click at [0, 0] on input "I agree to the Terms and Conditions" at bounding box center [0, 0] width 0 height 0
click at [424, 164] on span at bounding box center [422, 163] width 8 height 9
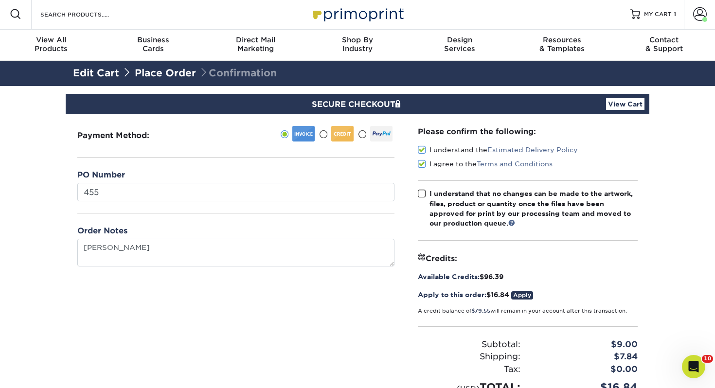
click at [0, 0] on input "I agree to the Terms and Conditions" at bounding box center [0, 0] width 0 height 0
drag, startPoint x: 424, startPoint y: 163, endPoint x: 424, endPoint y: 171, distance: 7.8
click at [424, 163] on span at bounding box center [422, 163] width 8 height 9
click at [0, 0] on input "I agree to the Terms and Conditions" at bounding box center [0, 0] width 0 height 0
click at [422, 191] on span at bounding box center [422, 193] width 8 height 9
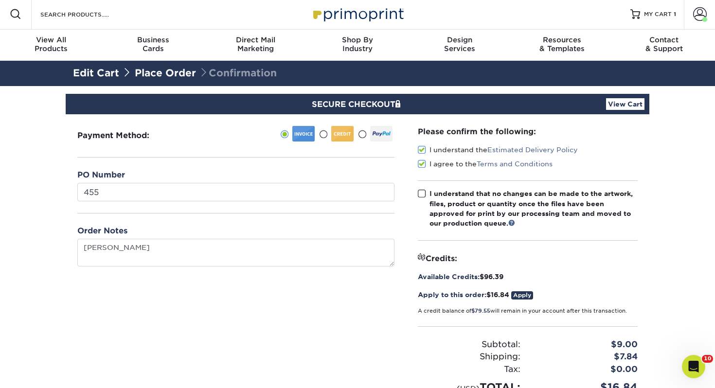
click at [0, 0] on input "I understand that no changes can be made to the artwork, files, product or quan…" at bounding box center [0, 0] width 0 height 0
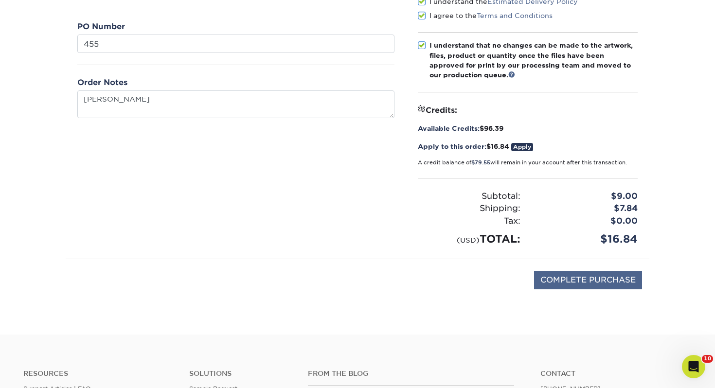
scroll to position [151, 0]
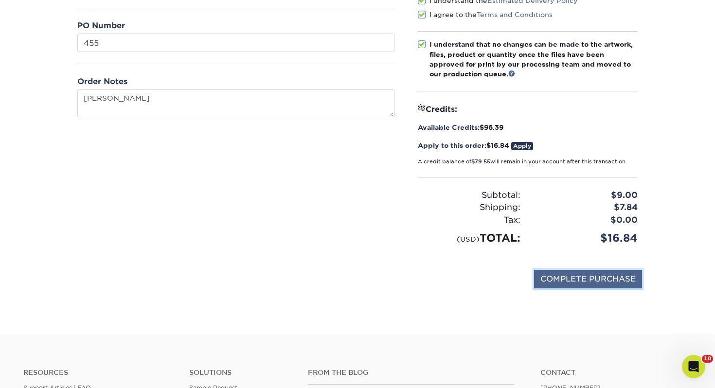
click at [556, 276] on input "COMPLETE PURCHASE" at bounding box center [588, 279] width 108 height 18
type input "PROCESSING, PLEASE WAIT..."
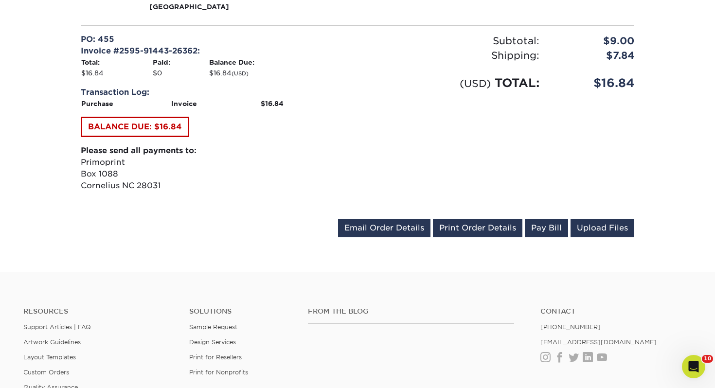
scroll to position [499, 0]
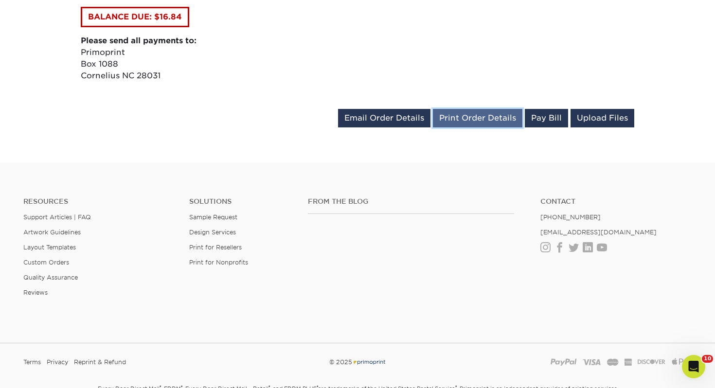
click at [462, 118] on link "Print Order Details" at bounding box center [477, 118] width 89 height 18
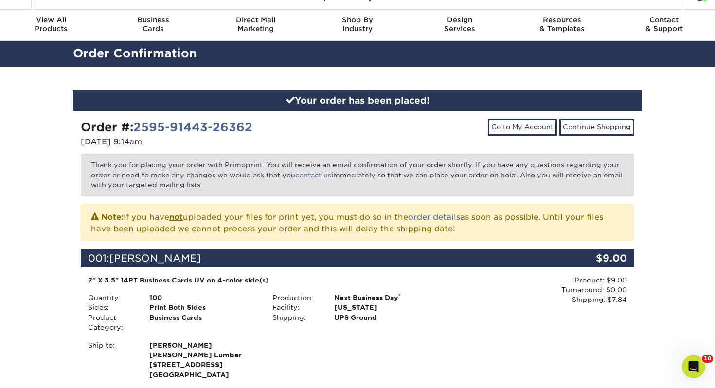
scroll to position [0, 0]
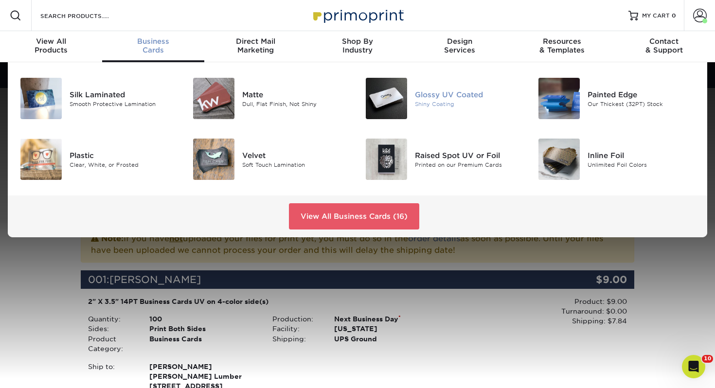
click at [415, 101] on div "Shiny Coating" at bounding box center [469, 104] width 108 height 8
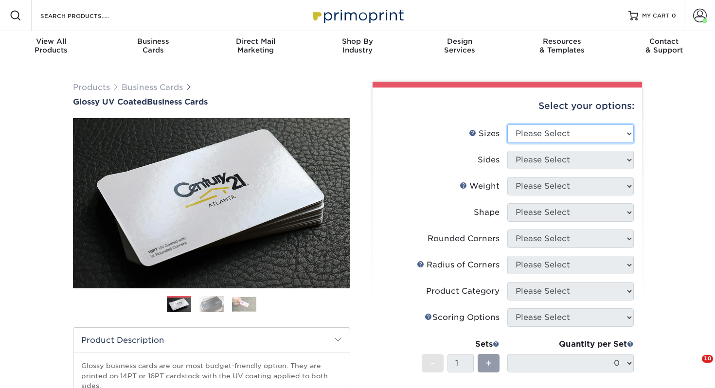
click at [530, 138] on select "Please Select 1.5" x 3.5" - Mini 1.75" x 3.5" - Mini 2" x 2" - Square 2" x 3" -…" at bounding box center [570, 133] width 126 height 18
select select "2.00x3.50"
click at [507, 124] on select "Please Select 1.5" x 3.5" - Mini 1.75" x 3.5" - Mini 2" x 2" - Square 2" x 3" -…" at bounding box center [570, 133] width 126 height 18
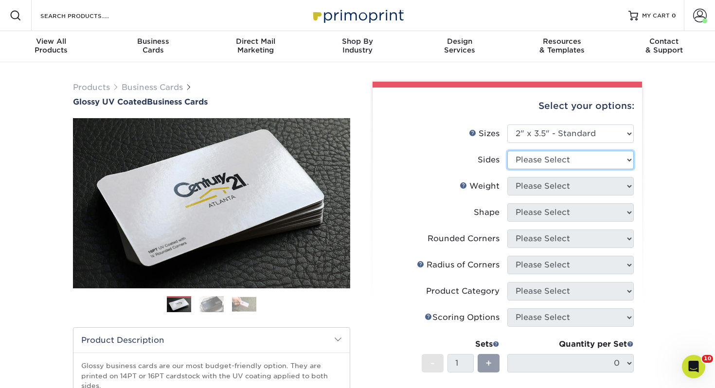
click at [534, 158] on select "Please Select Print Both Sides Print Front Only" at bounding box center [570, 160] width 126 height 18
select select "13abbda7-1d64-4f25-8bb2-c179b224825d"
click at [507, 151] on select "Please Select Print Both Sides Print Front Only" at bounding box center [570, 160] width 126 height 18
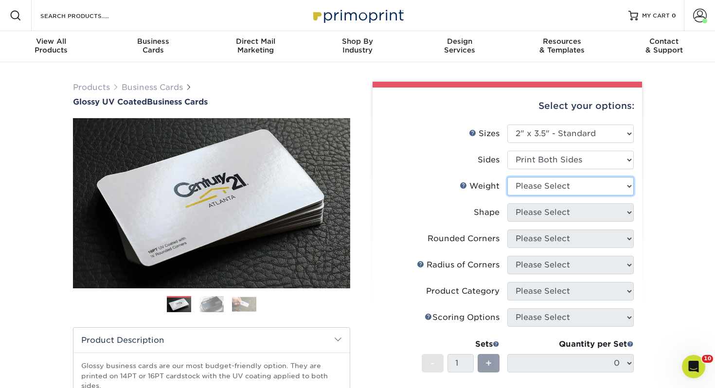
click at [519, 183] on select "Please Select 16PT 14PT" at bounding box center [570, 186] width 126 height 18
select select "14PT"
click at [507, 177] on select "Please Select 16PT 14PT" at bounding box center [570, 186] width 126 height 18
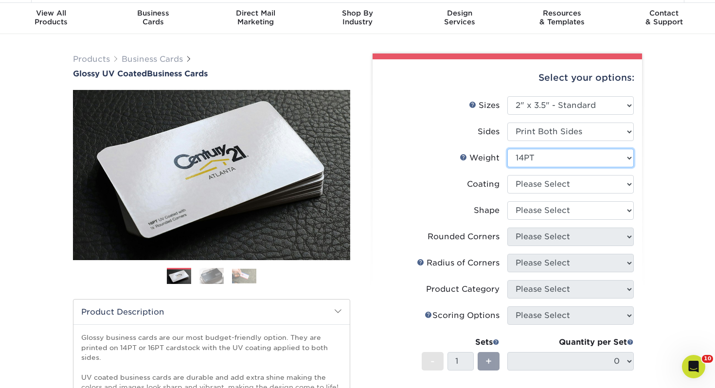
scroll to position [30, 0]
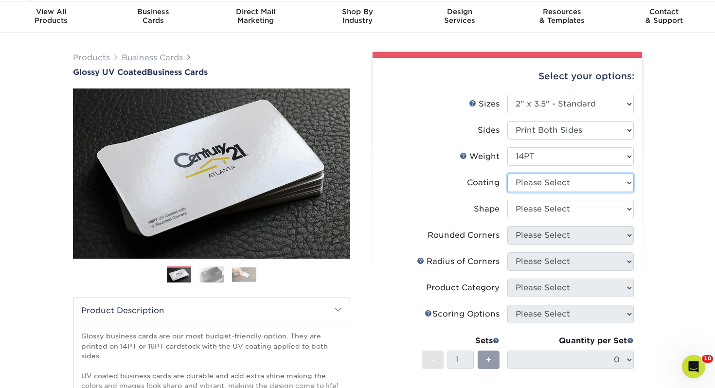
click at [569, 177] on select at bounding box center [570, 183] width 126 height 18
select select "ae367451-b2b8-45df-a344-0f05b6a12993"
click at [507, 174] on select at bounding box center [570, 183] width 126 height 18
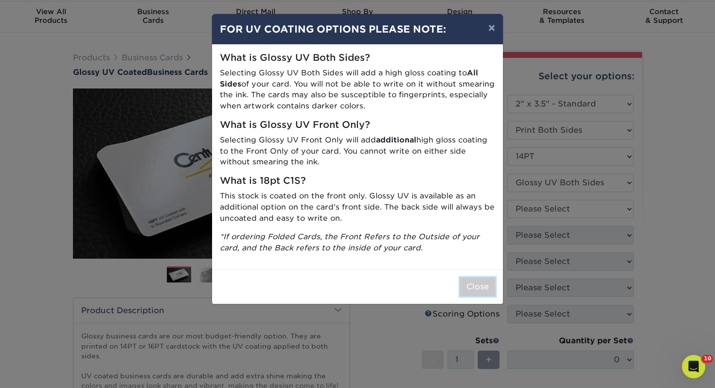
drag, startPoint x: 480, startPoint y: 281, endPoint x: 439, endPoint y: 248, distance: 52.2
click at [480, 281] on button "Close" at bounding box center [477, 287] width 35 height 18
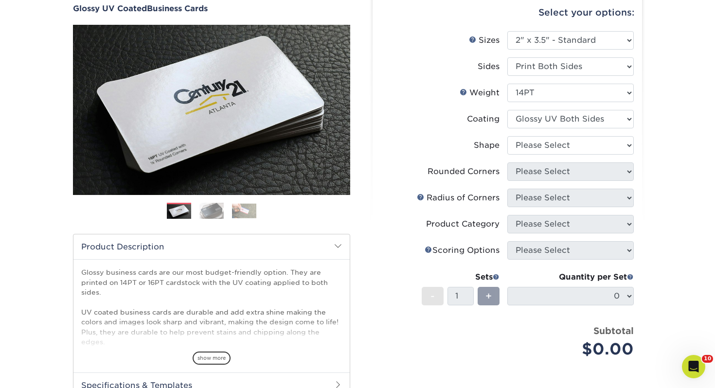
scroll to position [160, 0]
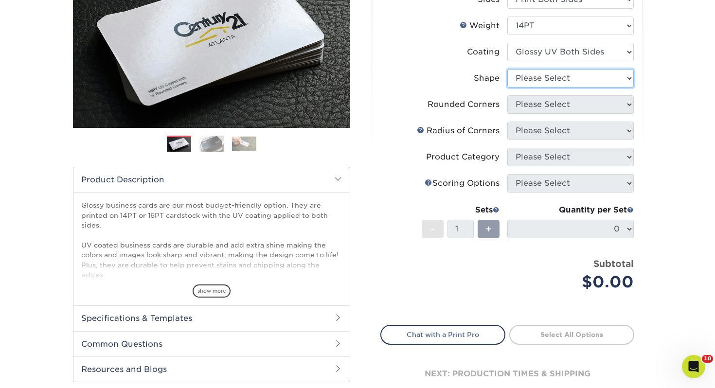
click at [552, 78] on select "Please Select Standard" at bounding box center [570, 78] width 126 height 18
select select "standard"
click at [507, 69] on select "Please Select Standard" at bounding box center [570, 78] width 126 height 18
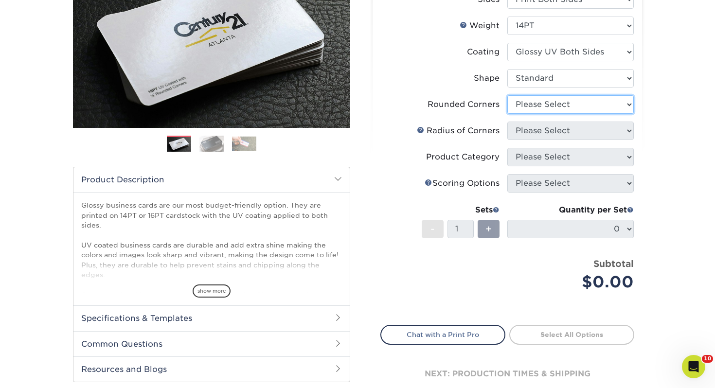
click at [535, 110] on select "Please Select Yes - Round 2 Corners Yes - Round 4 Corners No" at bounding box center [570, 104] width 126 height 18
select select "0"
click at [507, 95] on select "Please Select Yes - Round 2 Corners Yes - Round 4 Corners No" at bounding box center [570, 104] width 126 height 18
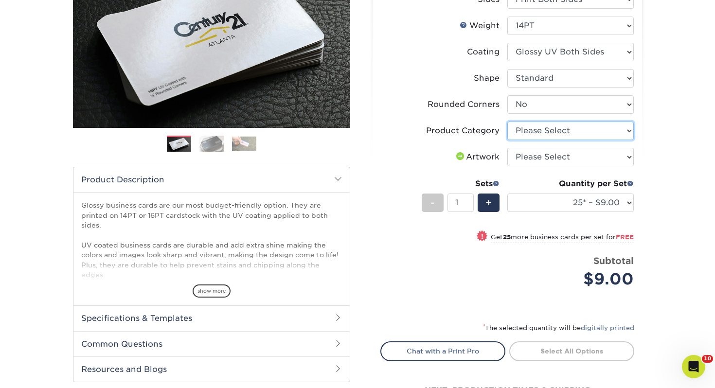
click at [534, 130] on select "Please Select Business Cards" at bounding box center [570, 131] width 126 height 18
select select "3b5148f1-0588-4f88-a218-97bcfdce65c1"
click at [507, 122] on select "Please Select Business Cards" at bounding box center [570, 131] width 126 height 18
click at [545, 159] on select "Please Select I will upload files I need a design - $100" at bounding box center [570, 157] width 126 height 18
select select "upload"
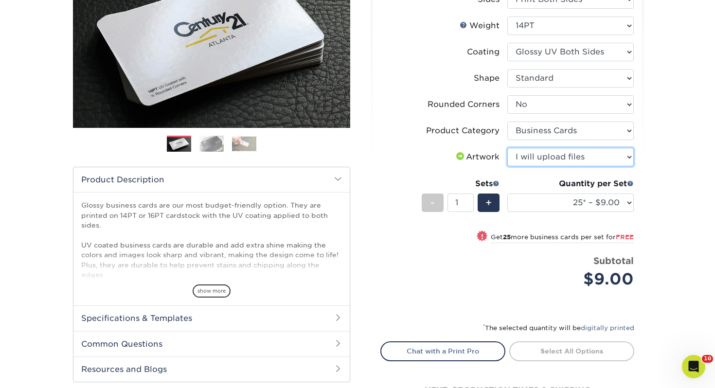
click at [507, 148] on select "Please Select I will upload files I need a design - $100" at bounding box center [570, 157] width 126 height 18
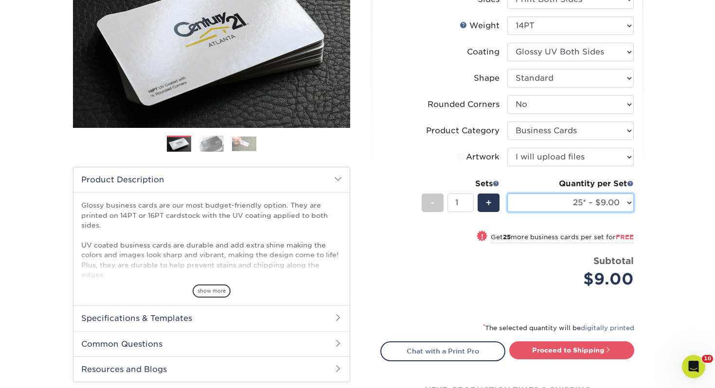
click at [564, 207] on select "25* – $9.00 50* – $9.00 100* – $9.00 250* – $17.00 500 – $33.00 1000 – $42.00 2…" at bounding box center [570, 202] width 126 height 18
select select "250* – $17.00"
click at [507, 193] on select "25* – $9.00 50* – $9.00 100* – $9.00 250* – $17.00 500 – $33.00 1000 – $42.00 2…" at bounding box center [570, 202] width 126 height 18
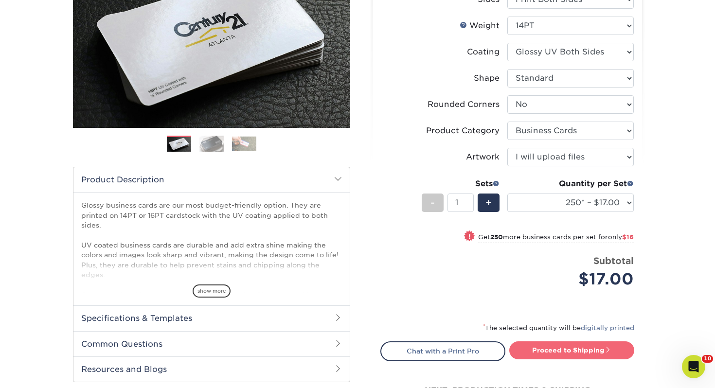
click at [564, 352] on link "Proceed to Shipping" at bounding box center [571, 349] width 125 height 17
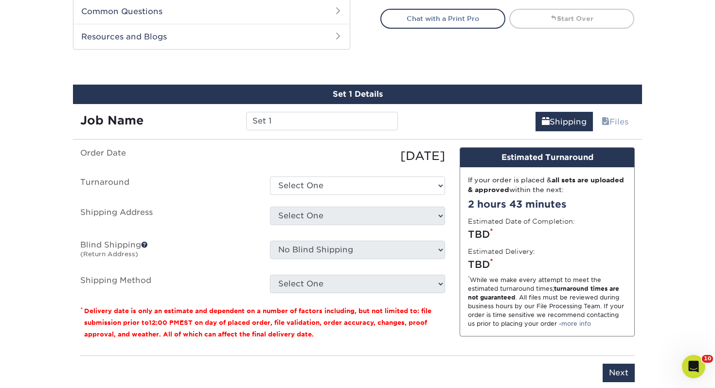
scroll to position [528, 0]
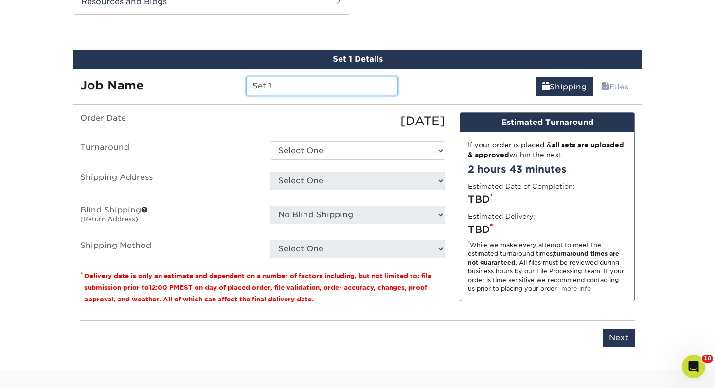
drag, startPoint x: 319, startPoint y: 91, endPoint x: 182, endPoint y: 87, distance: 137.1
click at [183, 87] on div "Job Name Set 1" at bounding box center [239, 86] width 332 height 18
type input "[PERSON_NAME] Del [PERSON_NAME]"
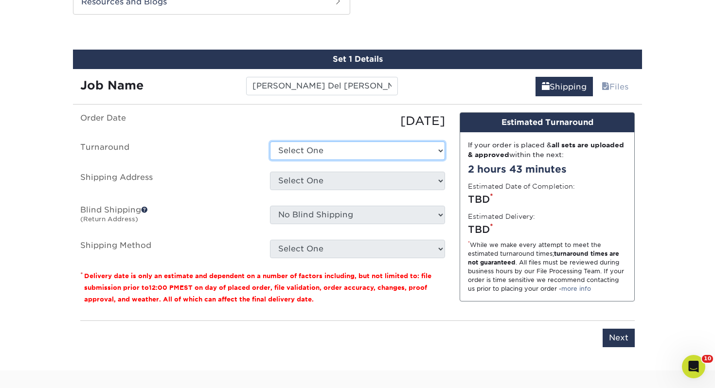
click at [376, 147] on select "Select One 2-4 Business Days 2 Day Next Business Day" at bounding box center [357, 150] width 175 height 18
select select "0d2015eb-ac6c-4252-b2f1-1c5560e96a65"
click at [270, 141] on select "Select One 2-4 Business Days 2 Day Next Business Day" at bounding box center [357, 150] width 175 height 18
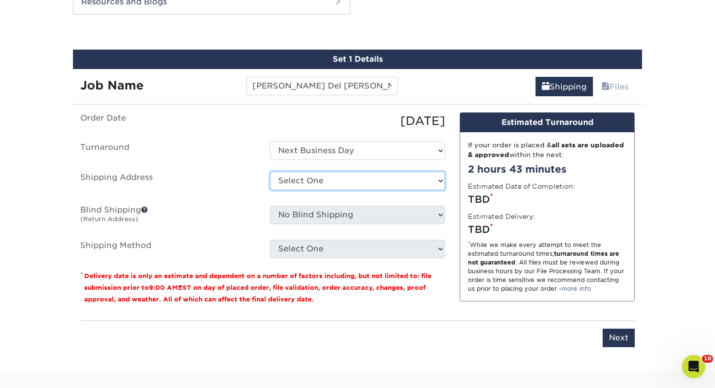
click at [363, 181] on select "Select One Adrian, MI Akron, OH" at bounding box center [357, 181] width 175 height 18
select select "133386"
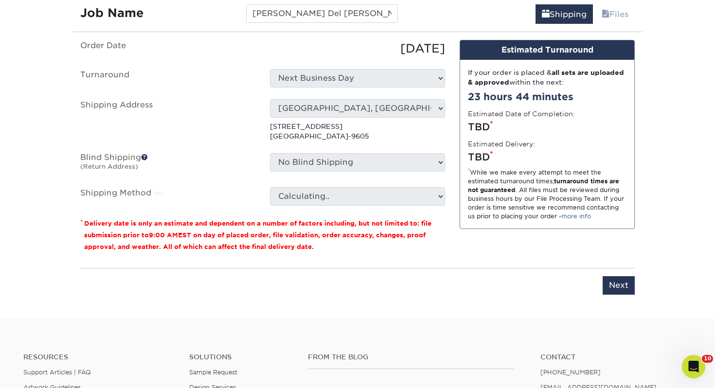
scroll to position [604, 0]
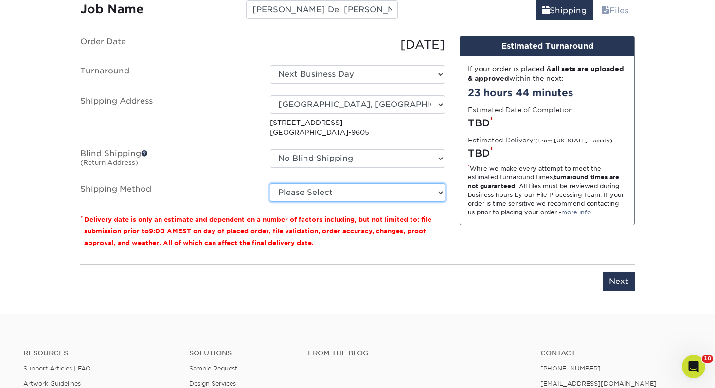
click at [367, 196] on select "Please Select Ground Shipping (+$7.84) 3 Day Shipping Service (+$18.68) 2 Day A…" at bounding box center [357, 192] width 175 height 18
select select "03"
click at [270, 183] on select "Please Select Ground Shipping (+$7.84) 3 Day Shipping Service (+$18.68) 2 Day A…" at bounding box center [357, 192] width 175 height 18
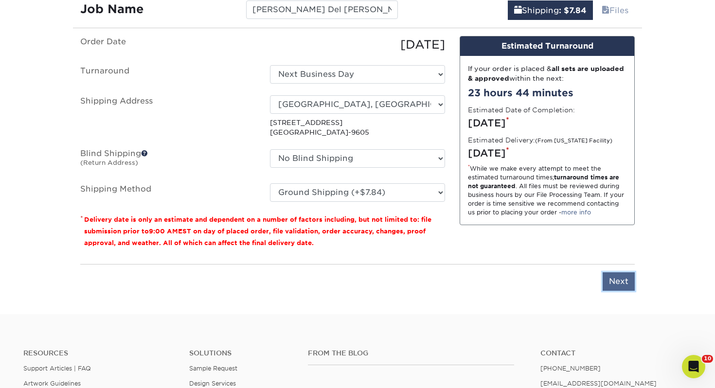
click at [619, 280] on input "Next" at bounding box center [618, 281] width 32 height 18
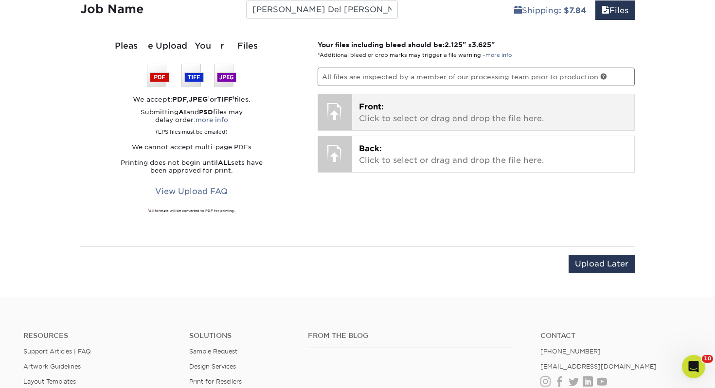
click at [384, 128] on div "Front: Click to select or drag and drop the file here. Choose file" at bounding box center [493, 112] width 282 height 36
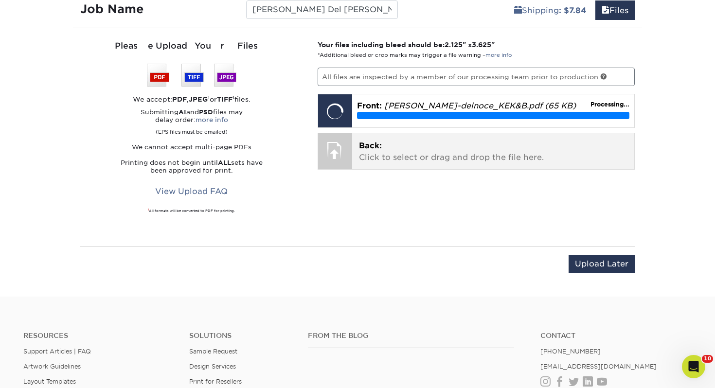
click at [383, 169] on div "Back: Click to select or drag and drop the file here. Choose file Back: valery-…" at bounding box center [475, 151] width 317 height 37
click at [379, 152] on p "Back: Click to select or drag and drop the file here." at bounding box center [493, 151] width 269 height 23
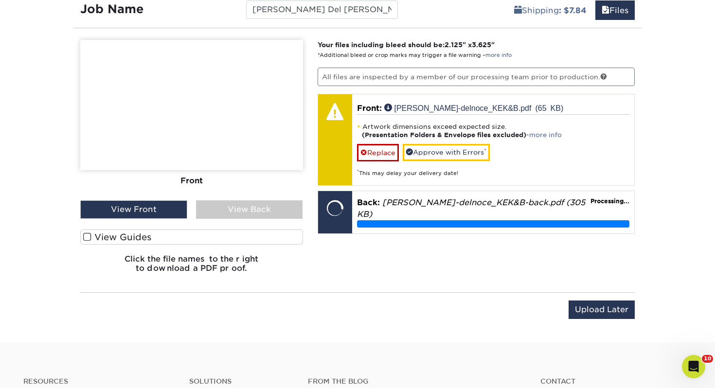
click at [241, 245] on div "View Guides" at bounding box center [191, 239] width 223 height 20
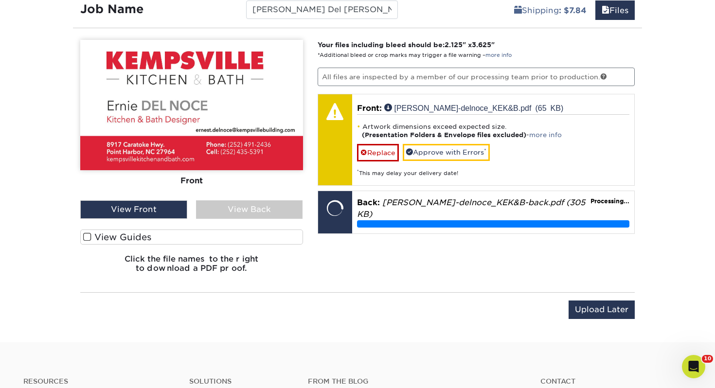
drag, startPoint x: 241, startPoint y: 242, endPoint x: 250, endPoint y: 235, distance: 10.8
click at [241, 242] on label "View Guides" at bounding box center [191, 236] width 223 height 15
click at [0, 0] on input "View Guides" at bounding box center [0, 0] width 0 height 0
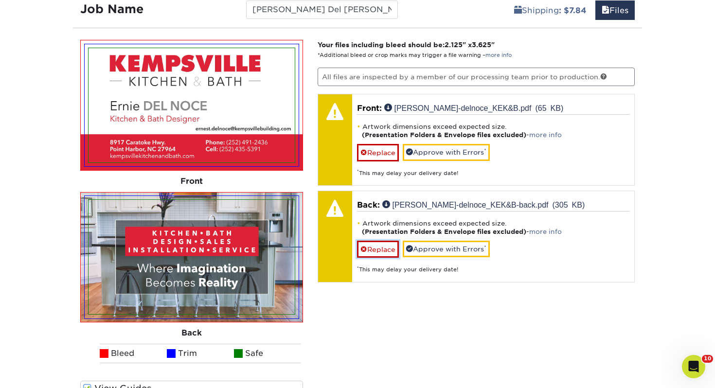
click at [376, 243] on link "Replace" at bounding box center [378, 249] width 42 height 17
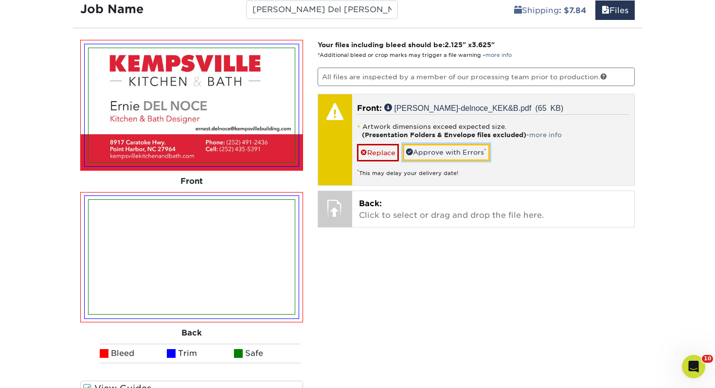
drag, startPoint x: 425, startPoint y: 152, endPoint x: 410, endPoint y: 168, distance: 22.3
click at [425, 152] on link "Approve with Errors *" at bounding box center [445, 152] width 87 height 17
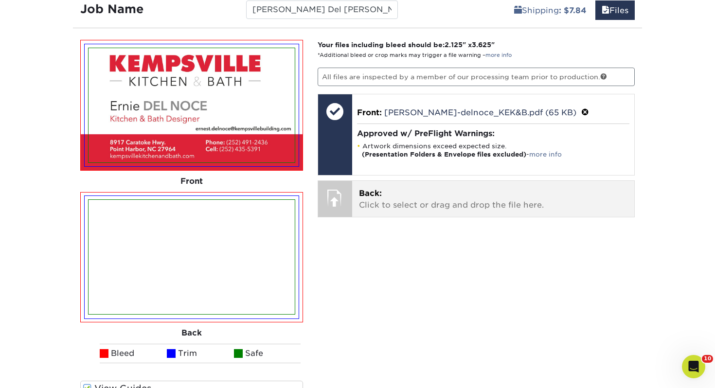
click at [399, 189] on p "Back: Click to select or drag and drop the file here." at bounding box center [493, 199] width 269 height 23
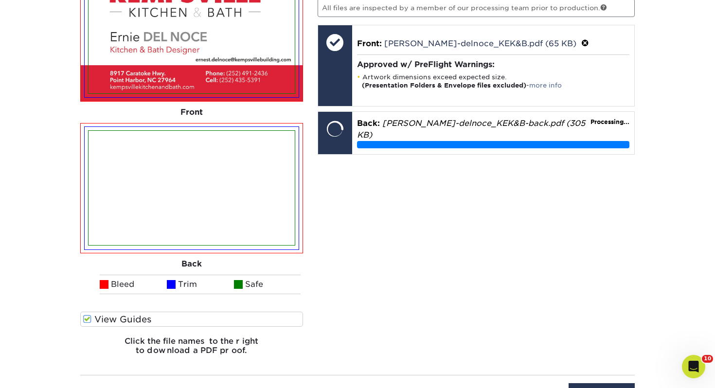
scroll to position [675, 0]
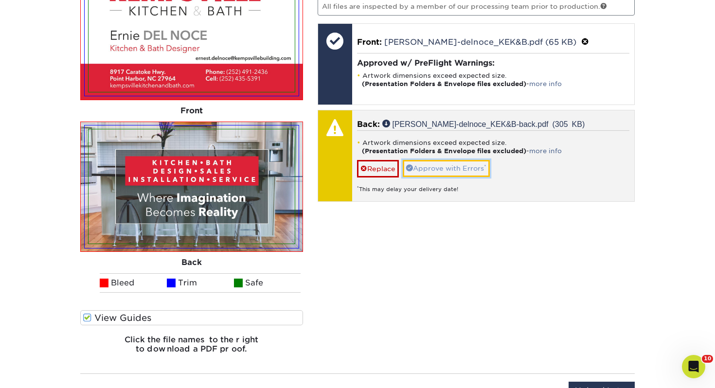
click at [468, 162] on link "Approve with Errors *" at bounding box center [445, 168] width 87 height 17
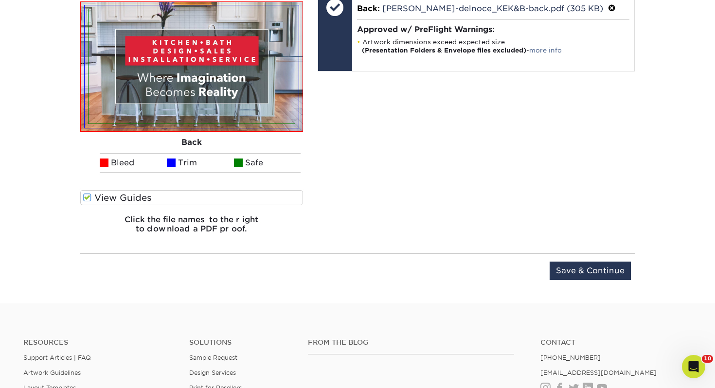
click at [578, 285] on div "Upload Later Save & Continue Continue" at bounding box center [357, 277] width 554 height 30
click at [578, 274] on input "Save & Continue" at bounding box center [589, 271] width 81 height 18
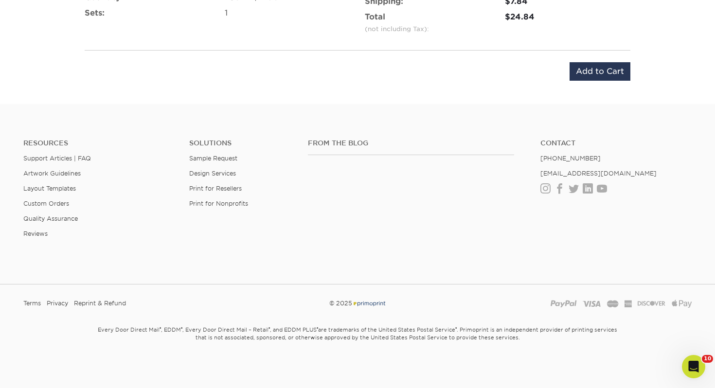
scroll to position [568, 0]
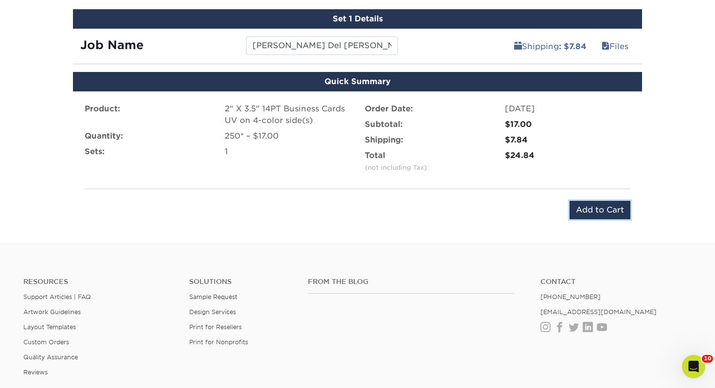
click at [605, 216] on input "Add to Cart" at bounding box center [599, 210] width 61 height 18
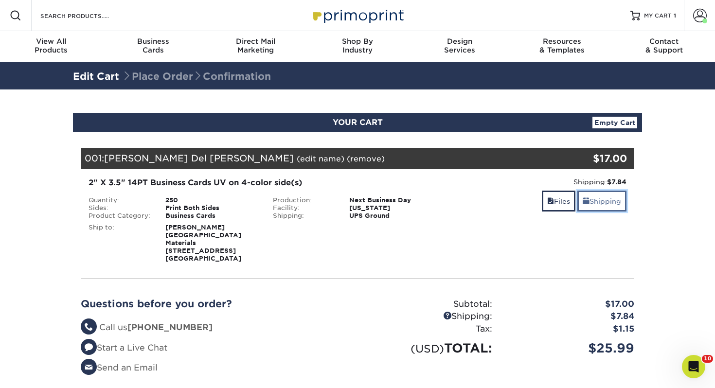
click at [616, 205] on link "Shipping" at bounding box center [601, 201] width 49 height 21
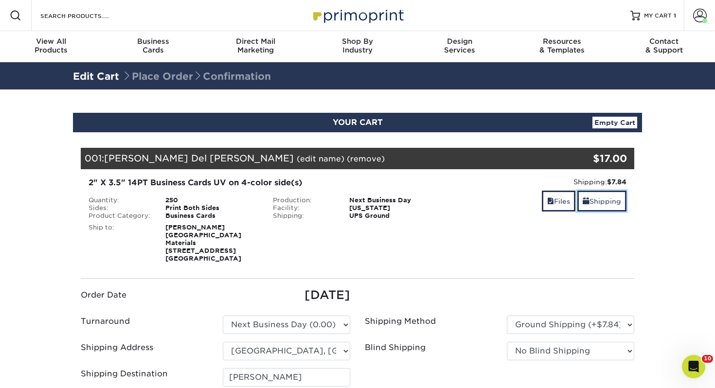
scroll to position [91, 0]
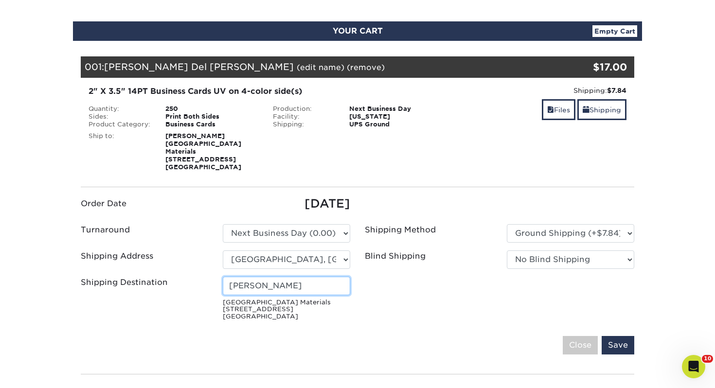
drag, startPoint x: 306, startPoint y: 293, endPoint x: 119, endPoint y: 283, distance: 187.4
click at [119, 283] on div "Shipping Destination [PERSON_NAME] [GEOGRAPHIC_DATA] Materials [STREET_ADDRESS]" at bounding box center [215, 301] width 284 height 48
type input "[PERSON_NAME] Del [PERSON_NAME]"
click at [635, 342] on div "Your Cart is Empty View Account Active Orders Order History Contact Us Business…" at bounding box center [357, 280] width 569 height 479
click at [629, 342] on input "Save" at bounding box center [617, 345] width 33 height 18
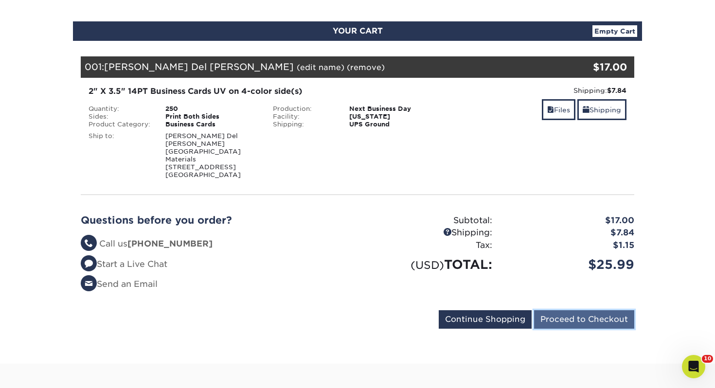
click at [580, 314] on input "Proceed to Checkout" at bounding box center [584, 319] width 100 height 18
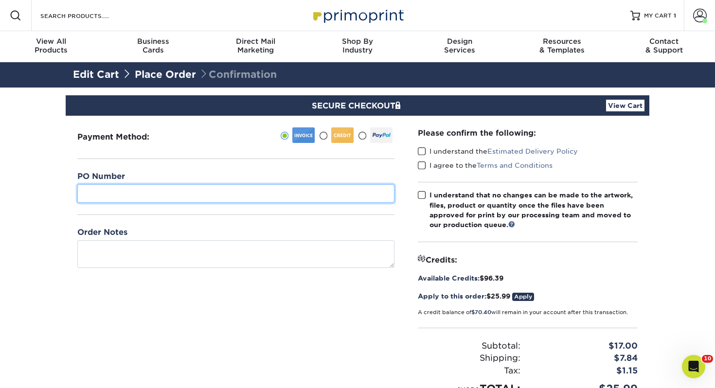
click at [203, 193] on input "text" at bounding box center [235, 193] width 317 height 18
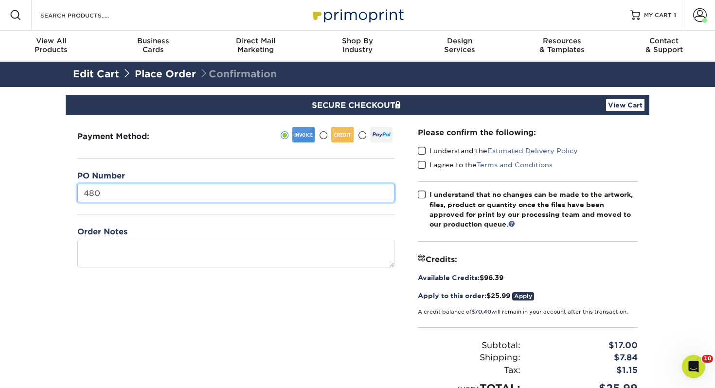
type input "480"
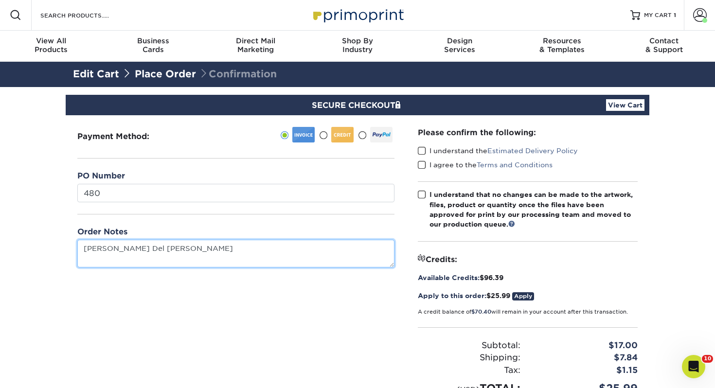
type textarea "[PERSON_NAME] Del [PERSON_NAME]"
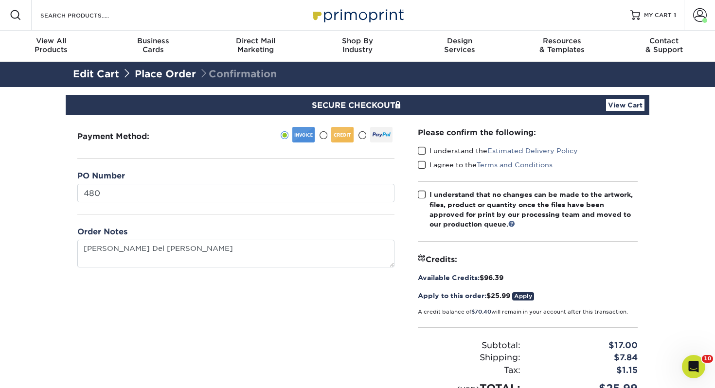
click at [423, 150] on span at bounding box center [422, 150] width 8 height 9
click at [0, 0] on input "I understand the Estimated Delivery Policy" at bounding box center [0, 0] width 0 height 0
click at [419, 163] on span at bounding box center [422, 164] width 8 height 9
click at [0, 0] on input "I agree to the Terms and Conditions" at bounding box center [0, 0] width 0 height 0
click at [424, 196] on span at bounding box center [422, 194] width 8 height 9
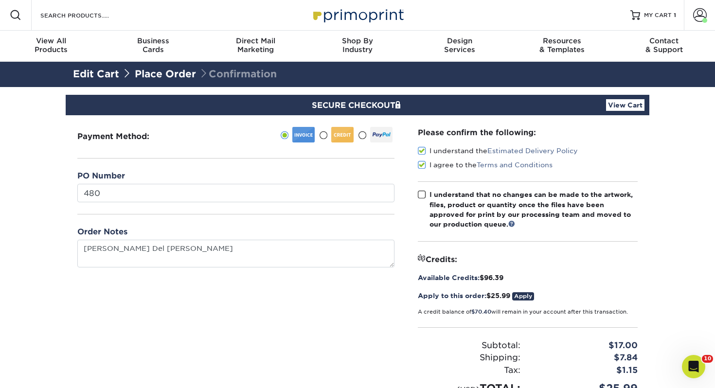
click at [0, 0] on input "I understand that no changes can be made to the artwork, files, product or quan…" at bounding box center [0, 0] width 0 height 0
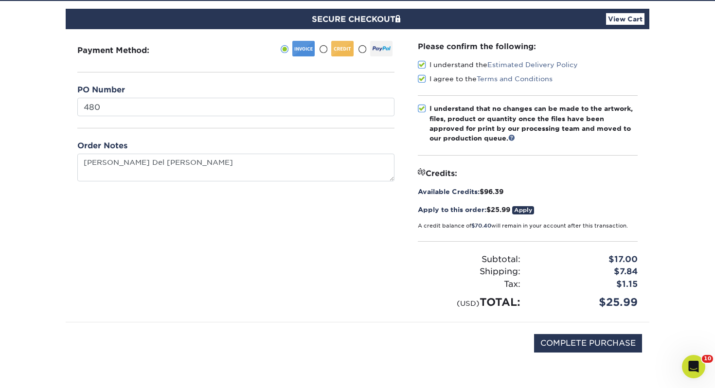
scroll to position [183, 0]
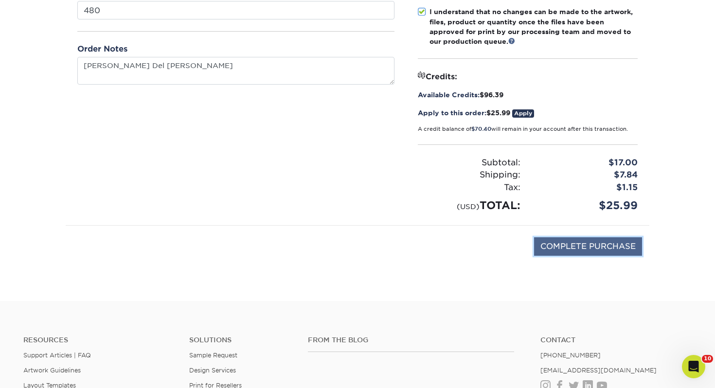
click at [569, 240] on input "COMPLETE PURCHASE" at bounding box center [588, 246] width 108 height 18
type input "PROCESSING, PLEASE WAIT..."
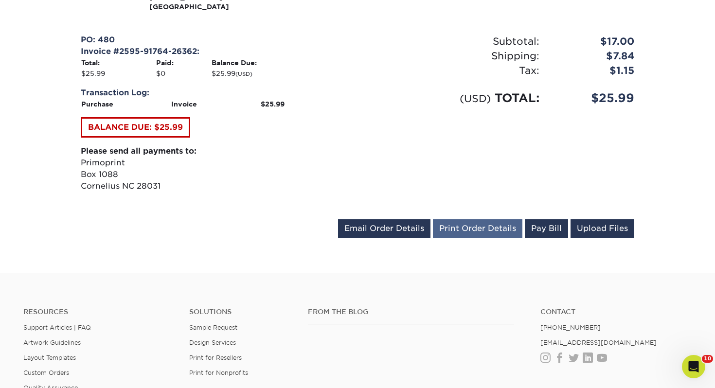
scroll to position [413, 0]
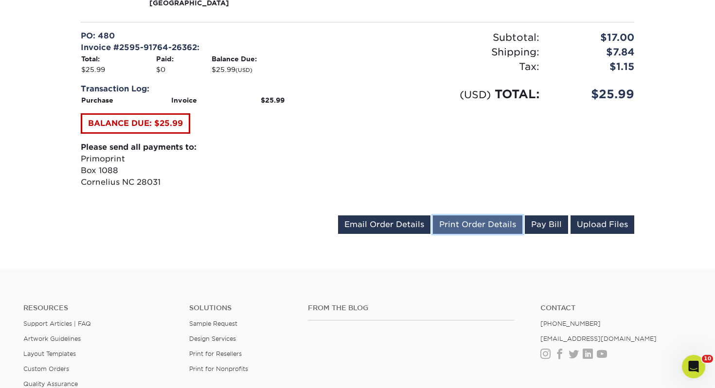
click at [477, 215] on link "Print Order Details" at bounding box center [477, 224] width 89 height 18
